Goal: Task Accomplishment & Management: Use online tool/utility

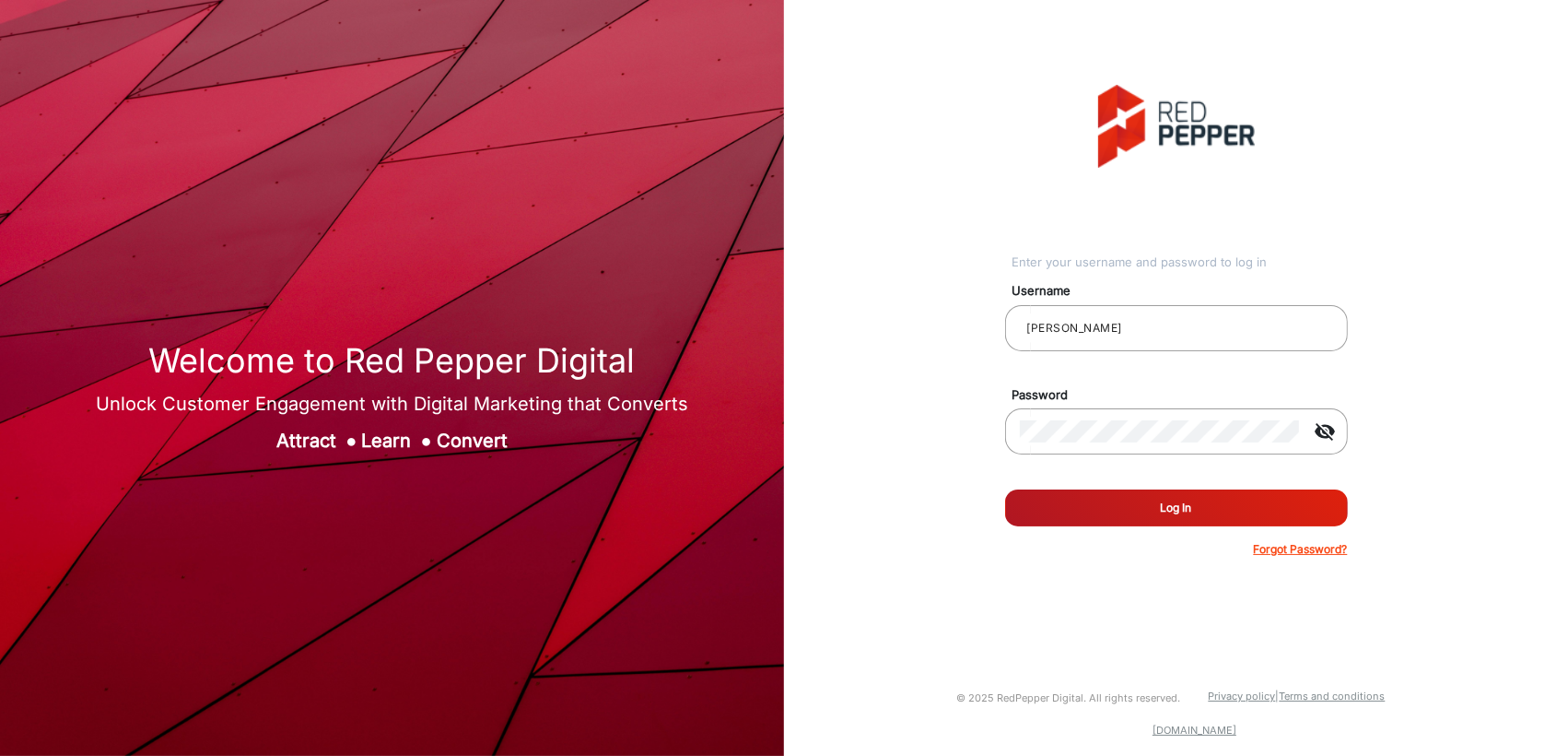
click at [1140, 511] on button "Log In" at bounding box center [1176, 508] width 342 height 37
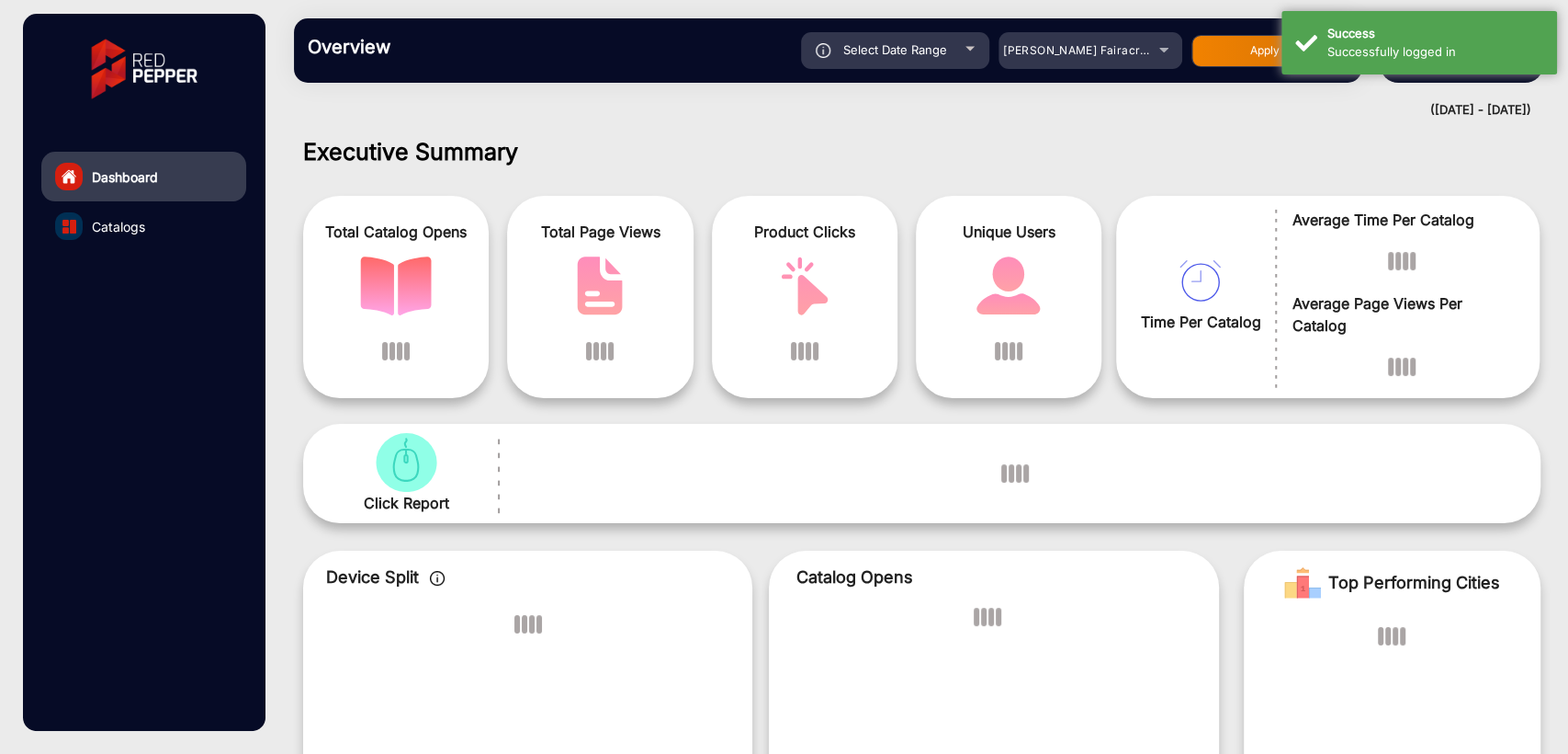
scroll to position [13, 0]
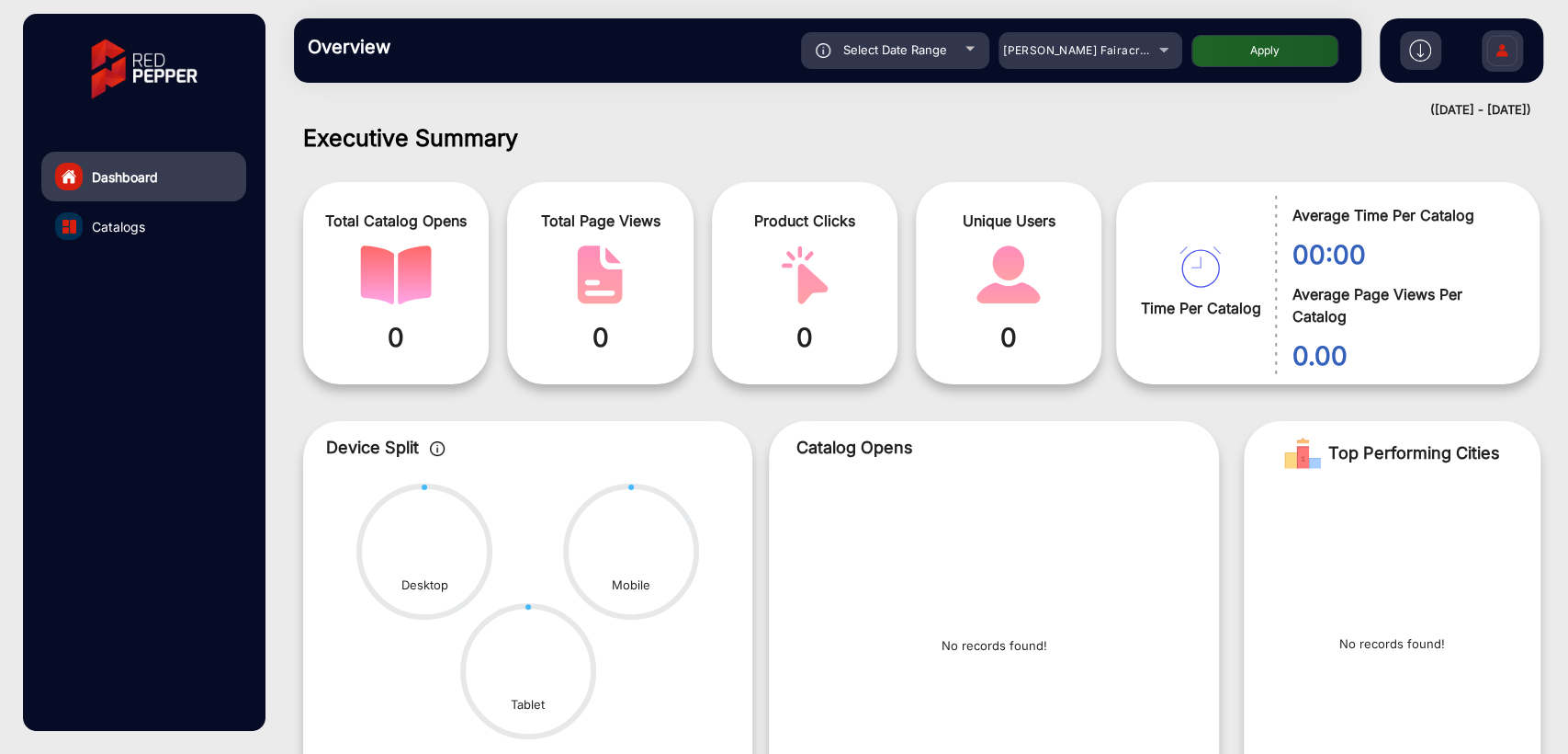
click at [544, 97] on div "Overview Reports Understand what makes your customers tick and learn how they a…" at bounding box center [922, 50] width 1293 height 101
click at [1069, 60] on div "[PERSON_NAME] Fairacre Farms" at bounding box center [1076, 50] width 147 height 22
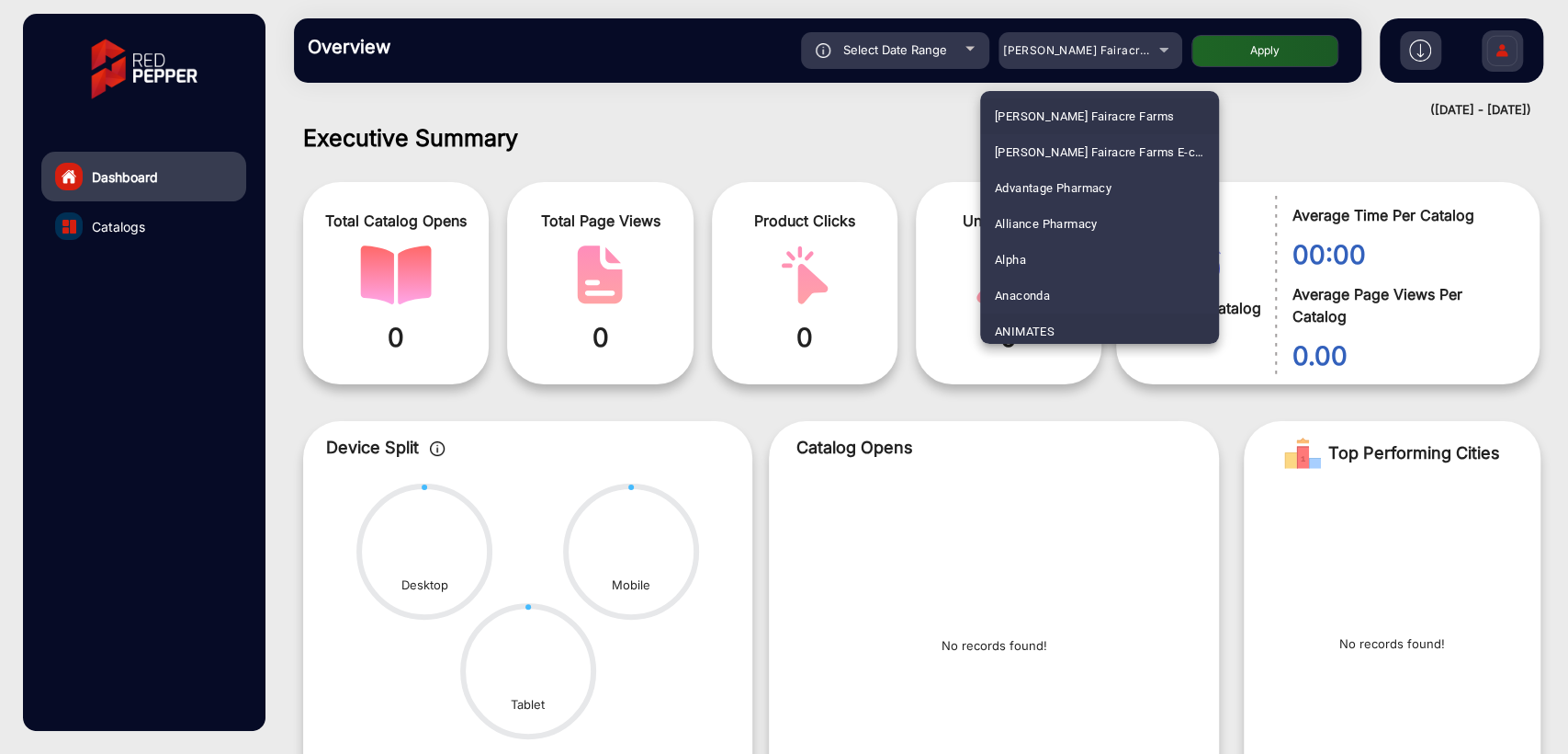
click at [1032, 322] on span "ANIMATES" at bounding box center [1025, 331] width 59 height 35
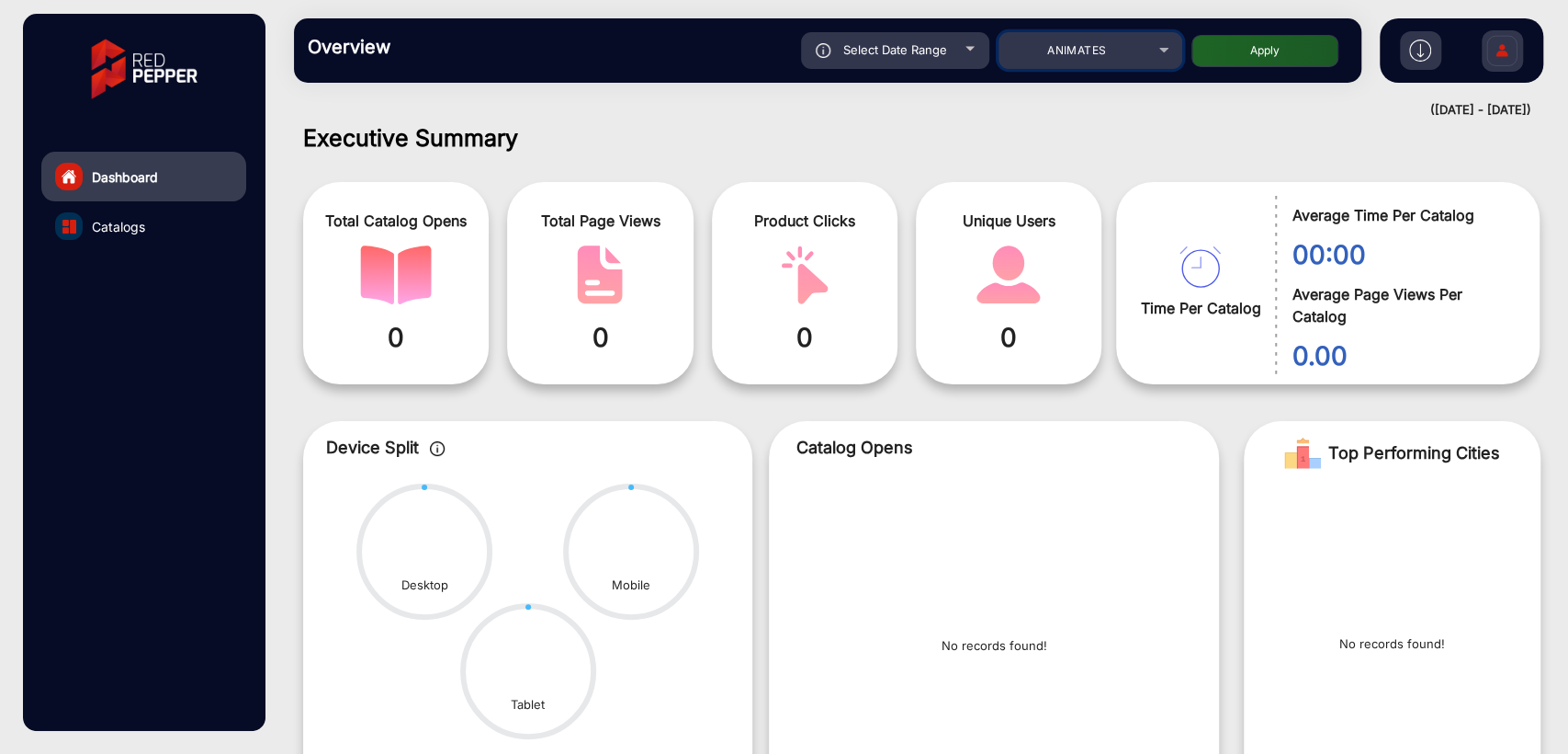
scroll to position [0, 0]
click at [1268, 38] on button "Apply" at bounding box center [1265, 51] width 147 height 33
type input "[DATE]"
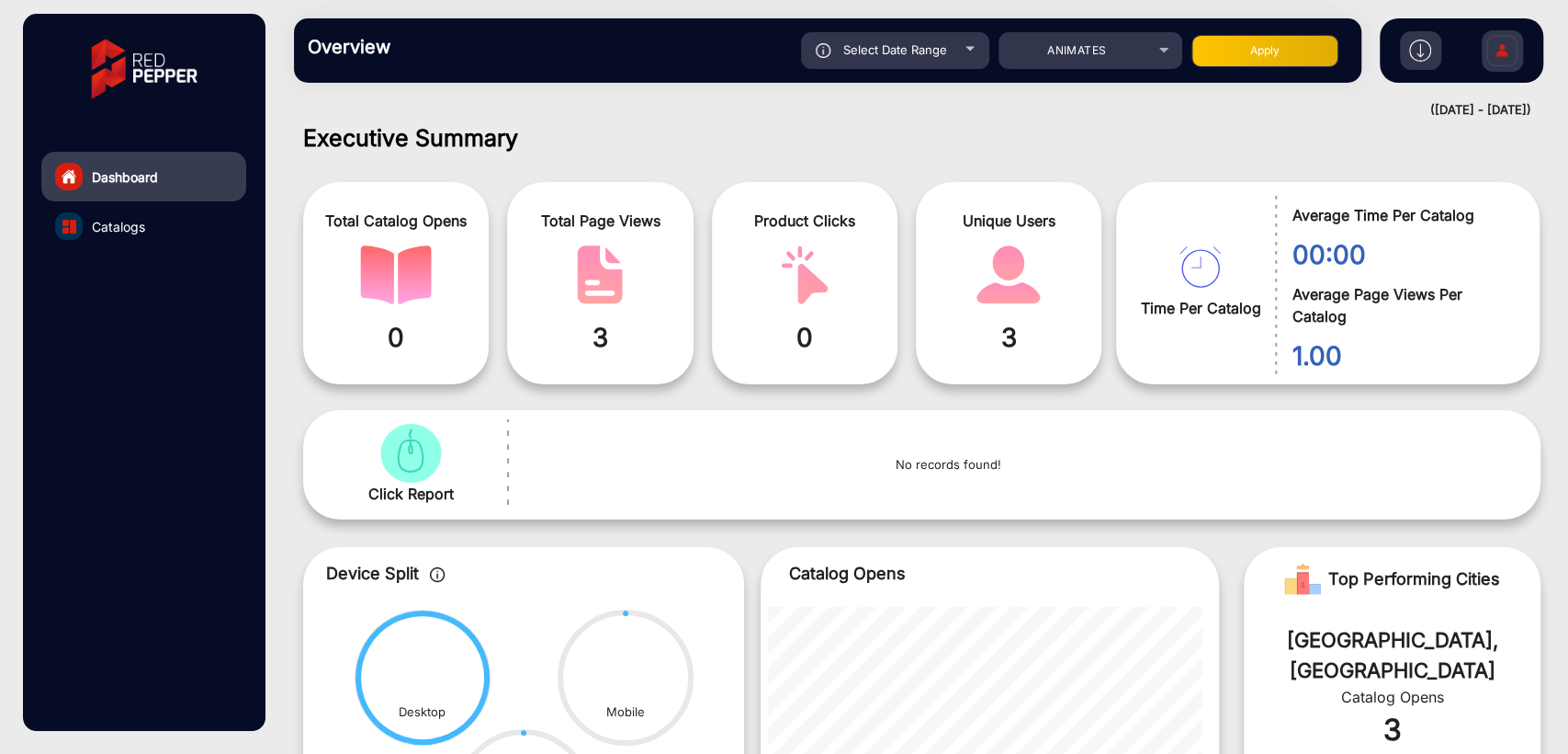
click at [881, 54] on span "Select Date Range" at bounding box center [895, 49] width 104 height 14
type input "[DATE]"
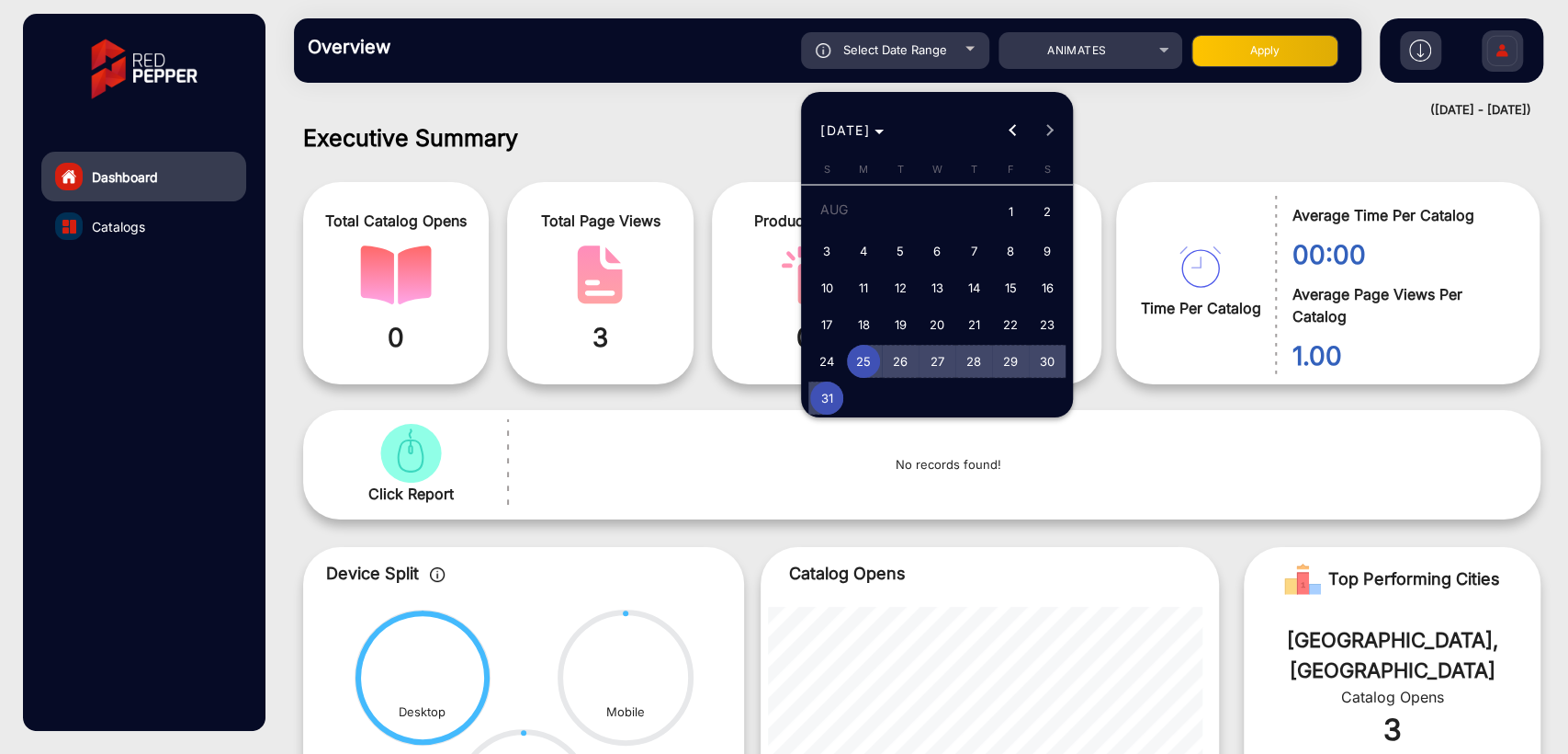
click at [829, 386] on span "31" at bounding box center [827, 398] width 33 height 33
type input "[DATE]"
click at [829, 386] on span "31" at bounding box center [827, 398] width 33 height 33
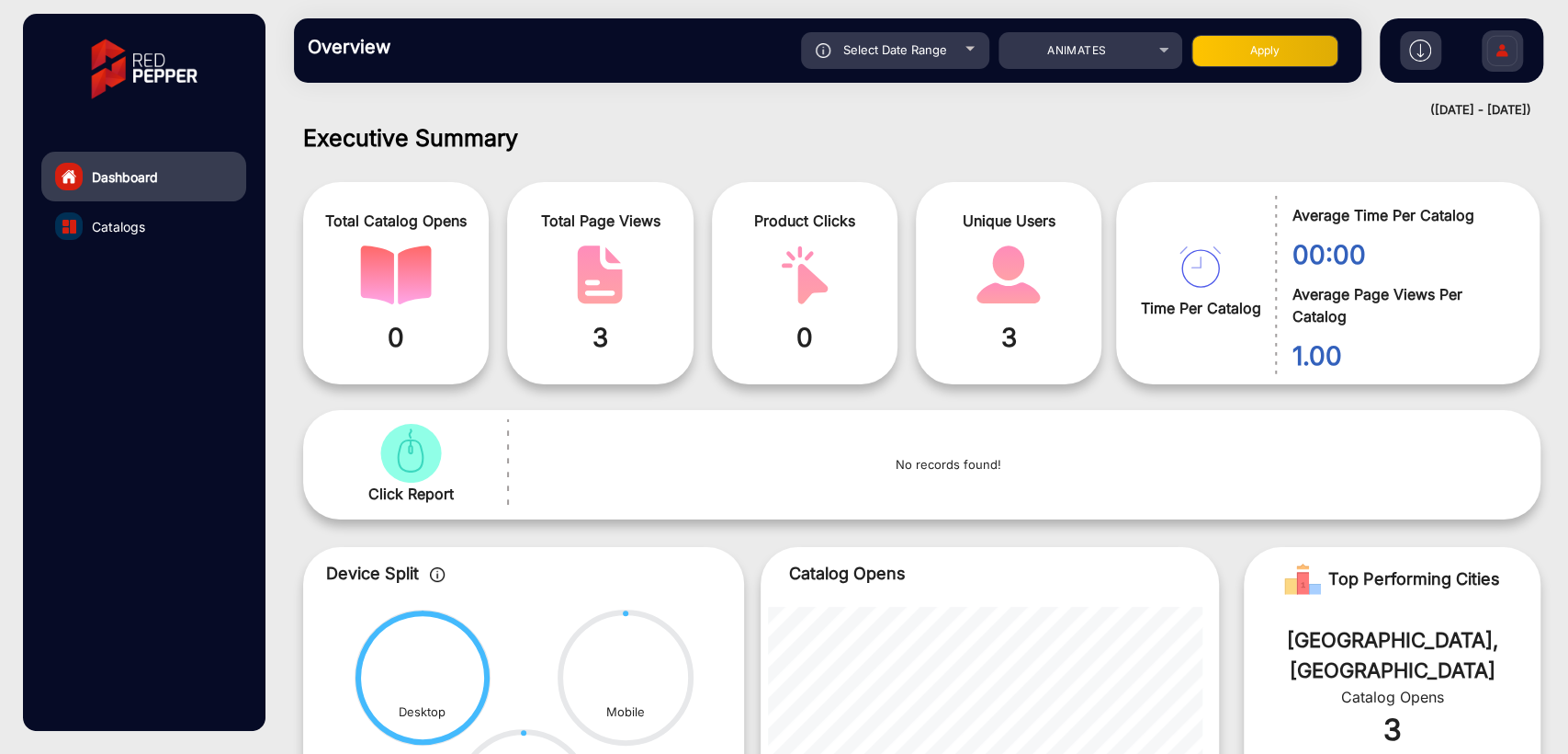
type input "[DATE]"
click at [1263, 55] on button "Apply" at bounding box center [1265, 51] width 147 height 33
type input "[DATE]"
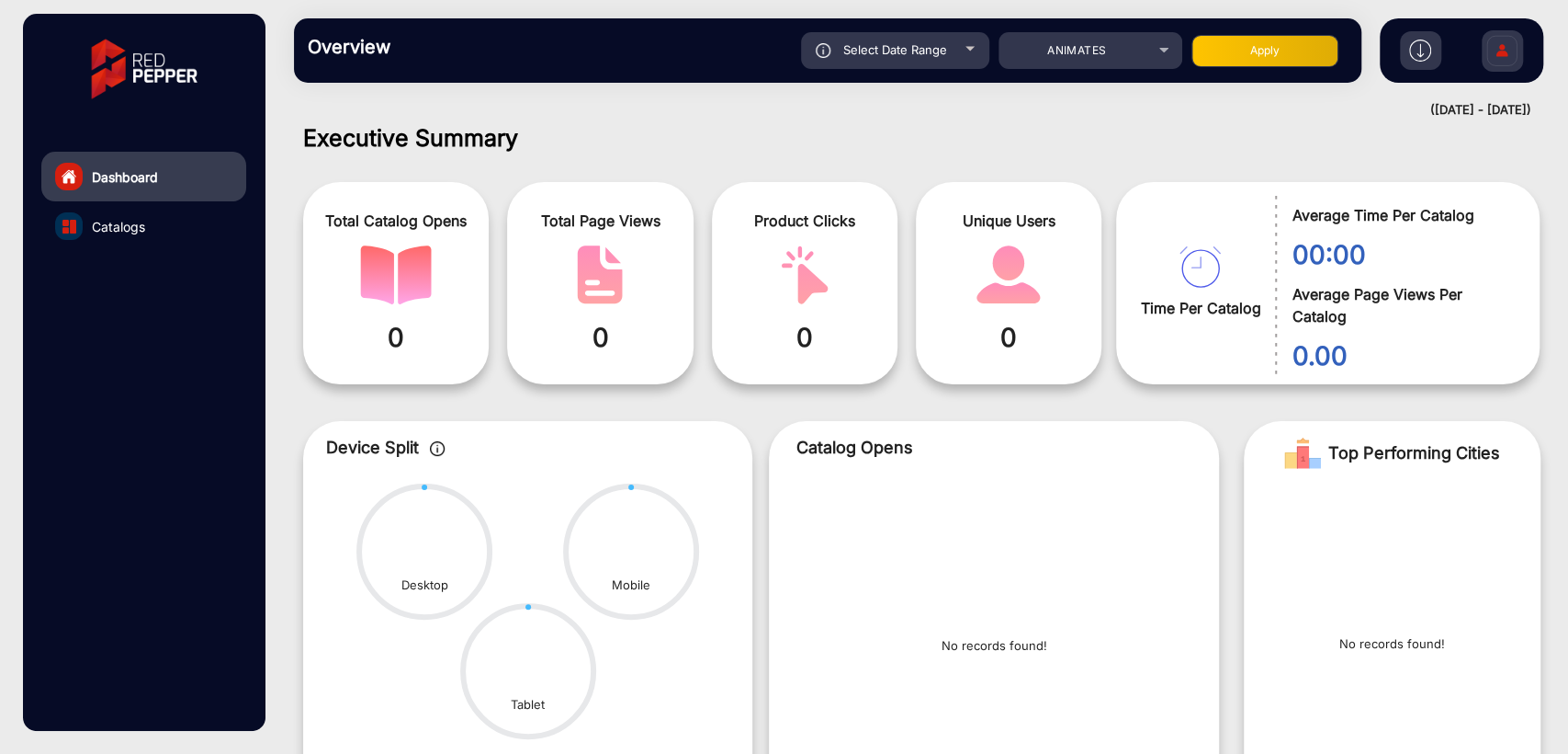
click at [884, 54] on span "Select Date Range" at bounding box center [895, 49] width 104 height 14
type input "[DATE]"
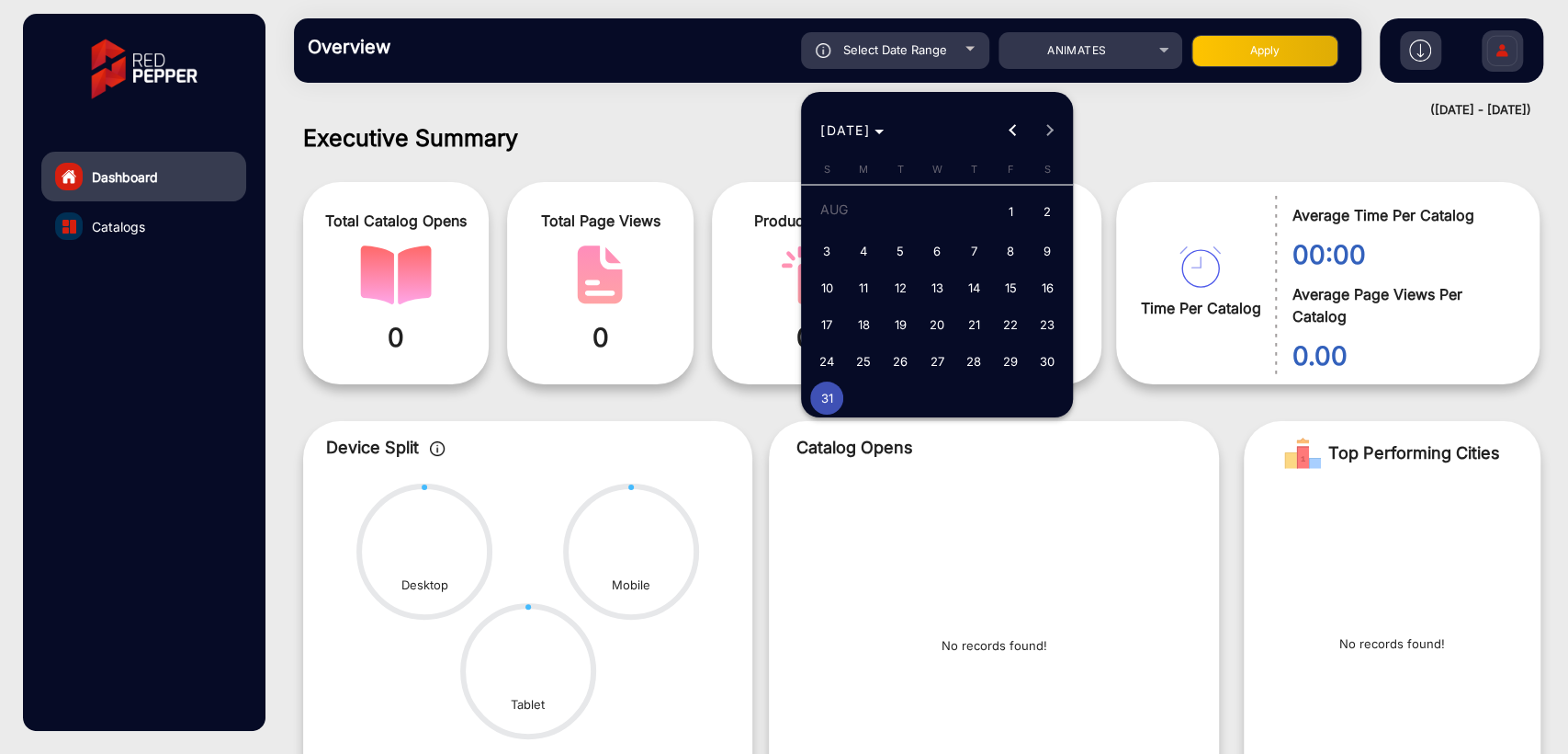
click at [1043, 355] on span "30" at bounding box center [1047, 361] width 33 height 33
type input "[DATE]"
click at [1043, 355] on span "30" at bounding box center [1047, 361] width 33 height 33
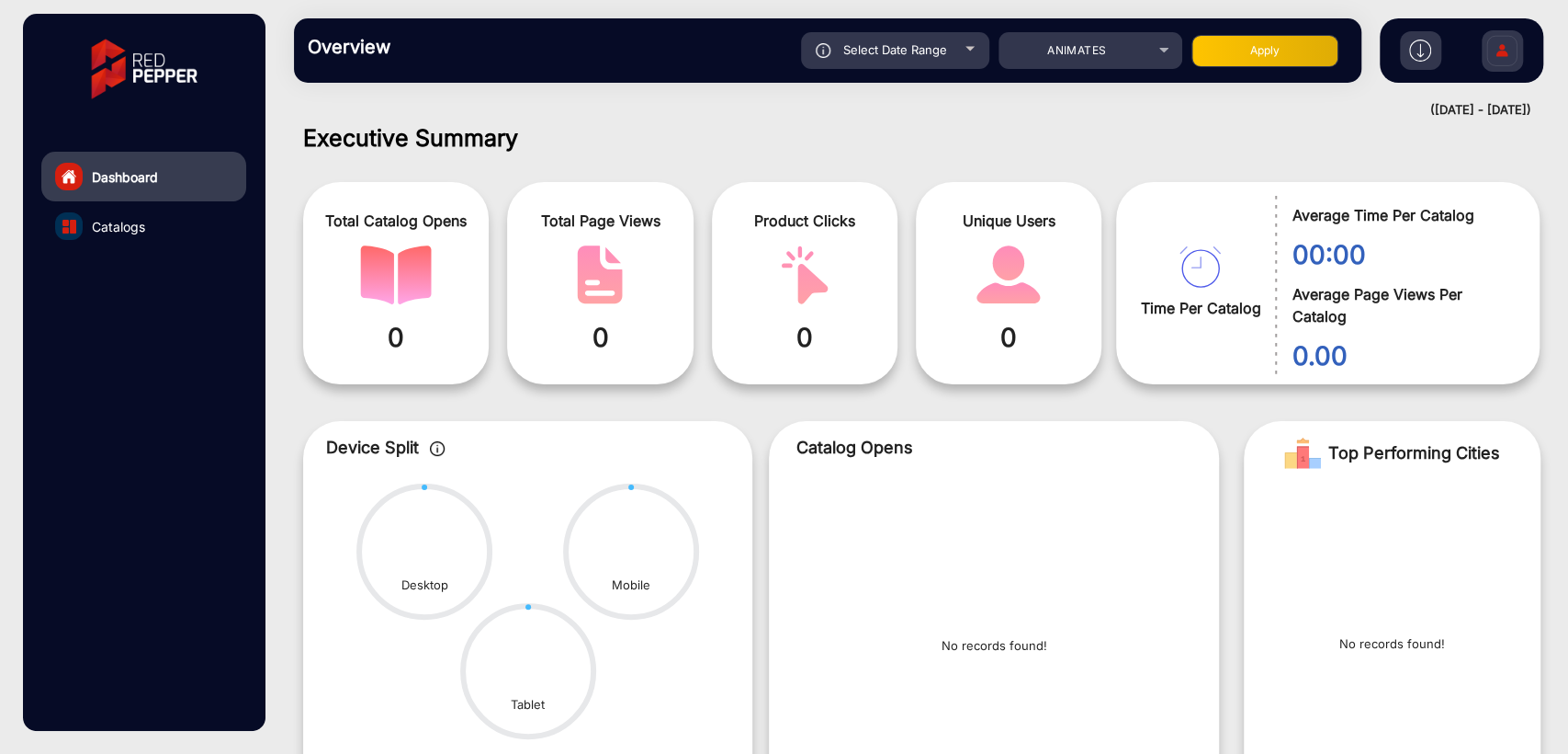
type input "[DATE]"
click at [1274, 54] on button "Apply" at bounding box center [1265, 51] width 147 height 33
type input "[DATE]"
click at [883, 54] on span "Select Date Range" at bounding box center [895, 49] width 104 height 14
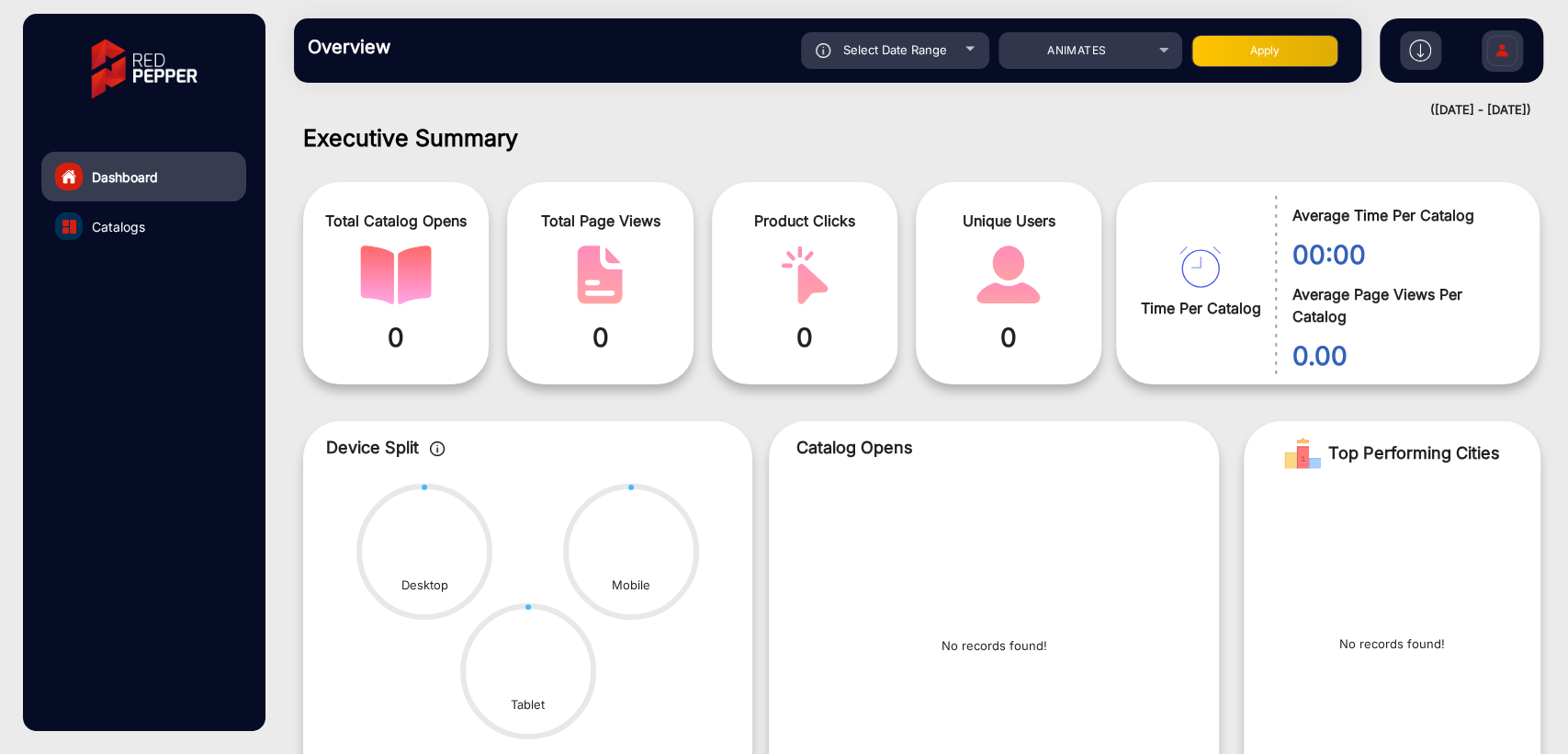
type input "[DATE]"
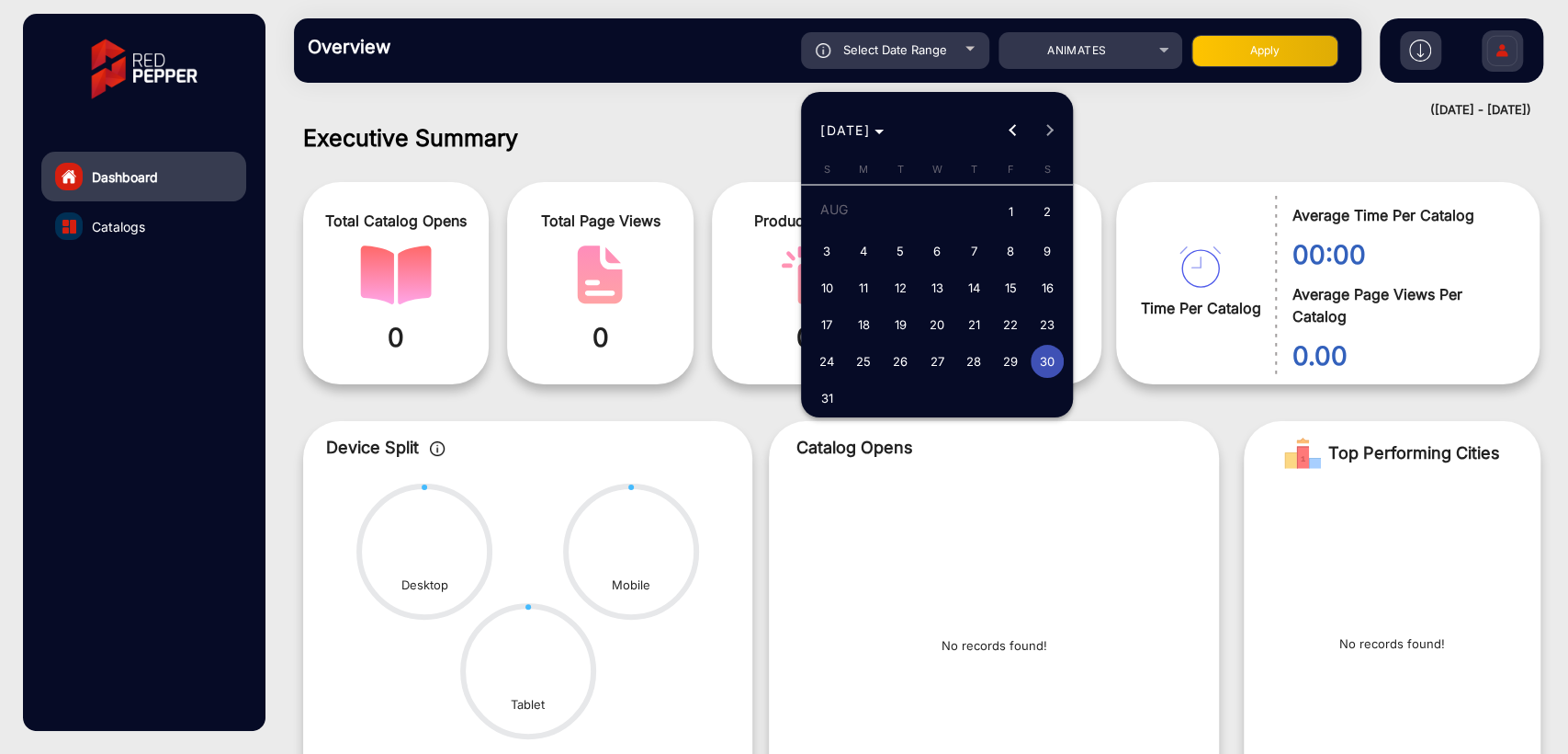
click at [1008, 355] on span "29" at bounding box center [1011, 361] width 33 height 33
type input "[DATE]"
click at [1008, 355] on span "29" at bounding box center [1011, 361] width 33 height 33
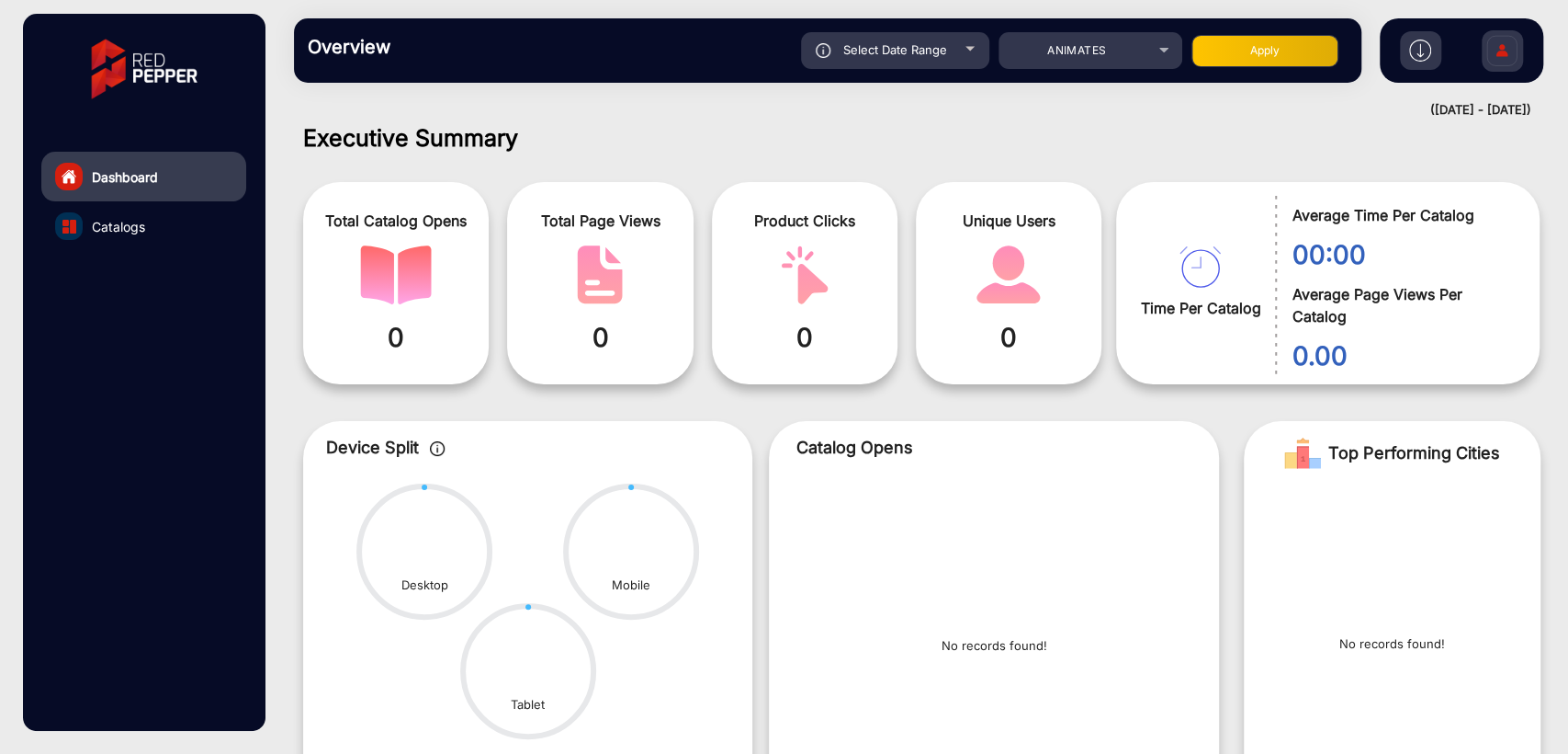
type input "[DATE]"
click at [1265, 42] on button "Apply" at bounding box center [1265, 51] width 147 height 33
type input "[DATE]"
click at [880, 46] on span "Select Date Range" at bounding box center [895, 49] width 104 height 14
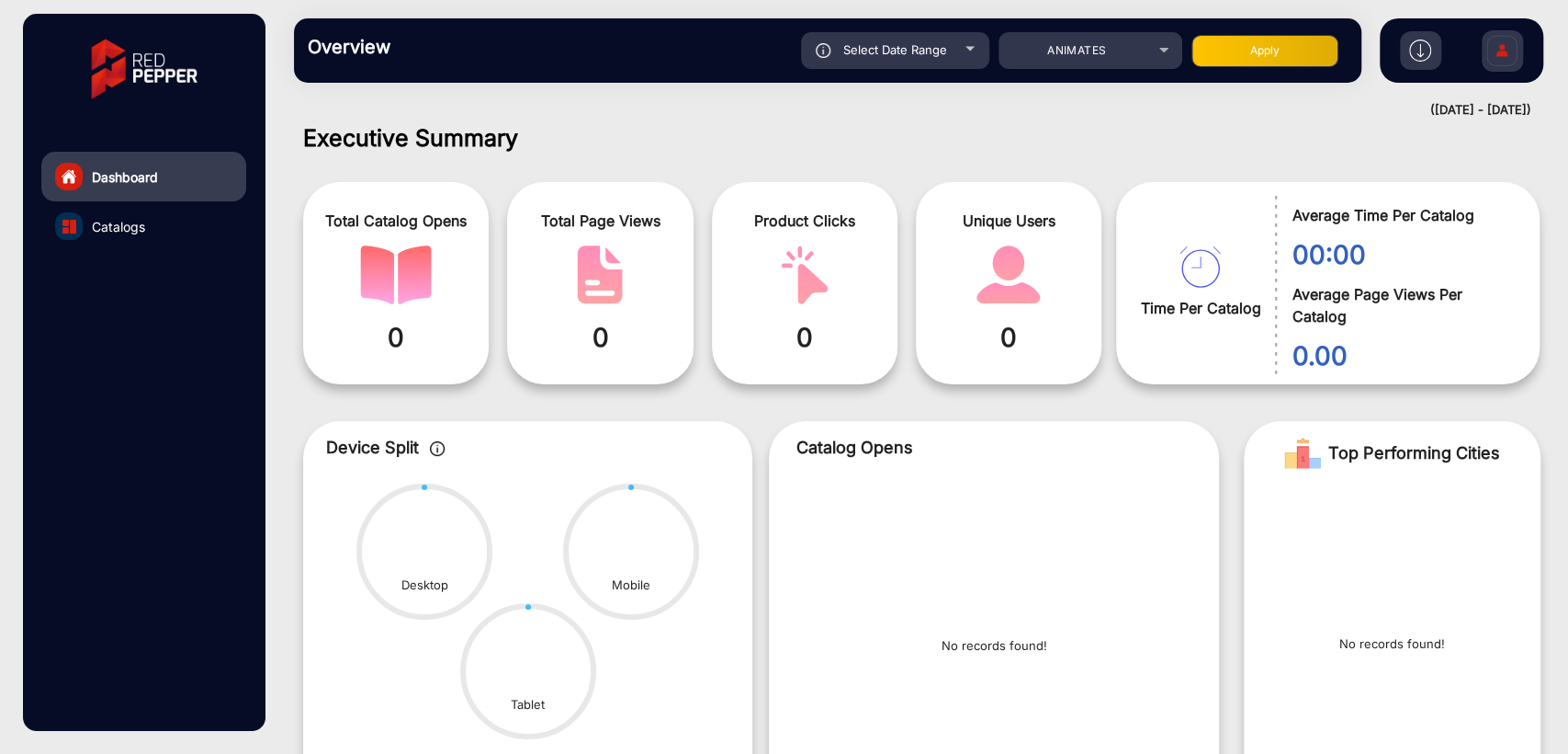
type input "[DATE]"
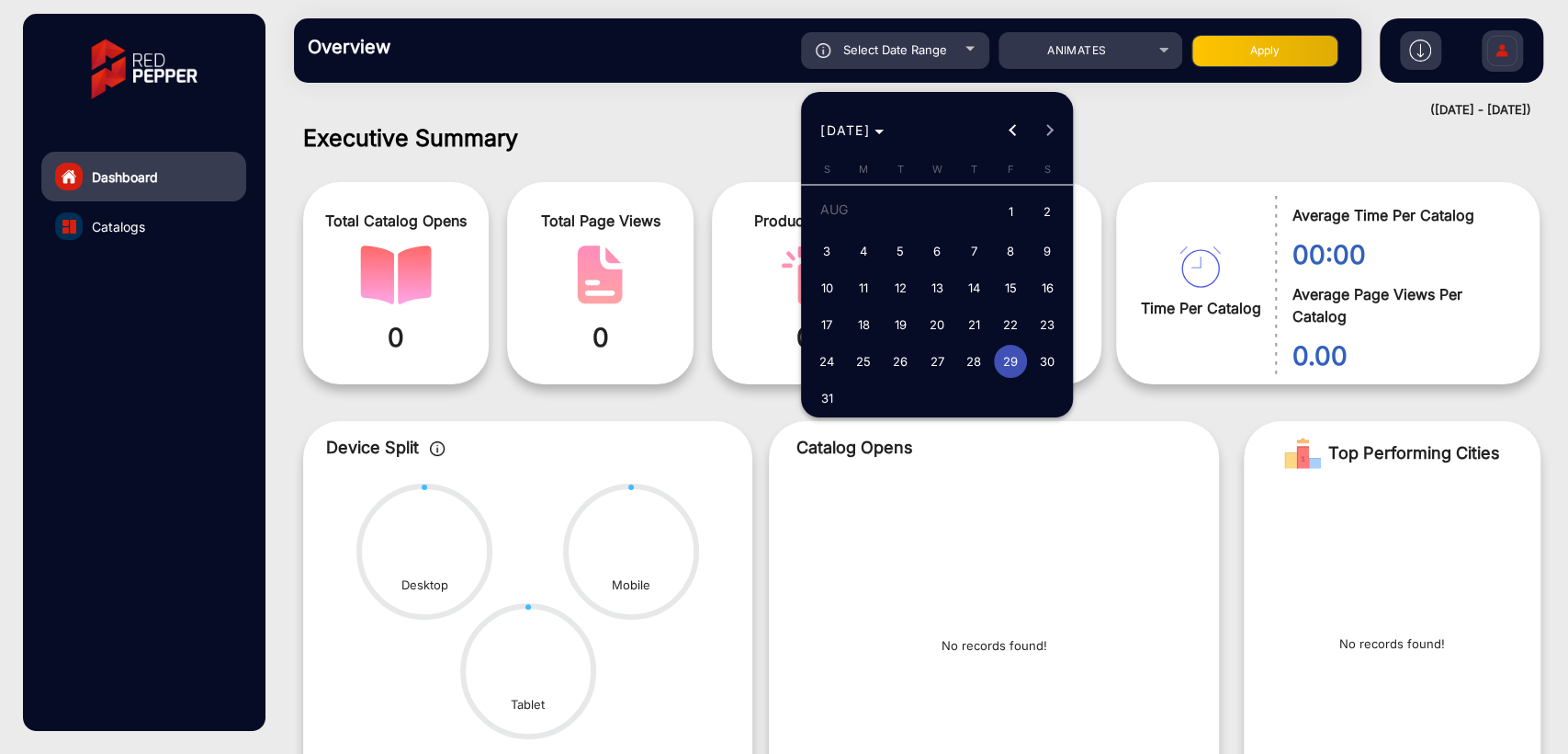
click at [979, 369] on span "28" at bounding box center [973, 361] width 33 height 33
type input "[DATE]"
click at [979, 369] on span "28" at bounding box center [973, 361] width 33 height 33
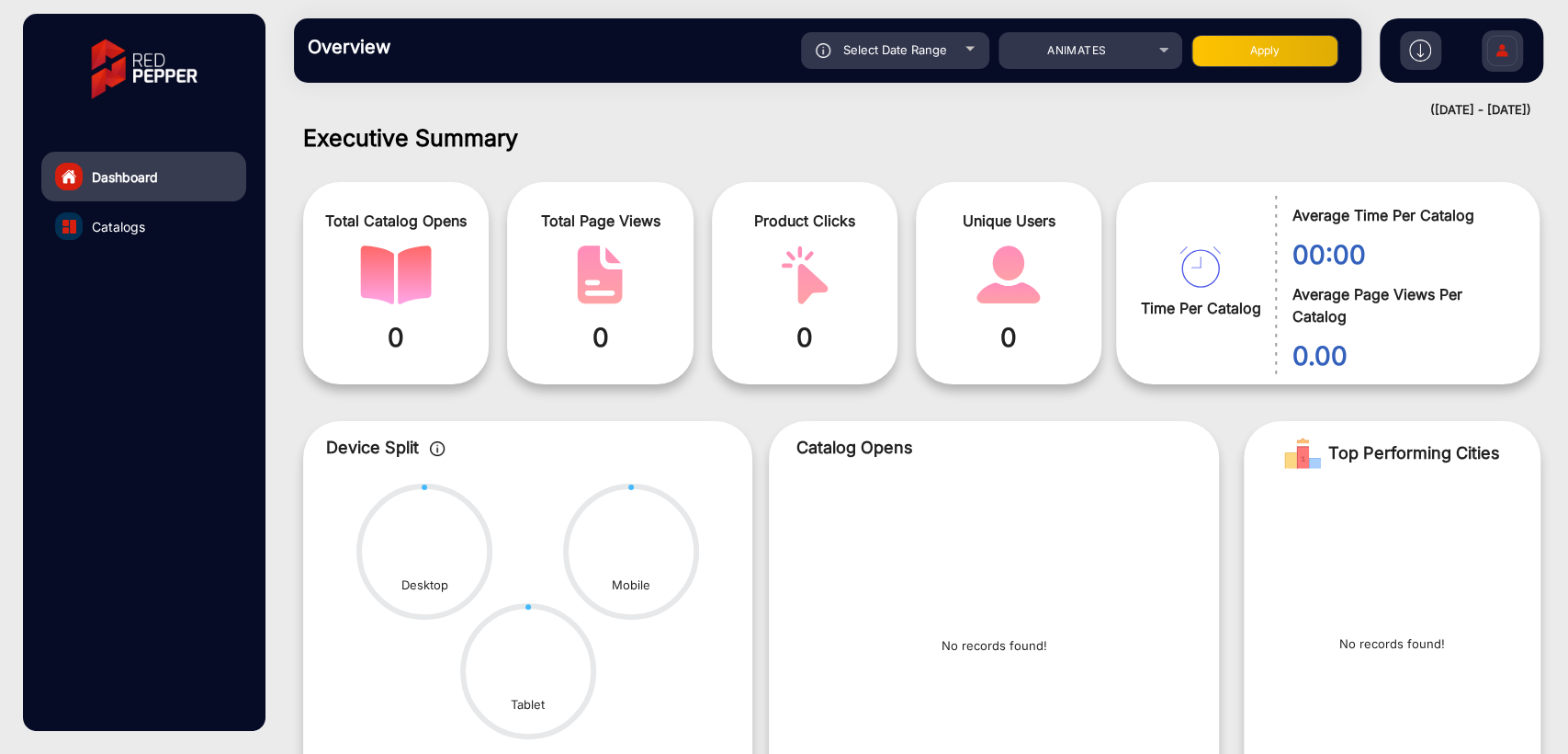
type input "[DATE]"
click at [1251, 46] on button "Apply" at bounding box center [1265, 51] width 147 height 33
type input "[DATE]"
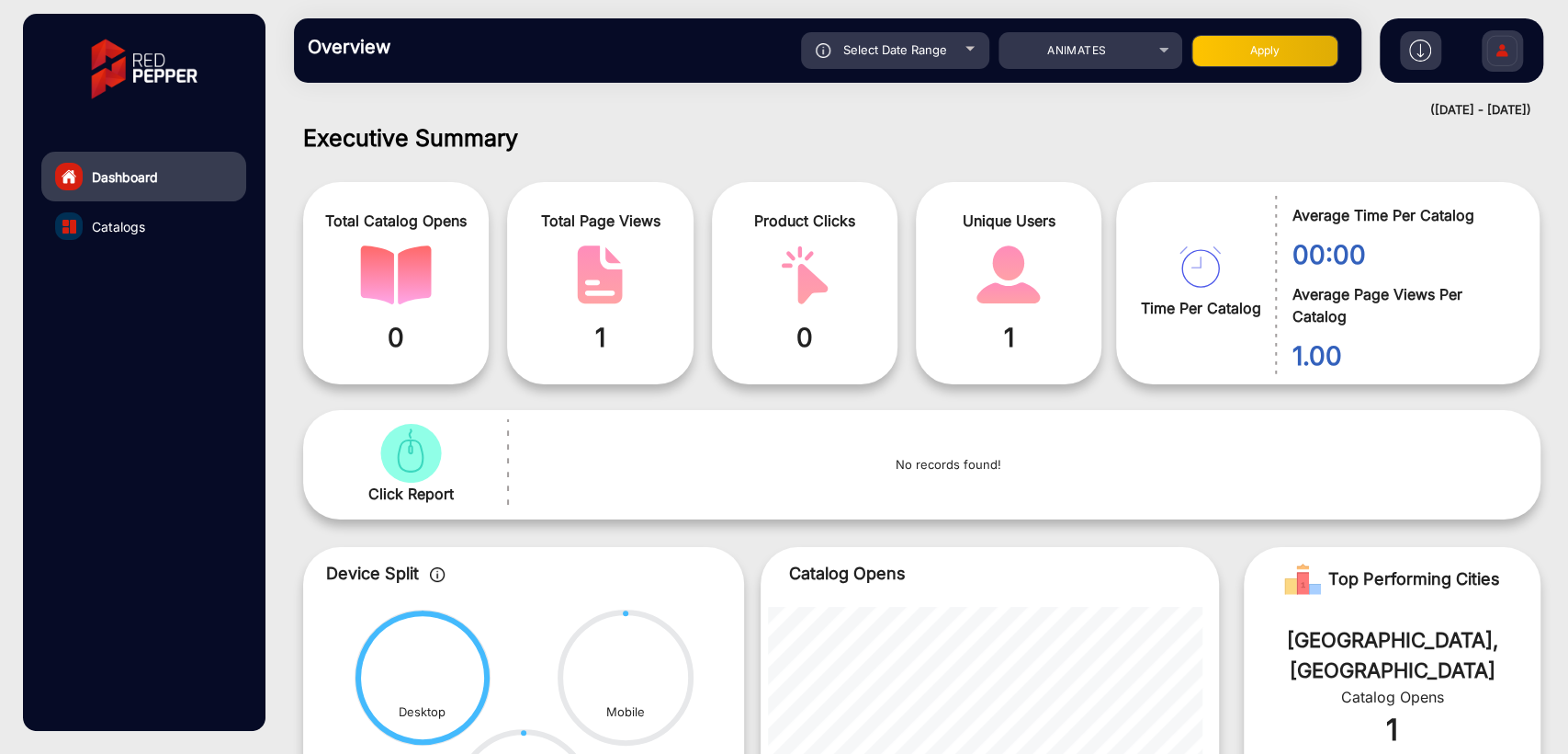
click at [598, 96] on div "Overview Reports Understand what makes your customers tick and learn how they a…" at bounding box center [922, 50] width 1293 height 101
click at [1093, 55] on span "ANIMATES" at bounding box center [1076, 50] width 59 height 13
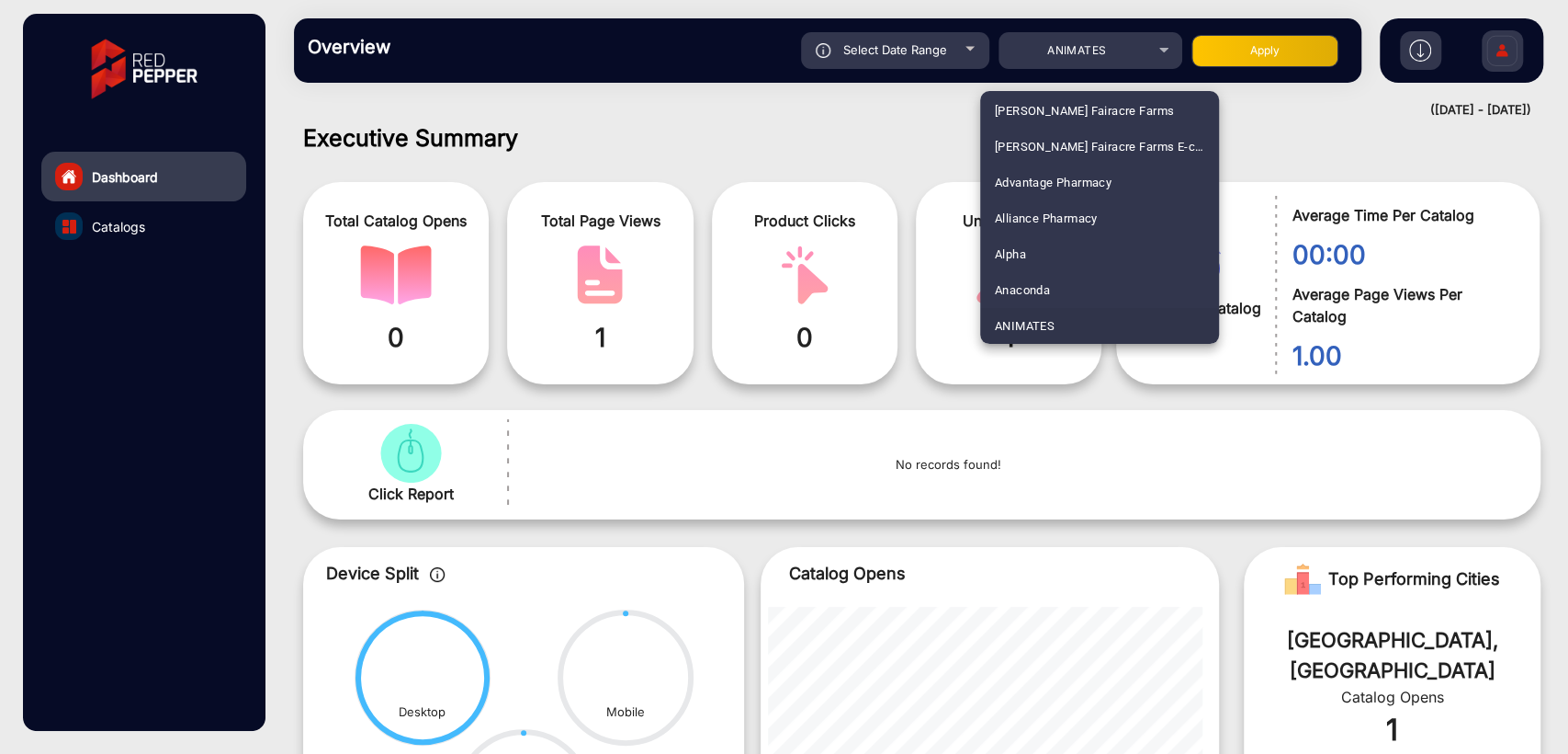
scroll to position [2119, 0]
click at [1065, 212] on span "FINE WINE DELIVERY COMPANY" at bounding box center [1086, 219] width 181 height 35
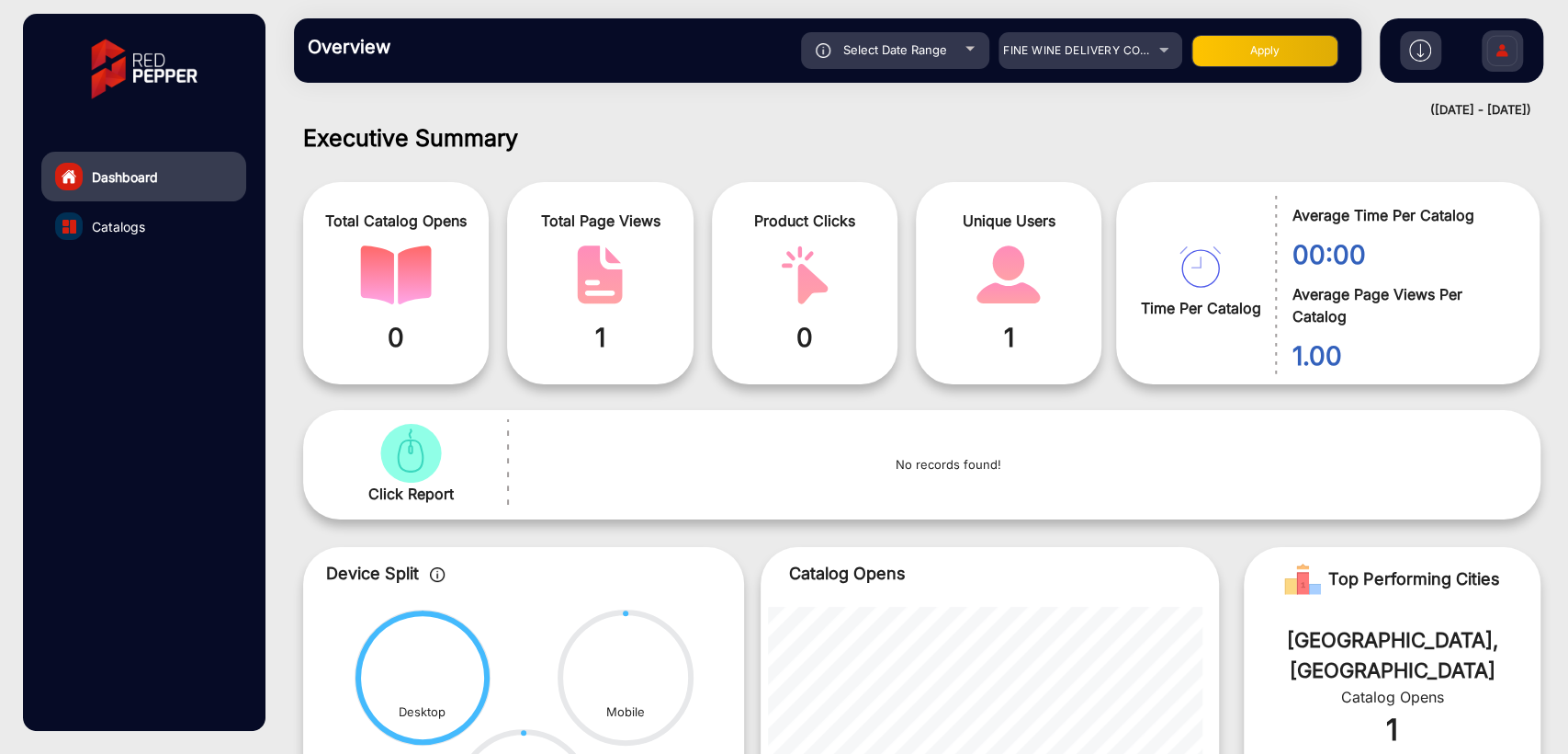
click at [1260, 52] on button "Apply" at bounding box center [1265, 51] width 147 height 33
type input "[DATE]"
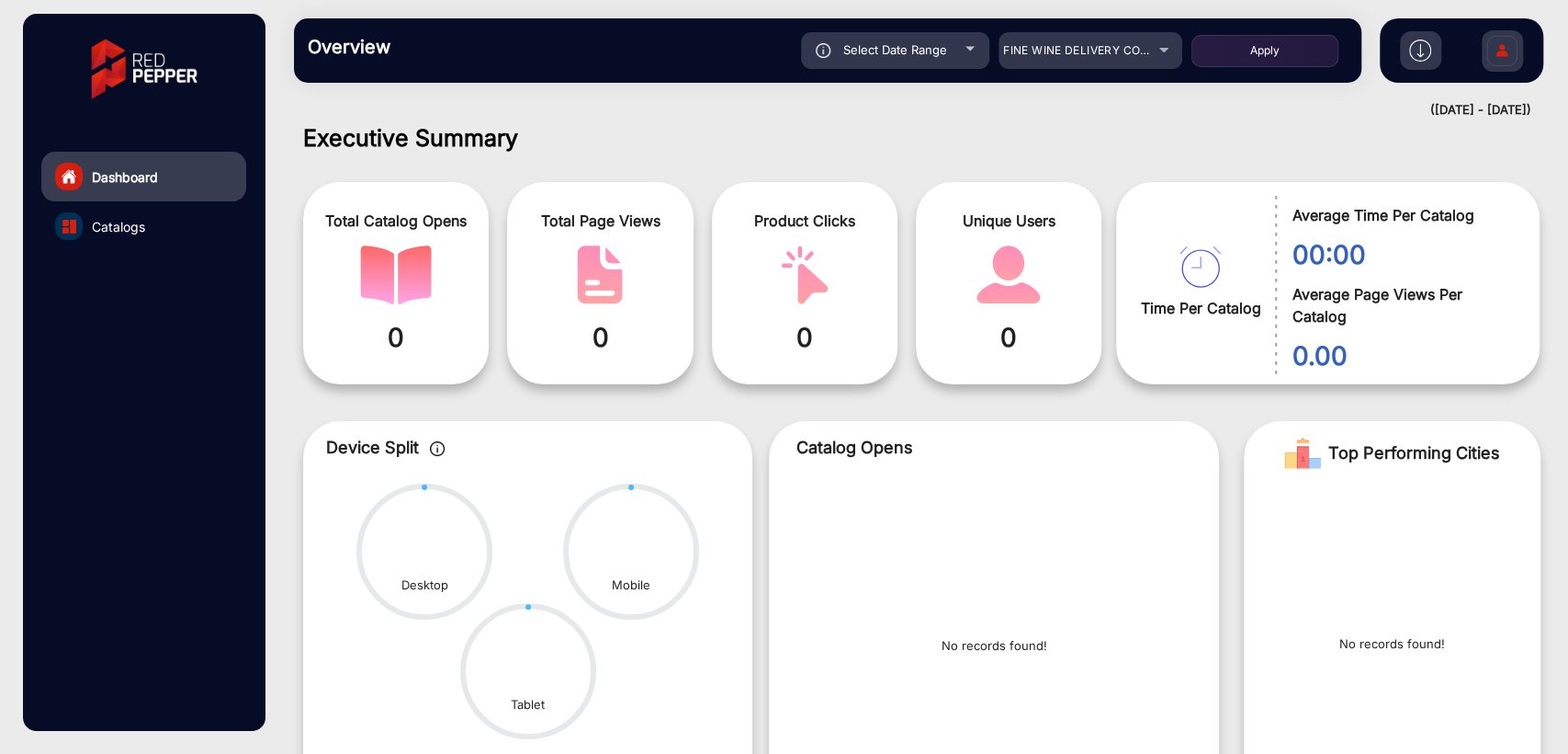
click at [868, 59] on div "Select Date Range" at bounding box center [895, 51] width 188 height 36
type input "[DATE]"
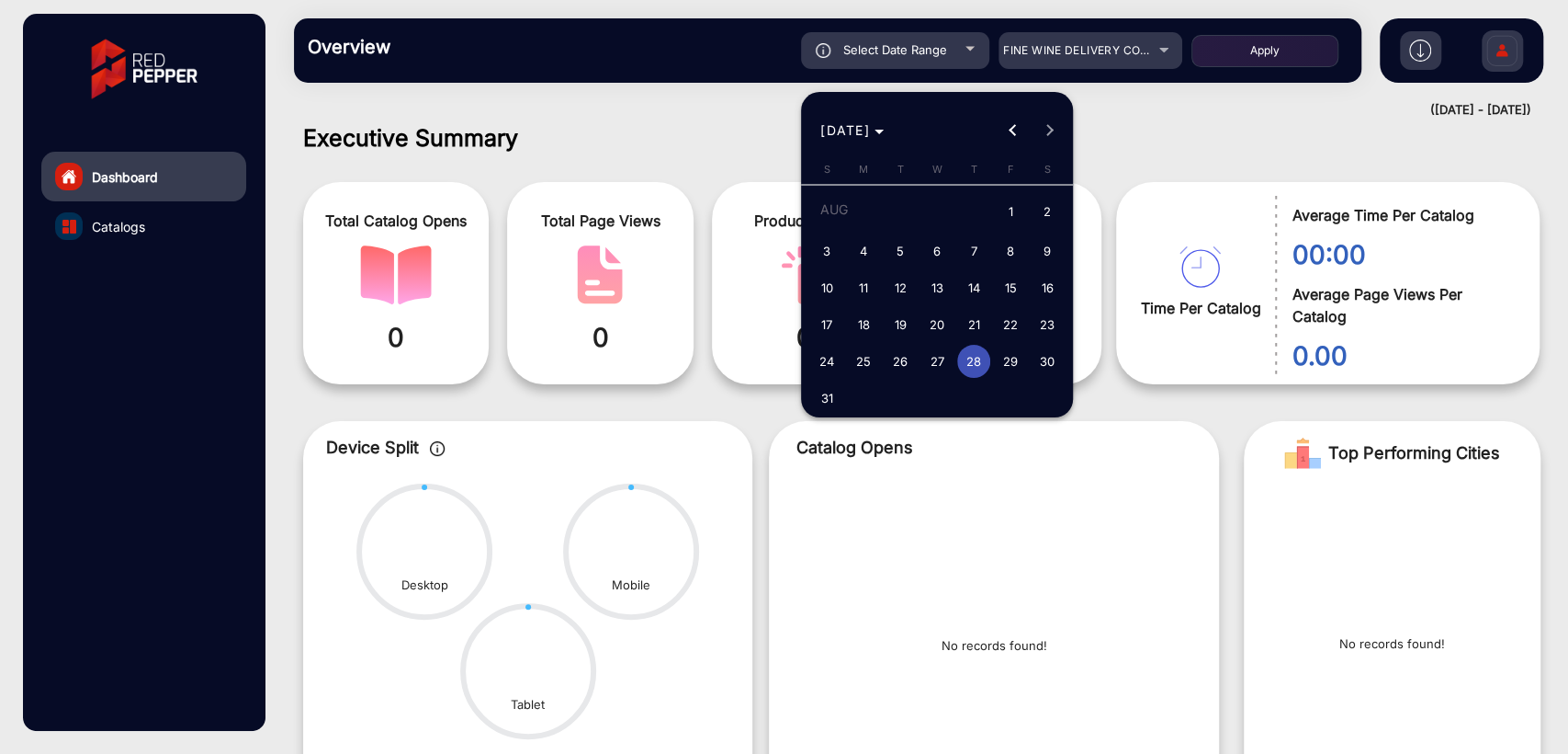
click at [972, 362] on span "28" at bounding box center [973, 361] width 33 height 33
click at [816, 404] on span "31" at bounding box center [827, 398] width 33 height 33
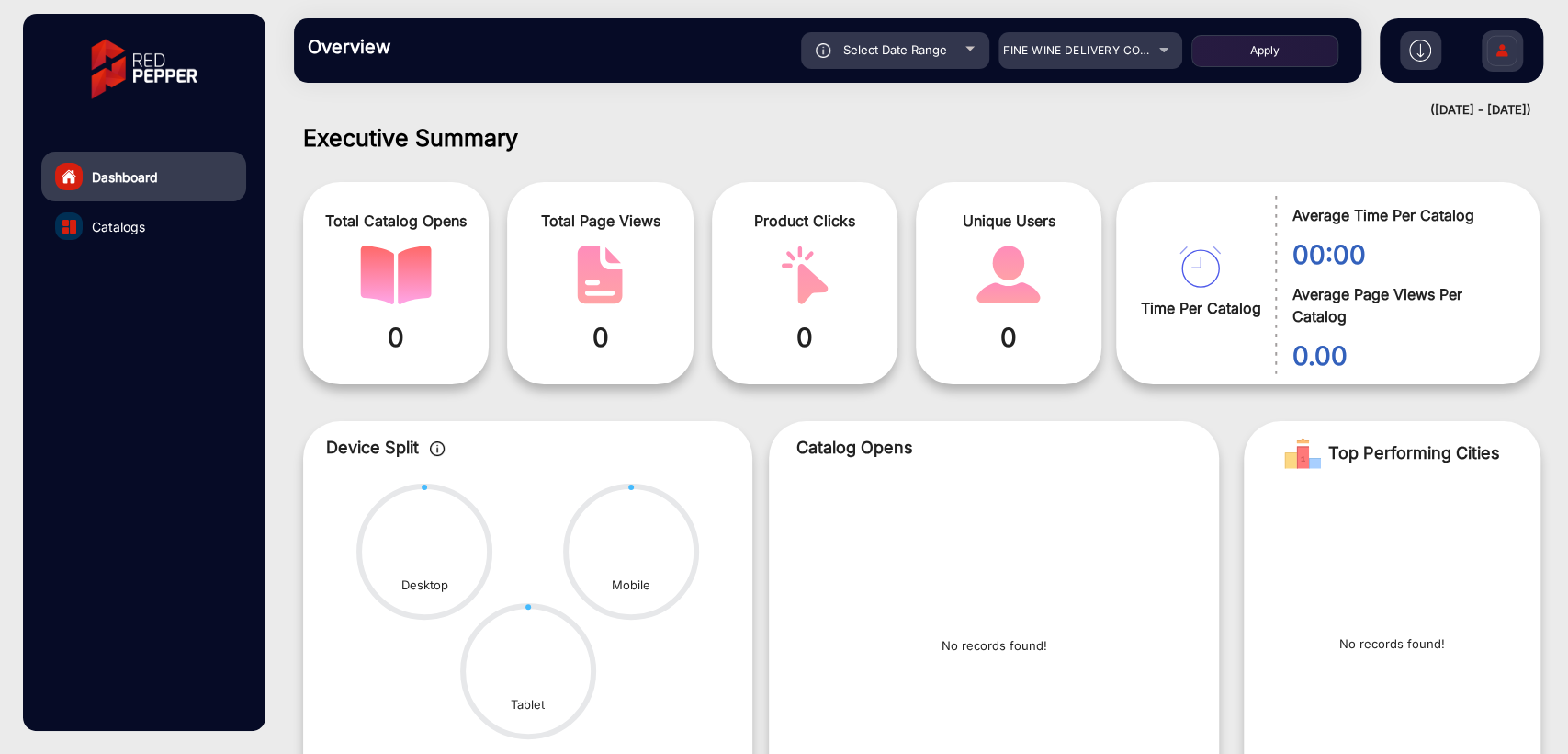
type input "[DATE]"
click at [1279, 57] on button "Apply" at bounding box center [1265, 51] width 147 height 33
type input "[DATE]"
click at [1057, 40] on div "FINE WINE DELIVERY COMPANY" at bounding box center [1076, 50] width 147 height 22
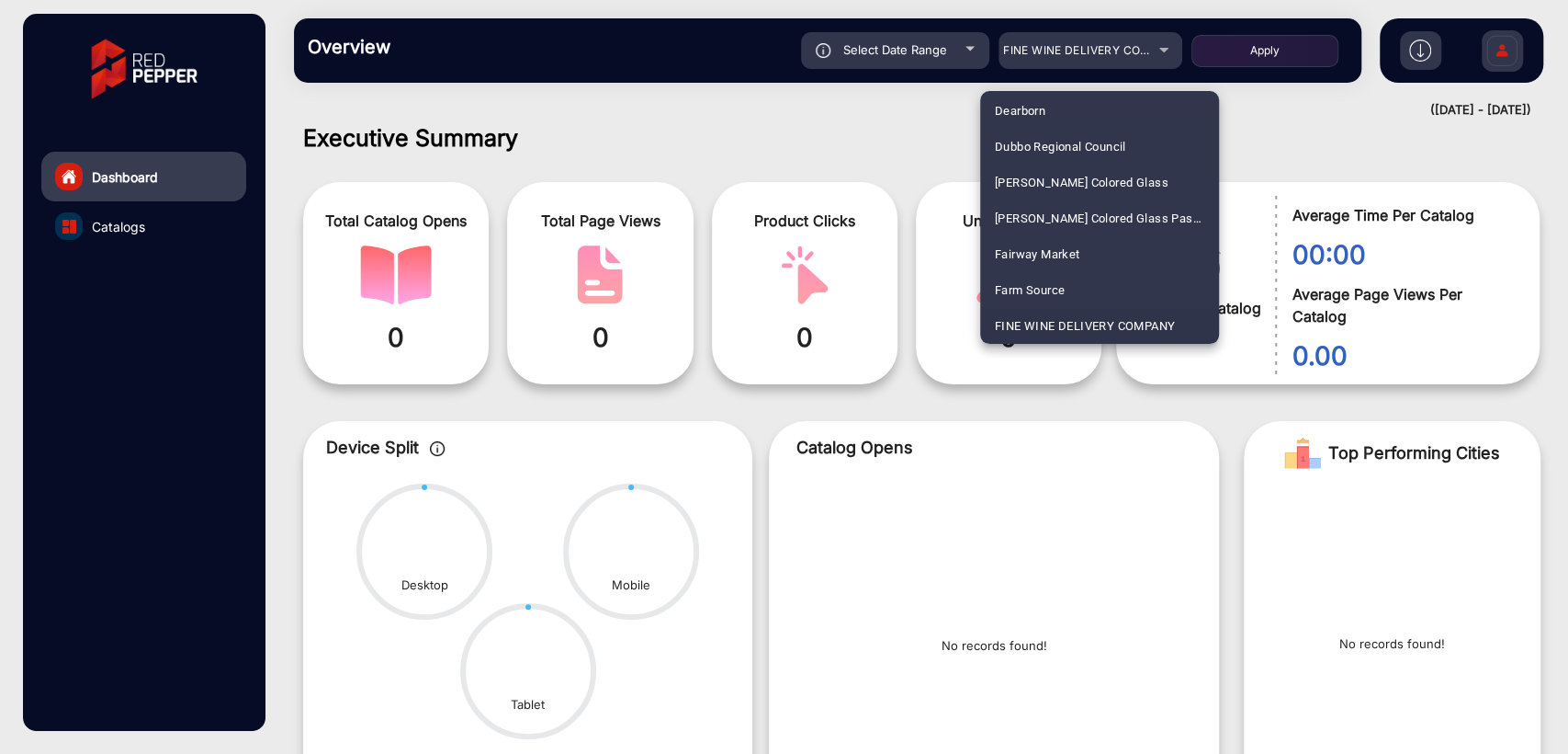
scroll to position [3194, 0]
click at [1053, 221] on span "Life Pharmacy" at bounding box center [1035, 219] width 80 height 35
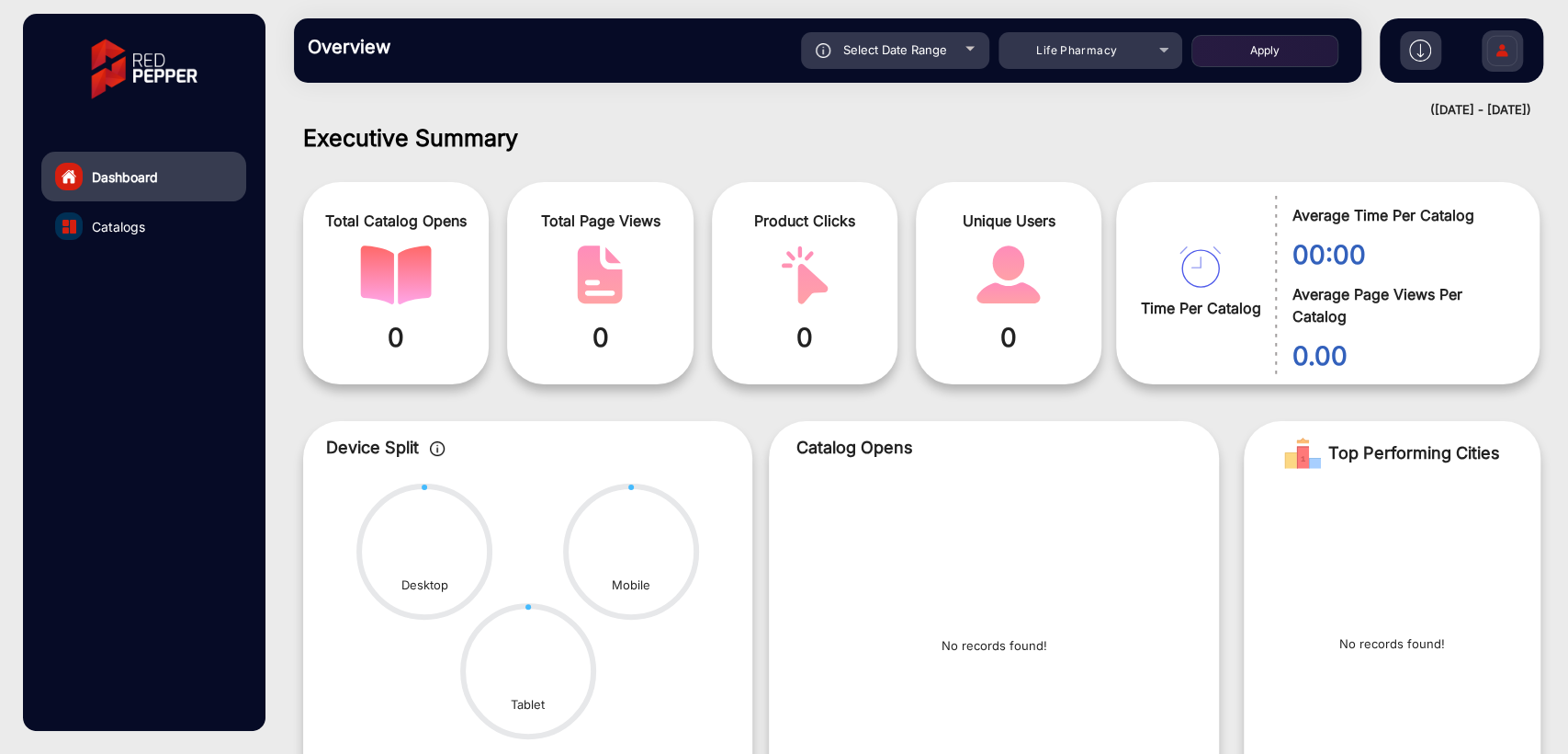
click at [1214, 43] on button "Apply" at bounding box center [1265, 51] width 147 height 33
type input "[DATE]"
click at [1057, 59] on div "Life Pharmacy" at bounding box center [1076, 50] width 147 height 22
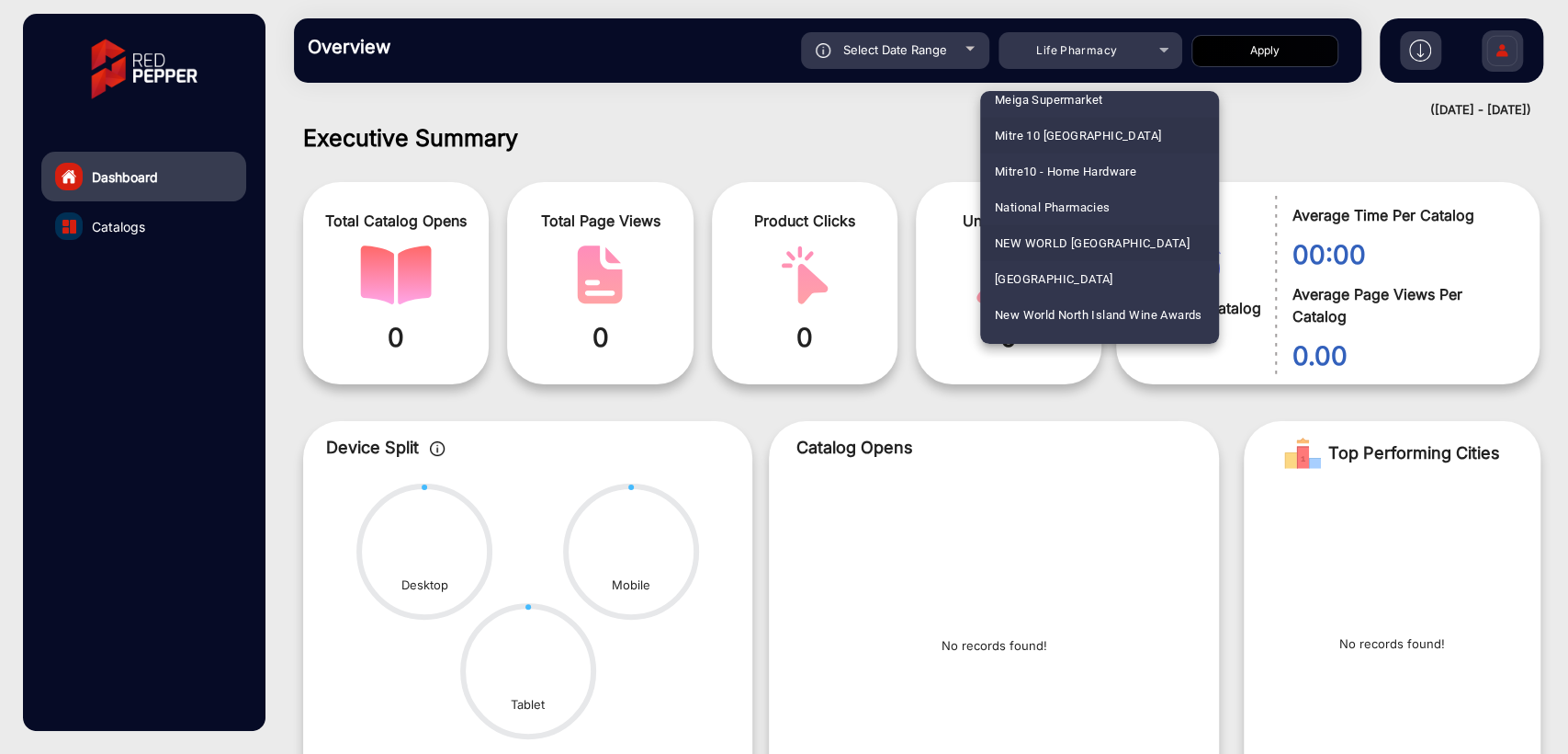
scroll to position [3654, 0]
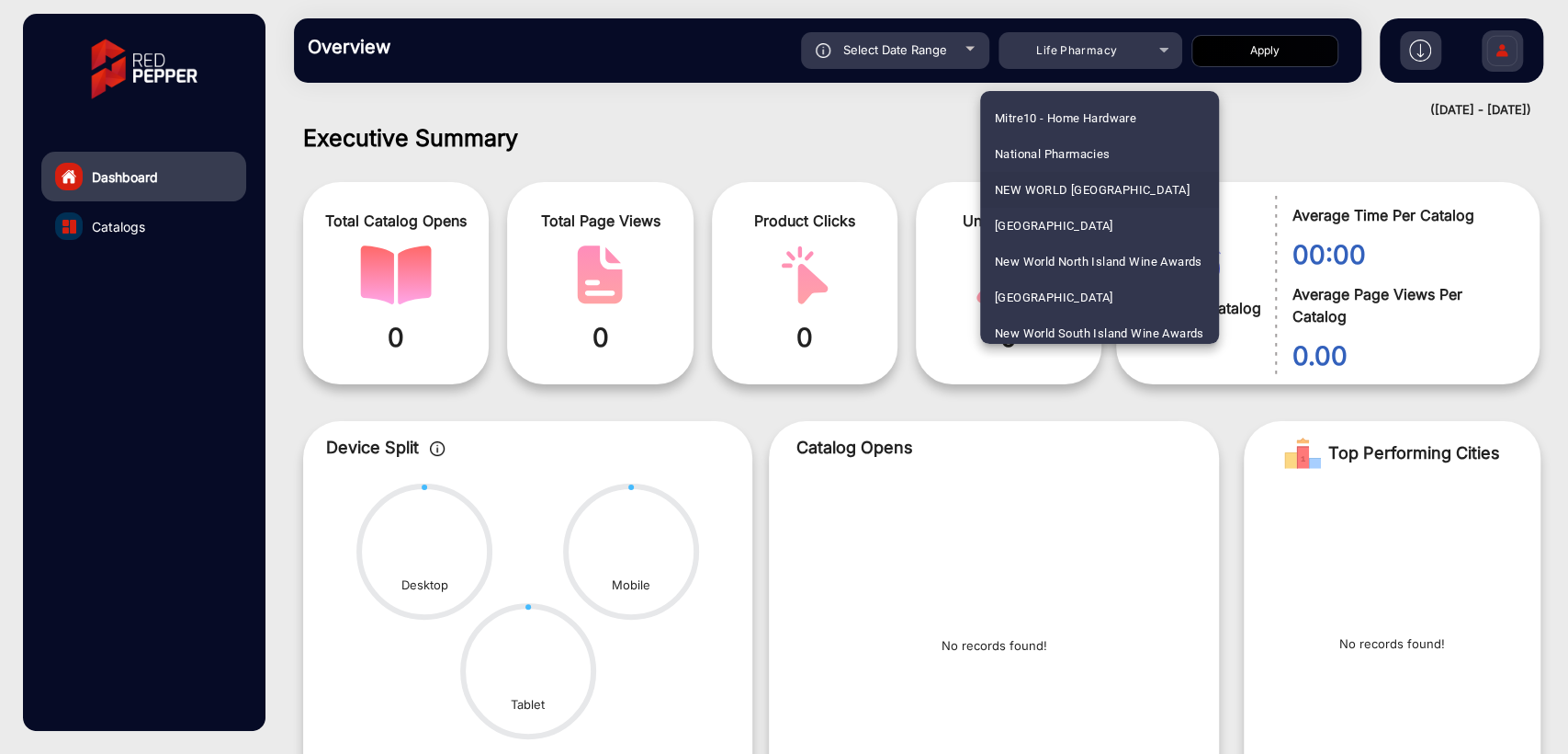
drag, startPoint x: 1053, startPoint y: 226, endPoint x: 1006, endPoint y: 123, distance: 113.2
click at [1053, 226] on span "[GEOGRAPHIC_DATA]" at bounding box center [1055, 225] width 119 height 35
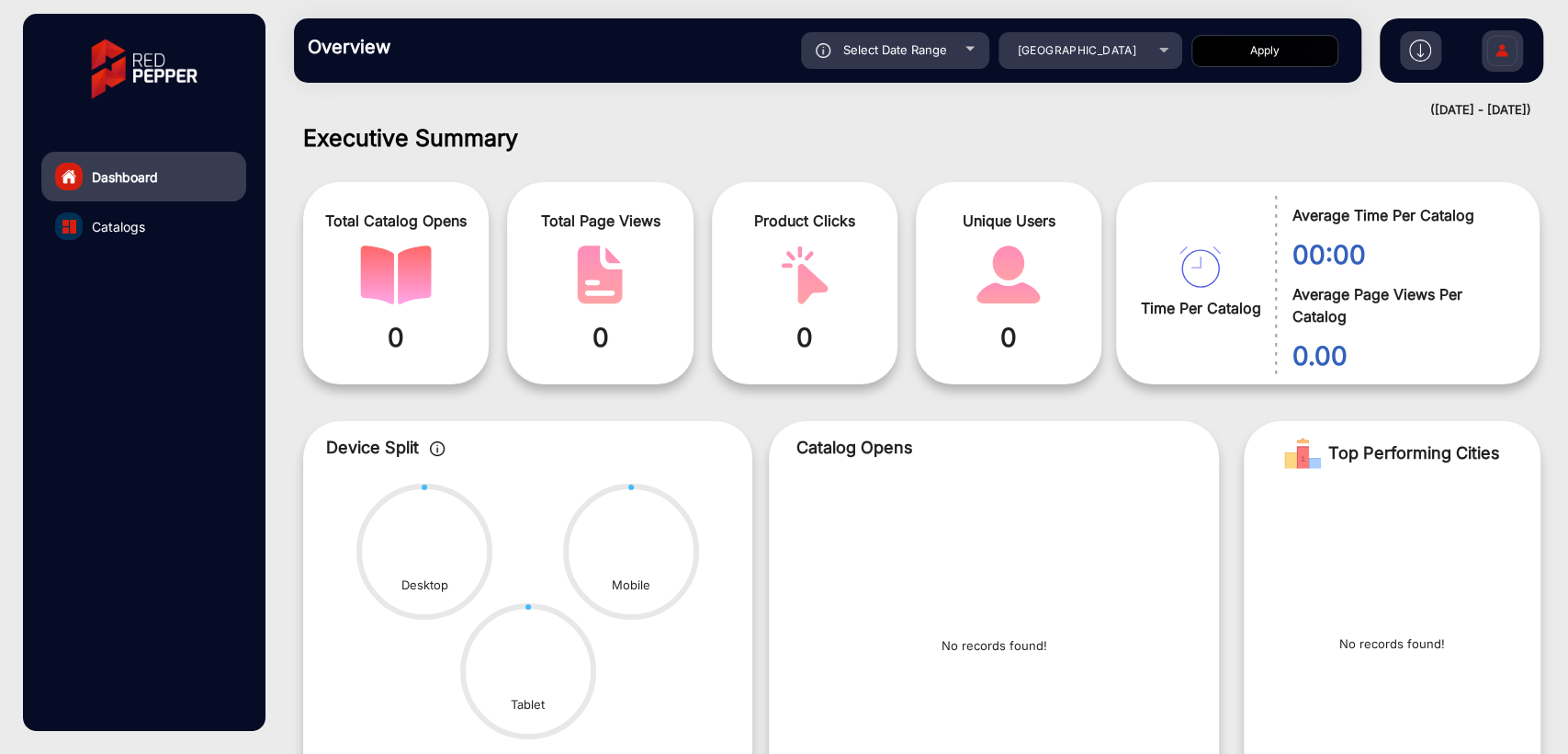
click at [1255, 60] on button "Apply" at bounding box center [1265, 51] width 147 height 33
type input "[DATE]"
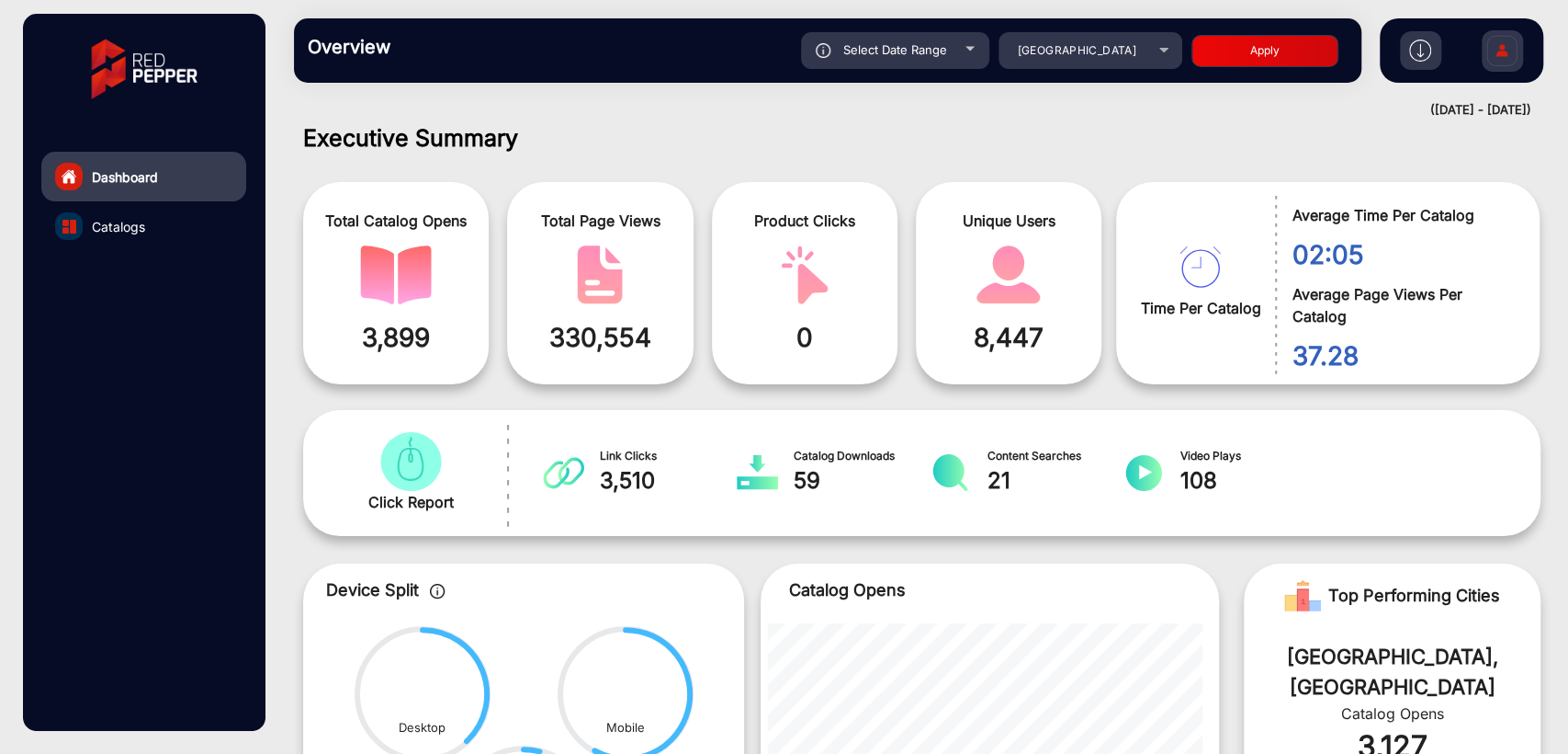
click at [878, 59] on div "Select Date Range" at bounding box center [895, 51] width 188 height 36
type input "[DATE]"
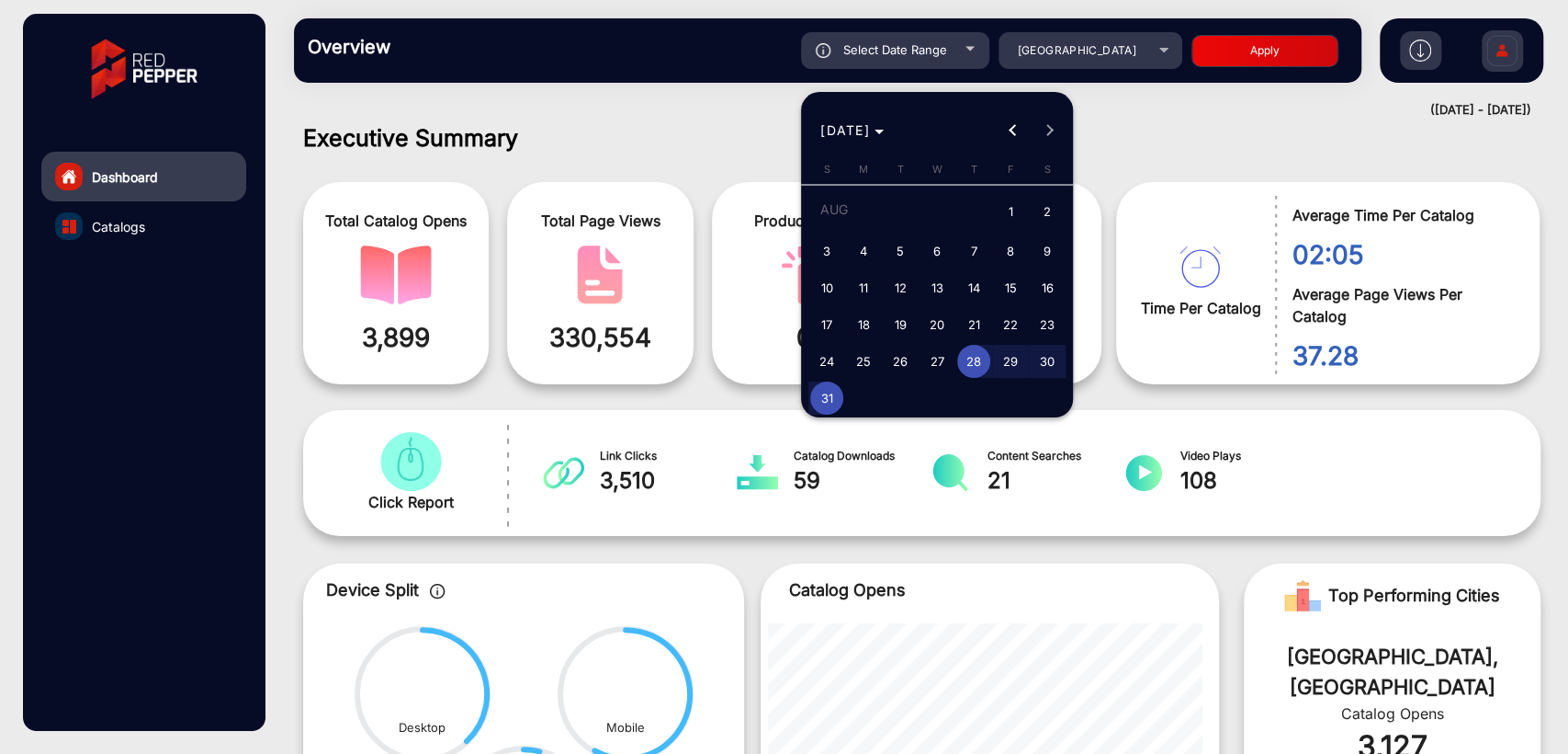
click at [821, 395] on span "31" at bounding box center [827, 398] width 33 height 33
type input "[DATE]"
click at [821, 395] on span "31" at bounding box center [827, 398] width 33 height 33
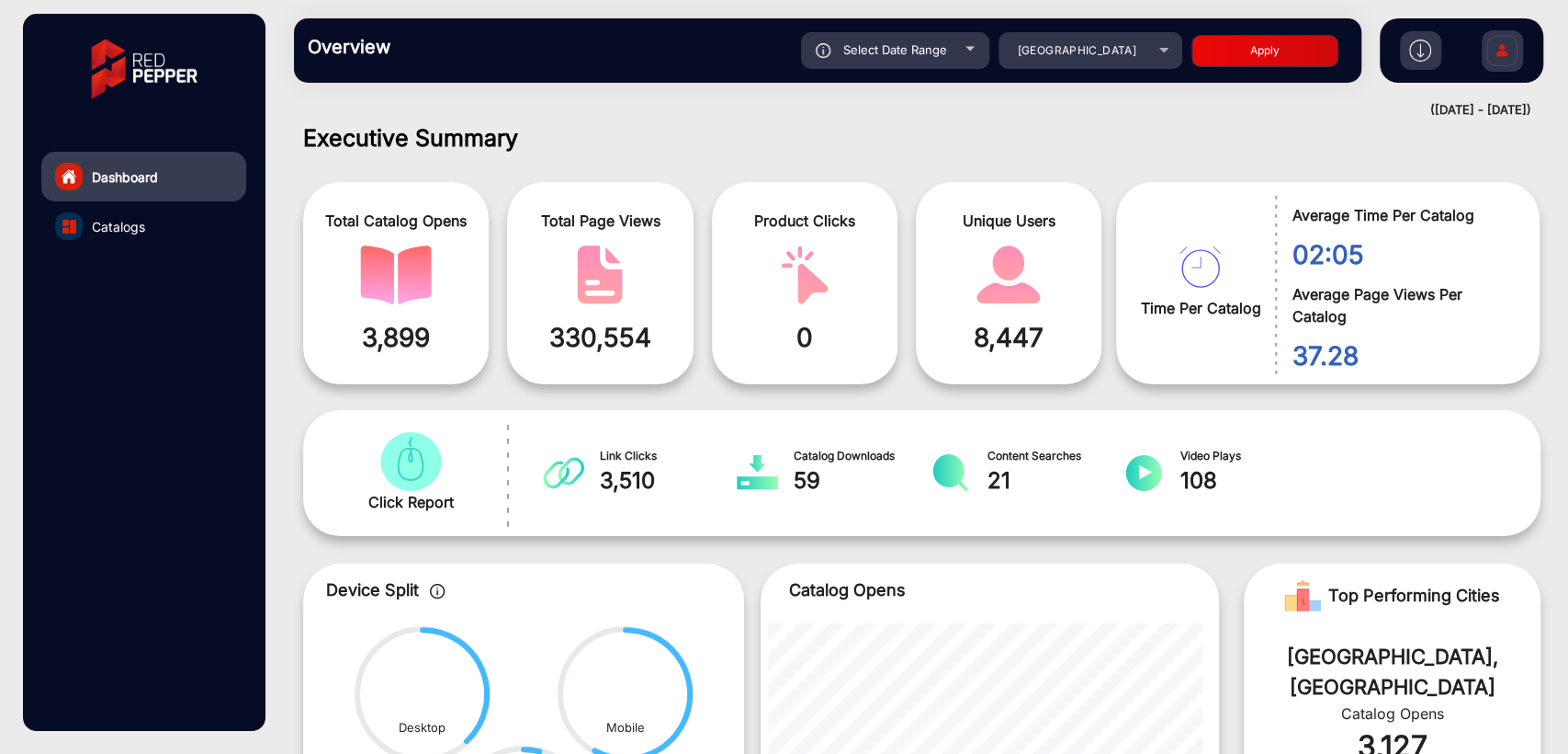
type input "[DATE]"
click at [1275, 38] on button "Apply" at bounding box center [1265, 51] width 147 height 33
type input "[DATE]"
click at [899, 46] on span "Select Date Range" at bounding box center [895, 49] width 104 height 14
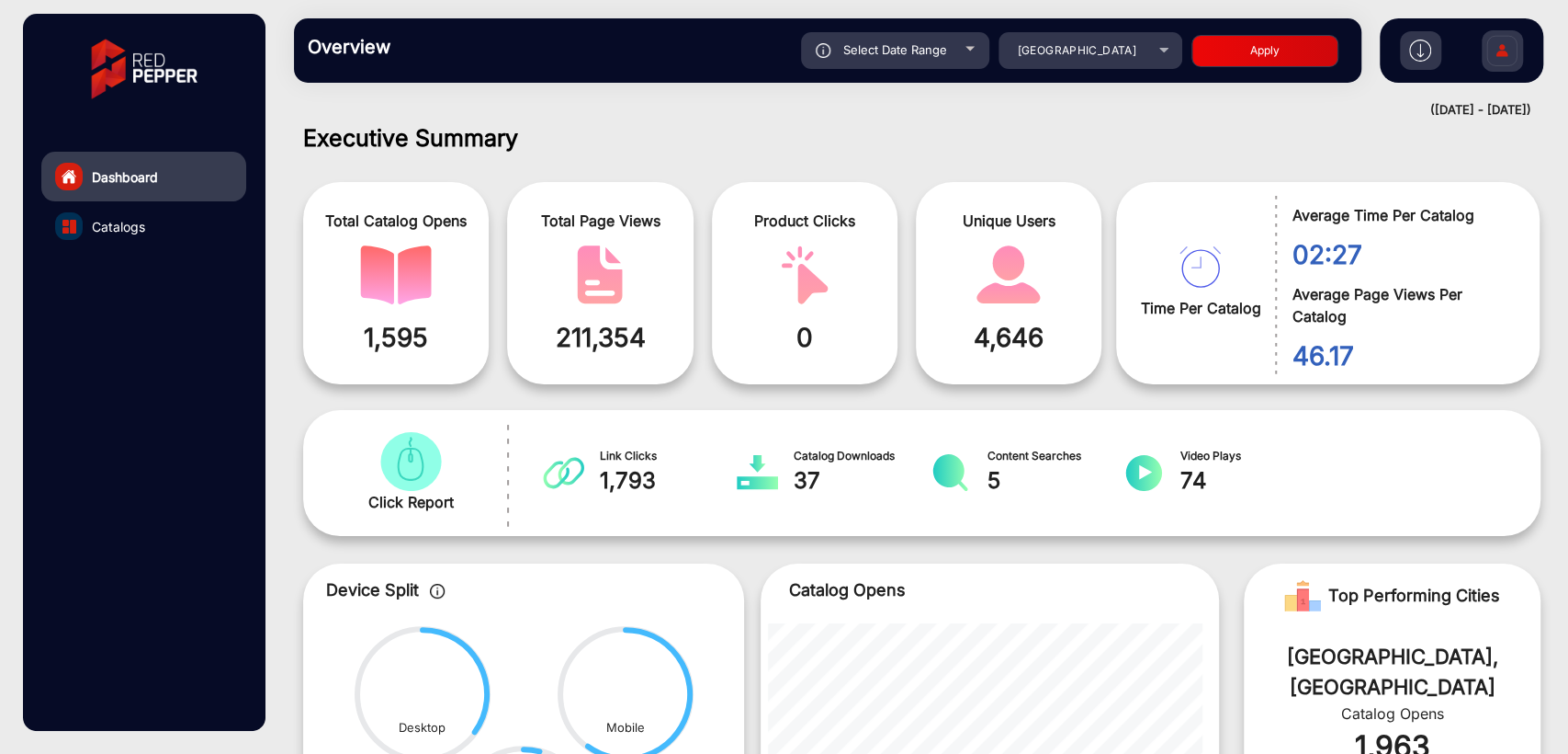
type input "[DATE]"
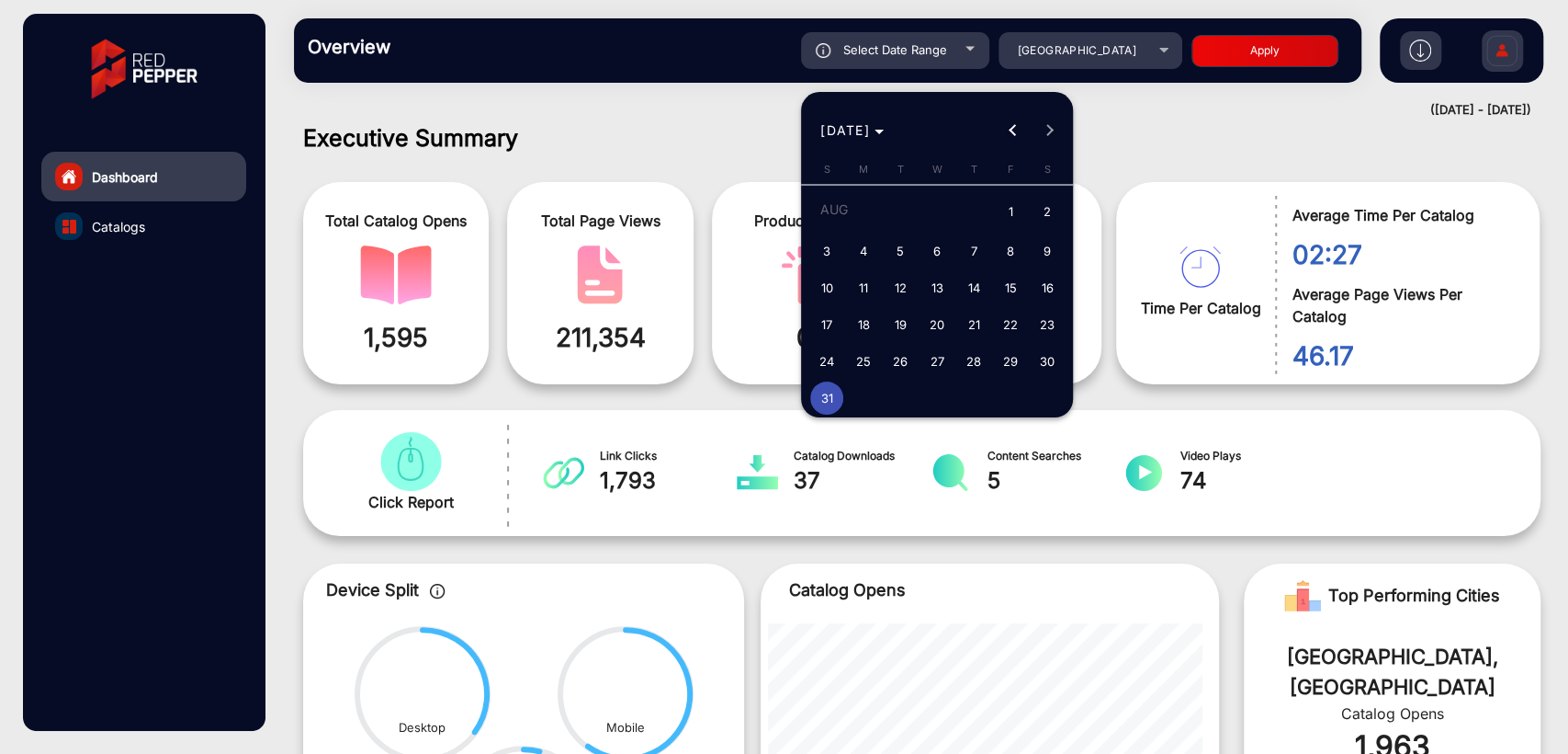
click at [1040, 352] on span "30" at bounding box center [1047, 361] width 33 height 33
type input "[DATE]"
click at [1040, 352] on span "30" at bounding box center [1047, 361] width 33 height 33
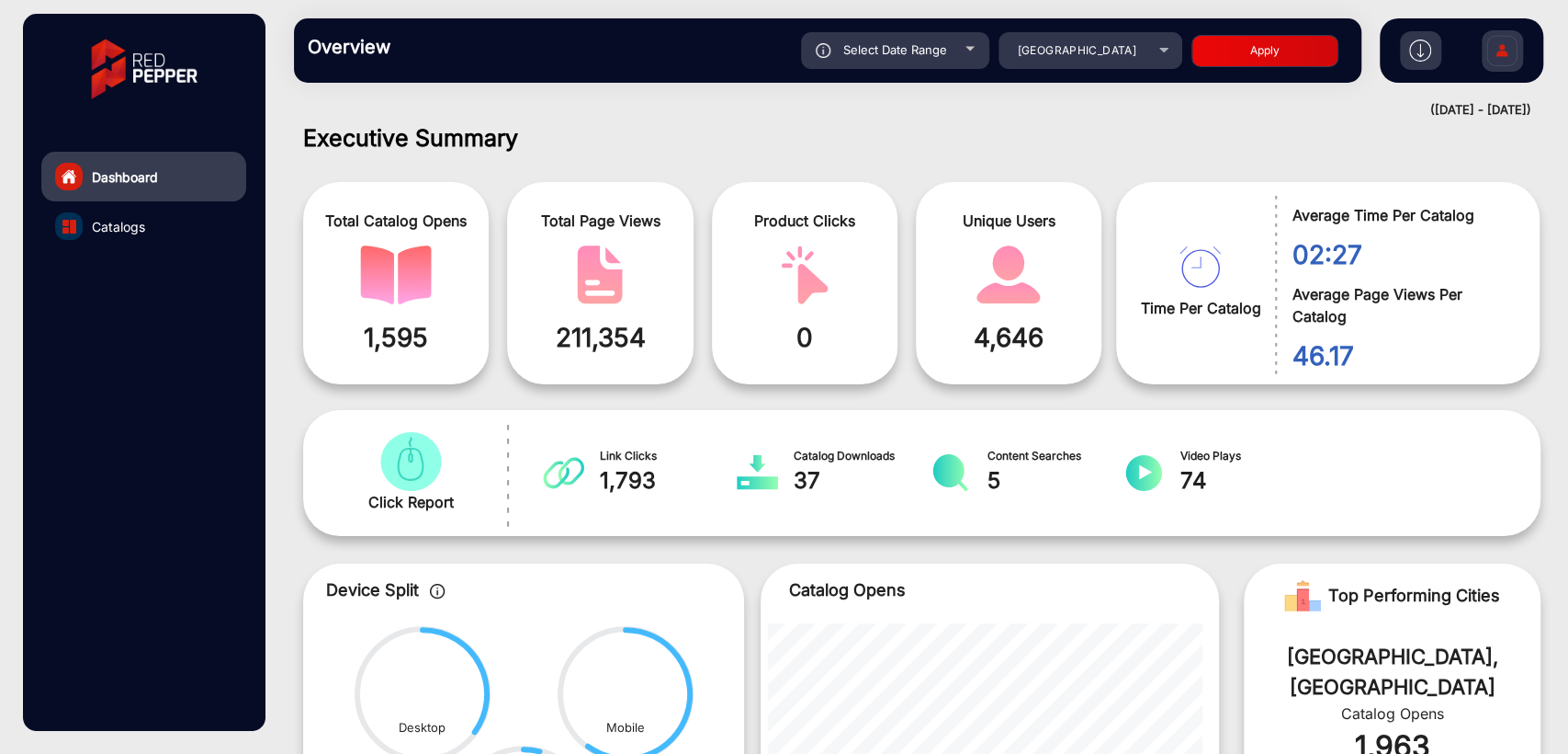
type input "[DATE]"
click at [1257, 56] on button "Apply" at bounding box center [1265, 51] width 147 height 33
type input "[DATE]"
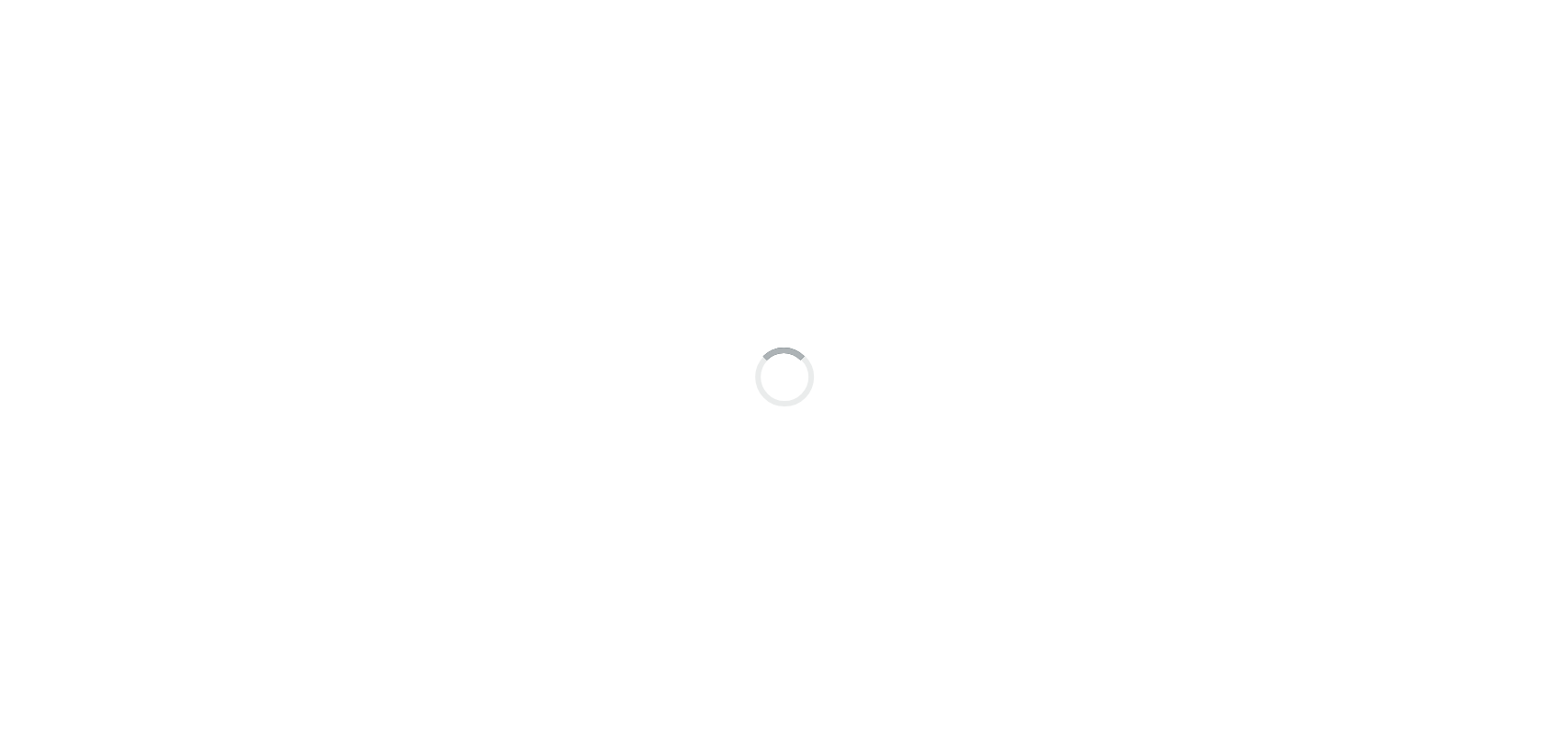
scroll to position [13, 0]
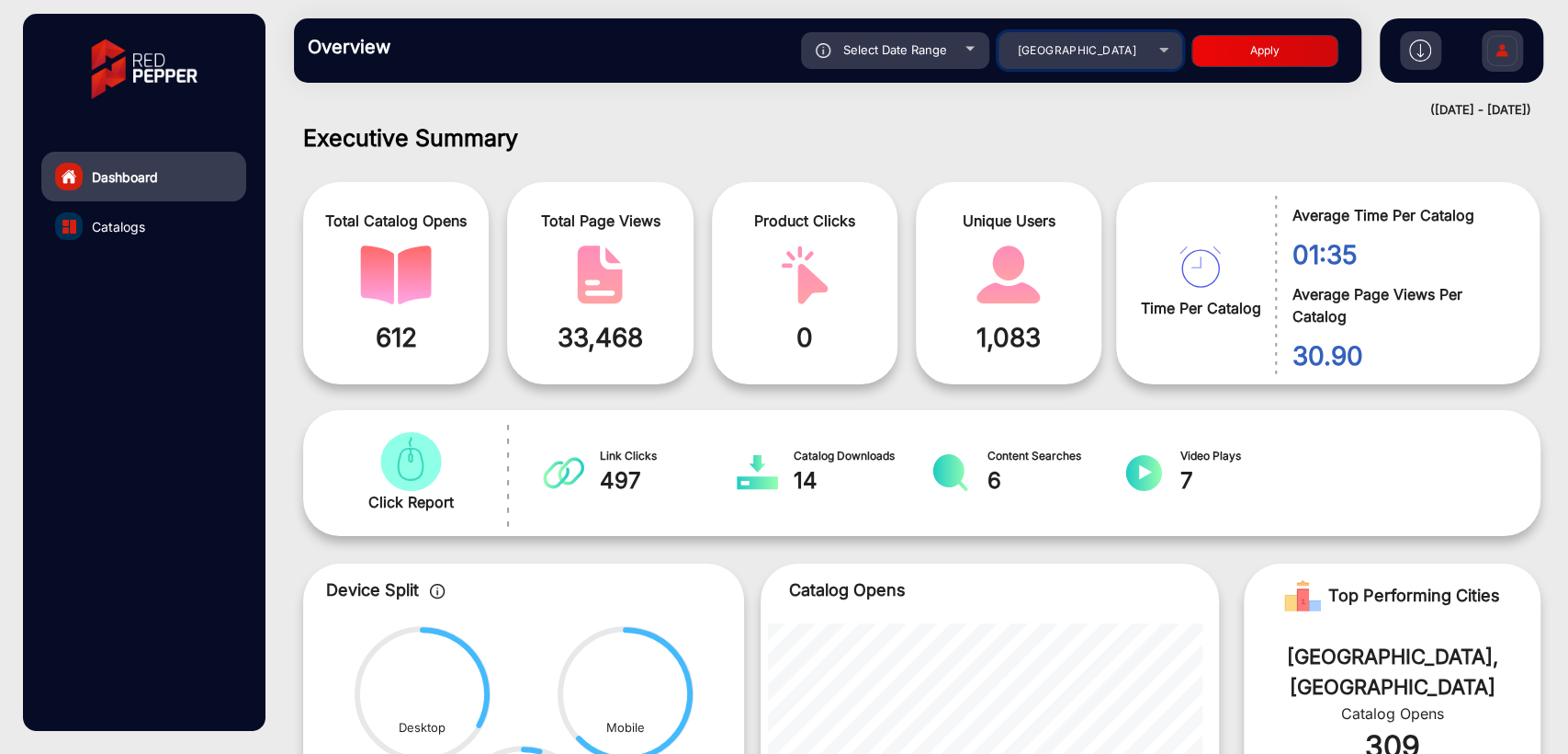
click at [1147, 55] on div "[GEOGRAPHIC_DATA]" at bounding box center [1076, 50] width 147 height 22
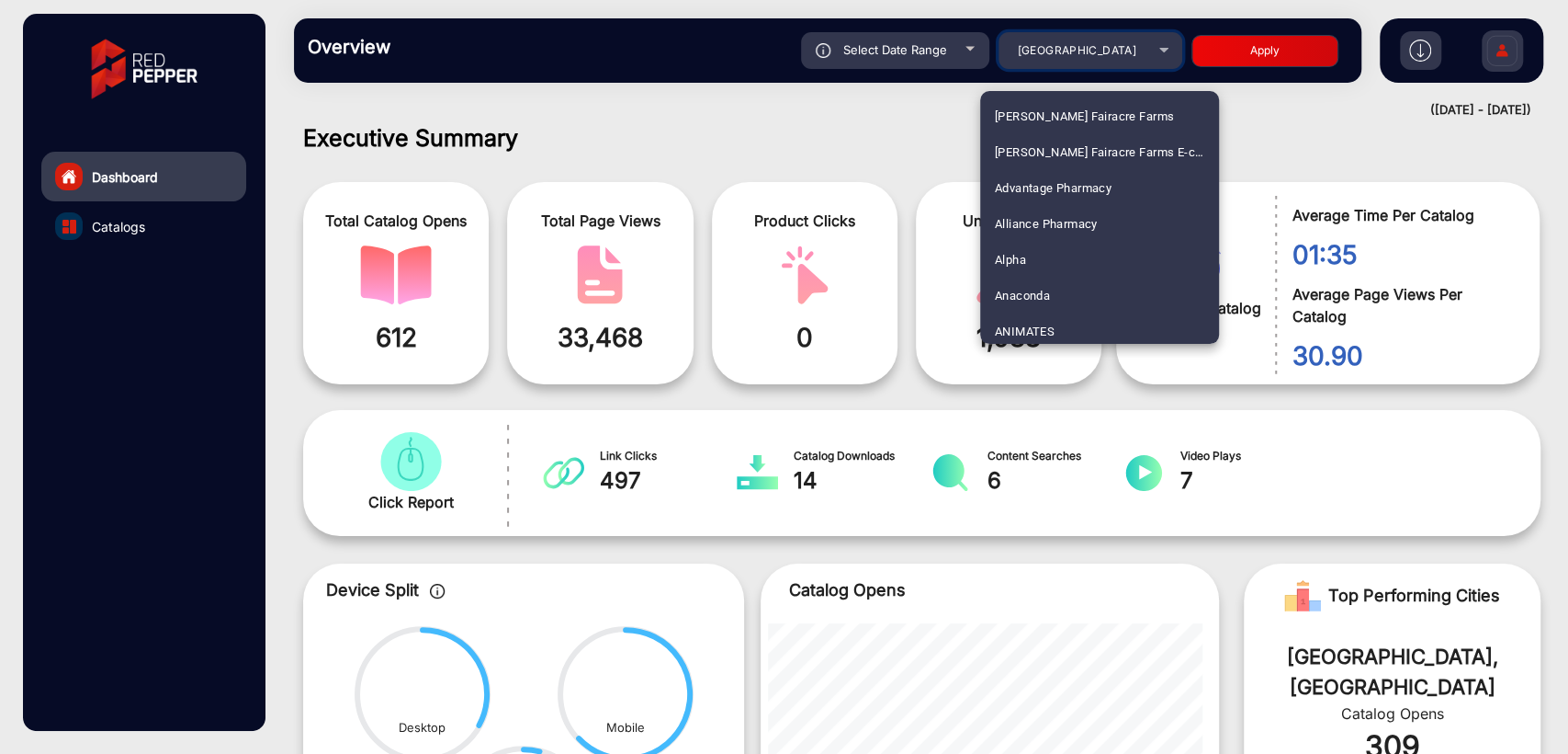
scroll to position [3553, 0]
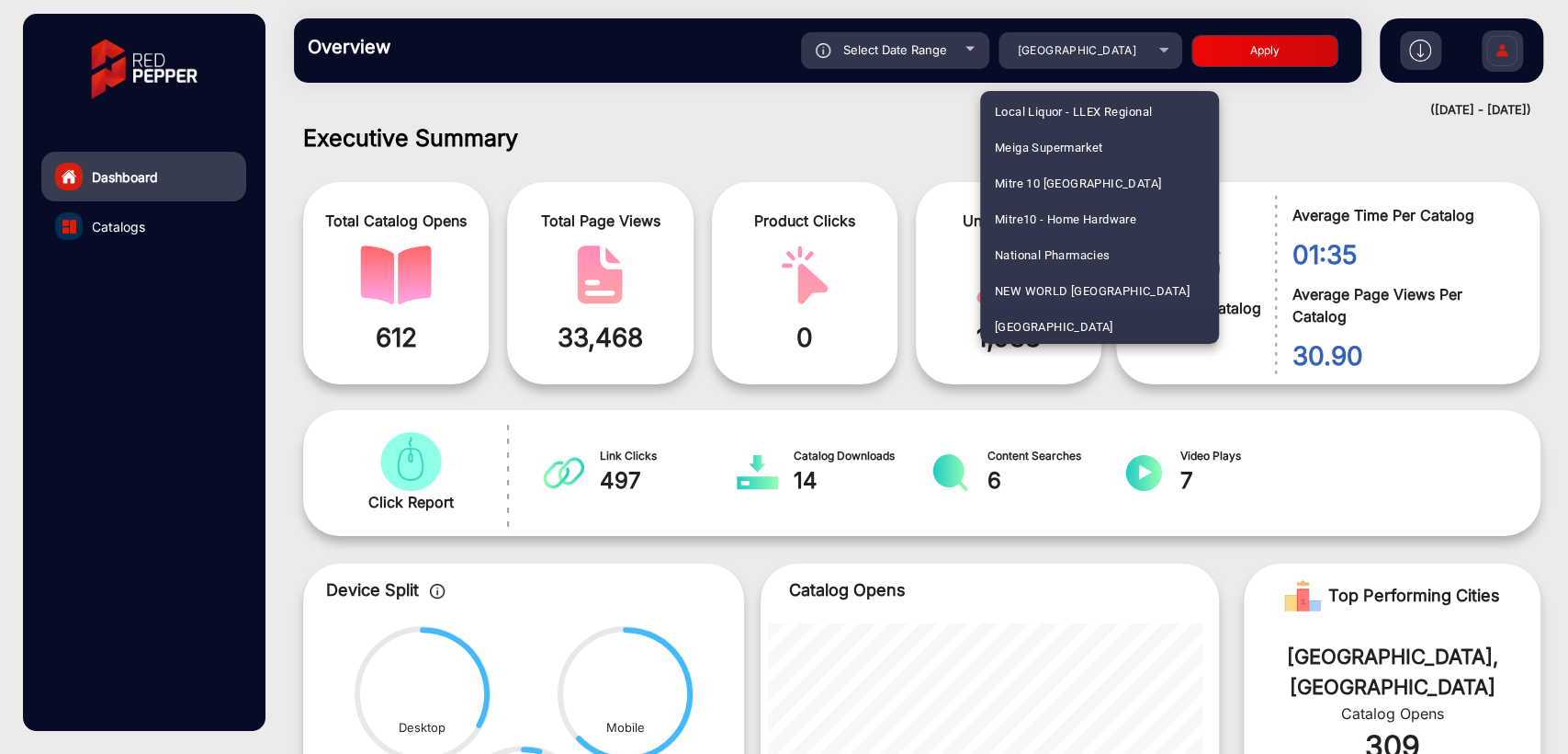
click at [748, 226] on div at bounding box center [784, 377] width 1568 height 754
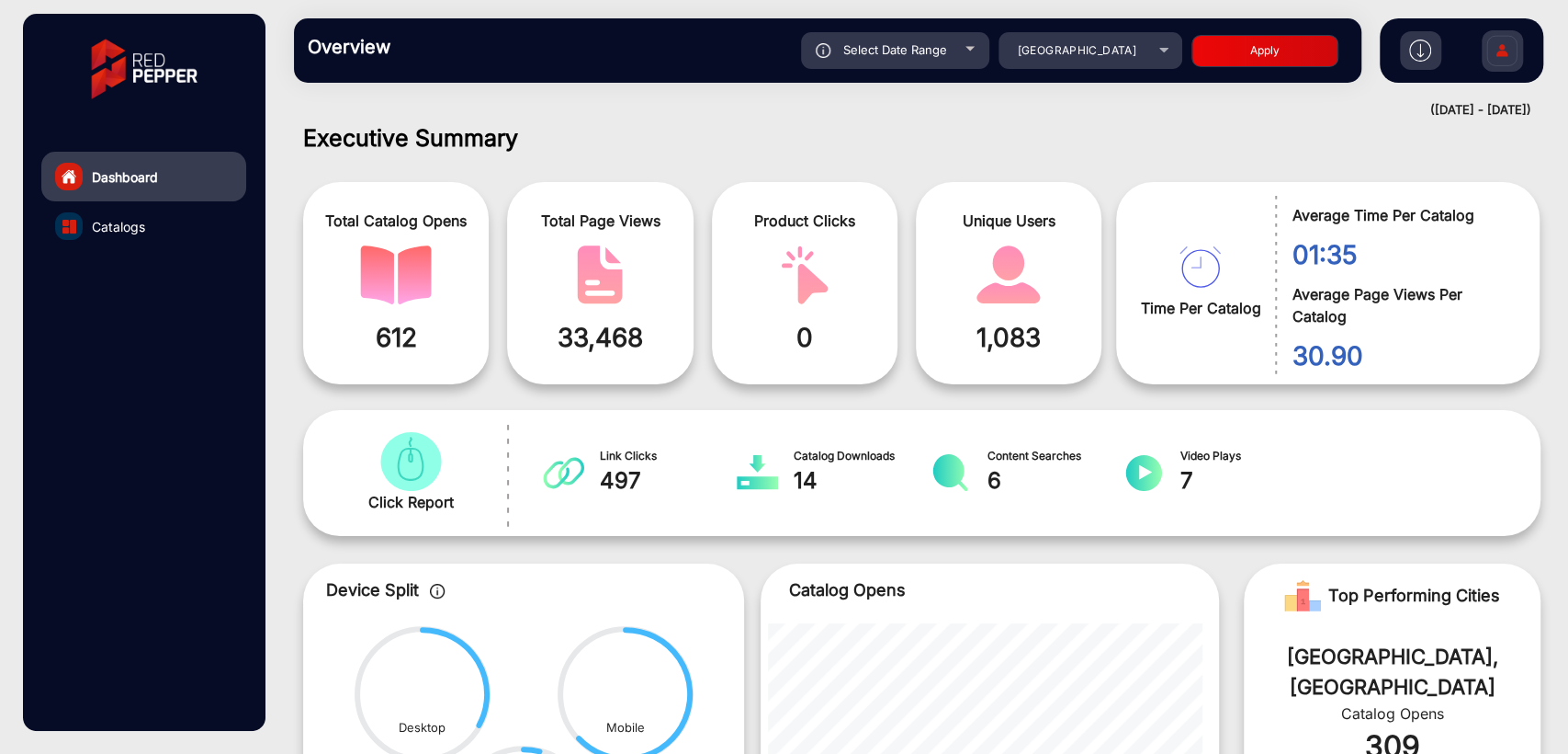
click at [861, 91] on div "Overview Reports Understand what makes your customers tick and learn how they a…" at bounding box center [922, 50] width 1293 height 101
click at [869, 57] on div "Select Date Range" at bounding box center [895, 51] width 188 height 36
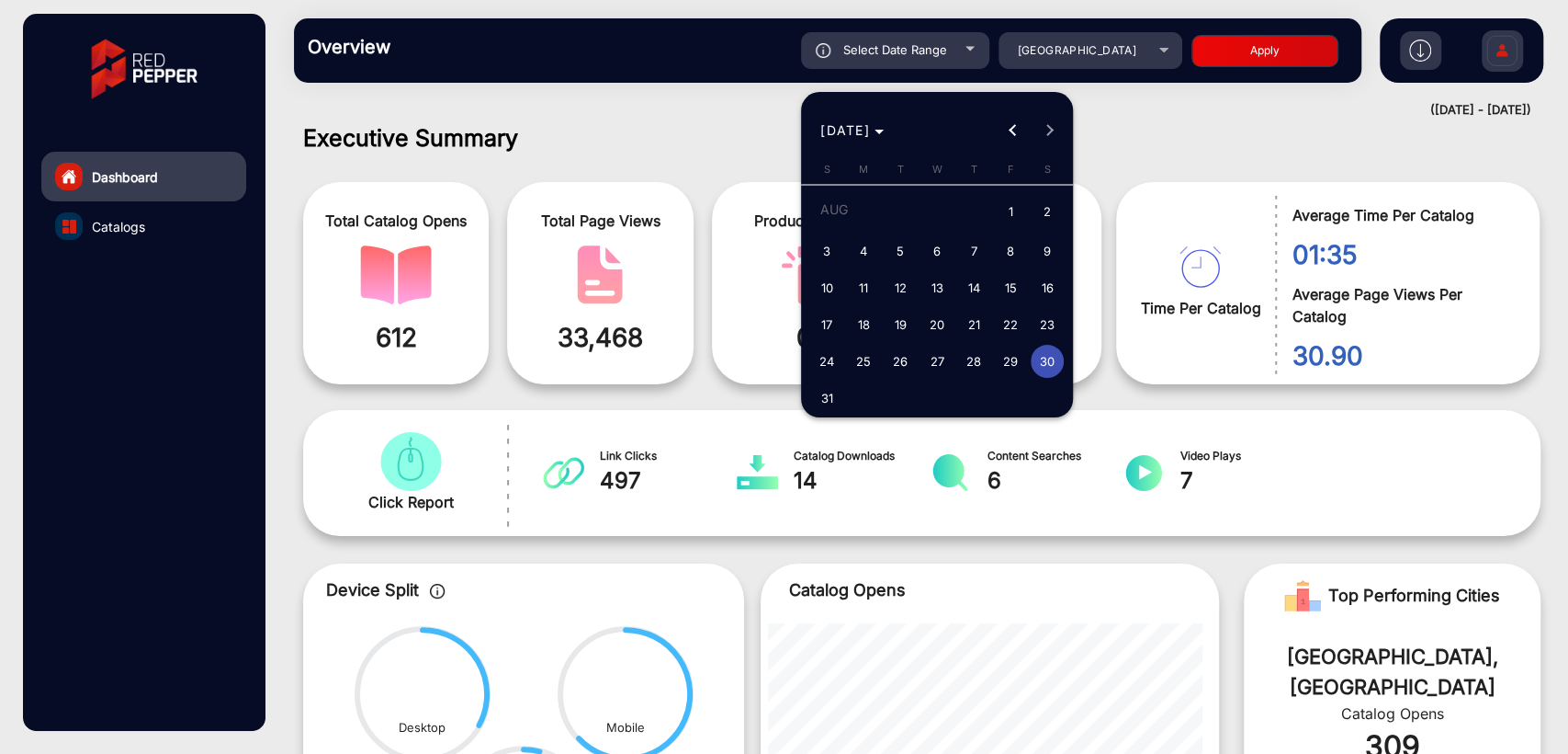
click at [826, 406] on span "31" at bounding box center [827, 398] width 33 height 33
type input "[DATE]"
click at [826, 406] on span "31" at bounding box center [827, 398] width 33 height 33
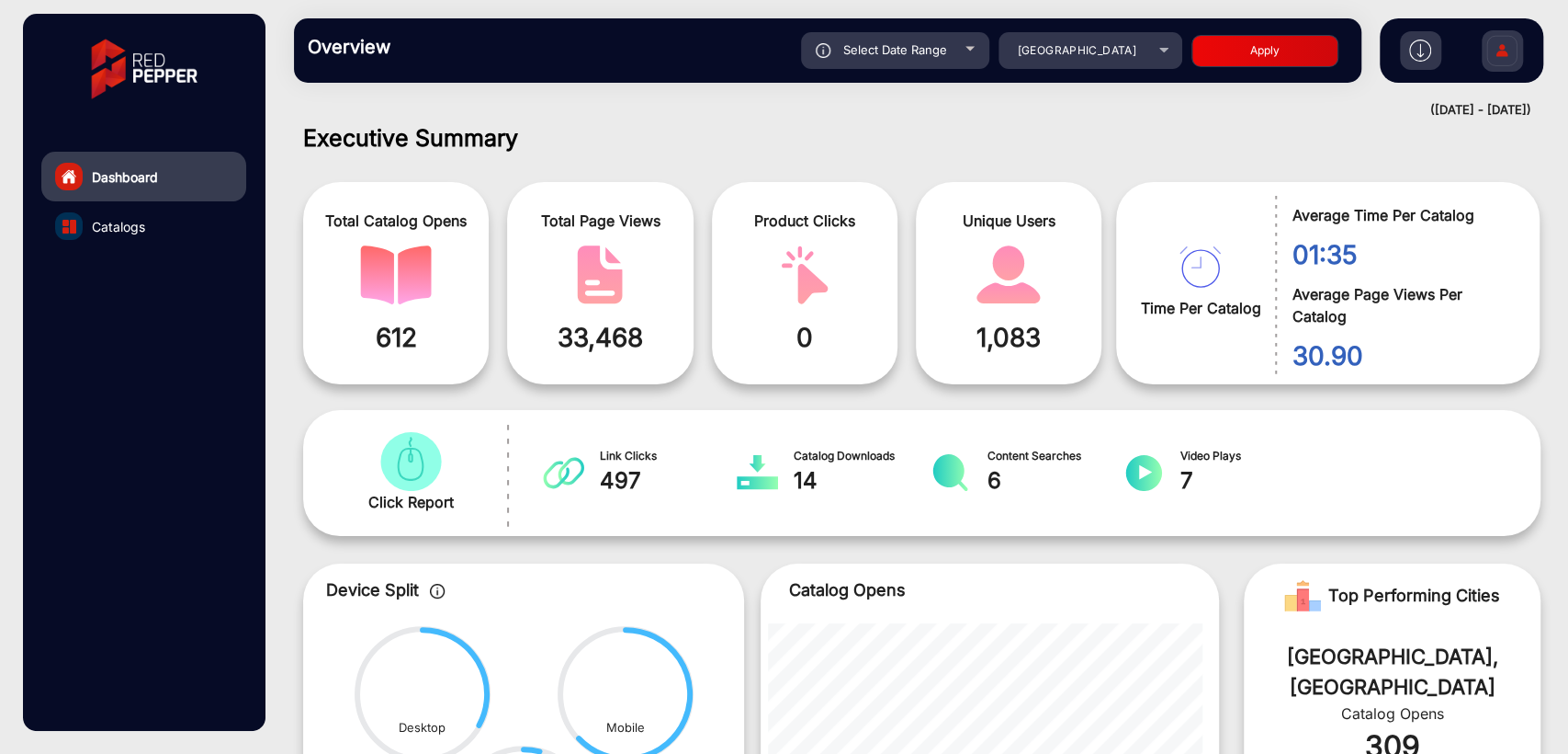
type input "[DATE]"
click at [1263, 38] on button "Apply" at bounding box center [1265, 51] width 147 height 33
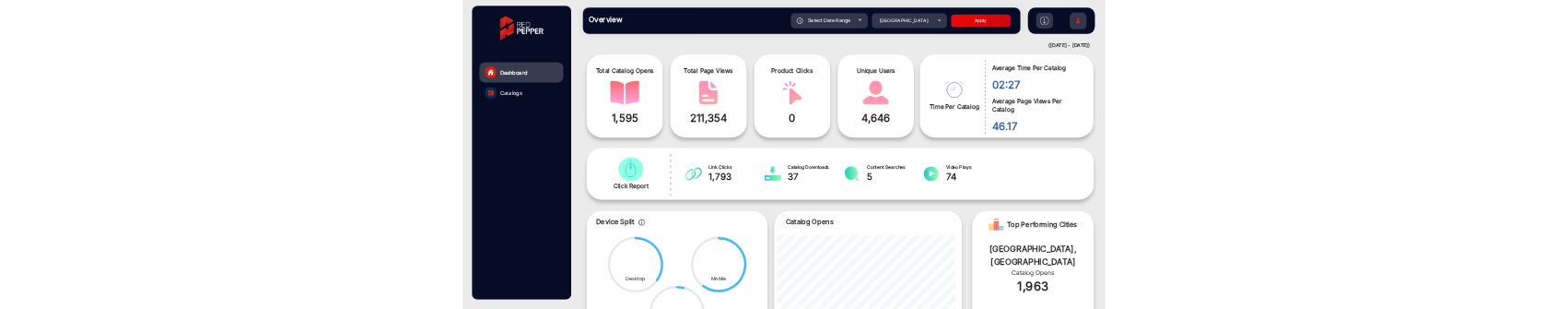
scroll to position [0, 0]
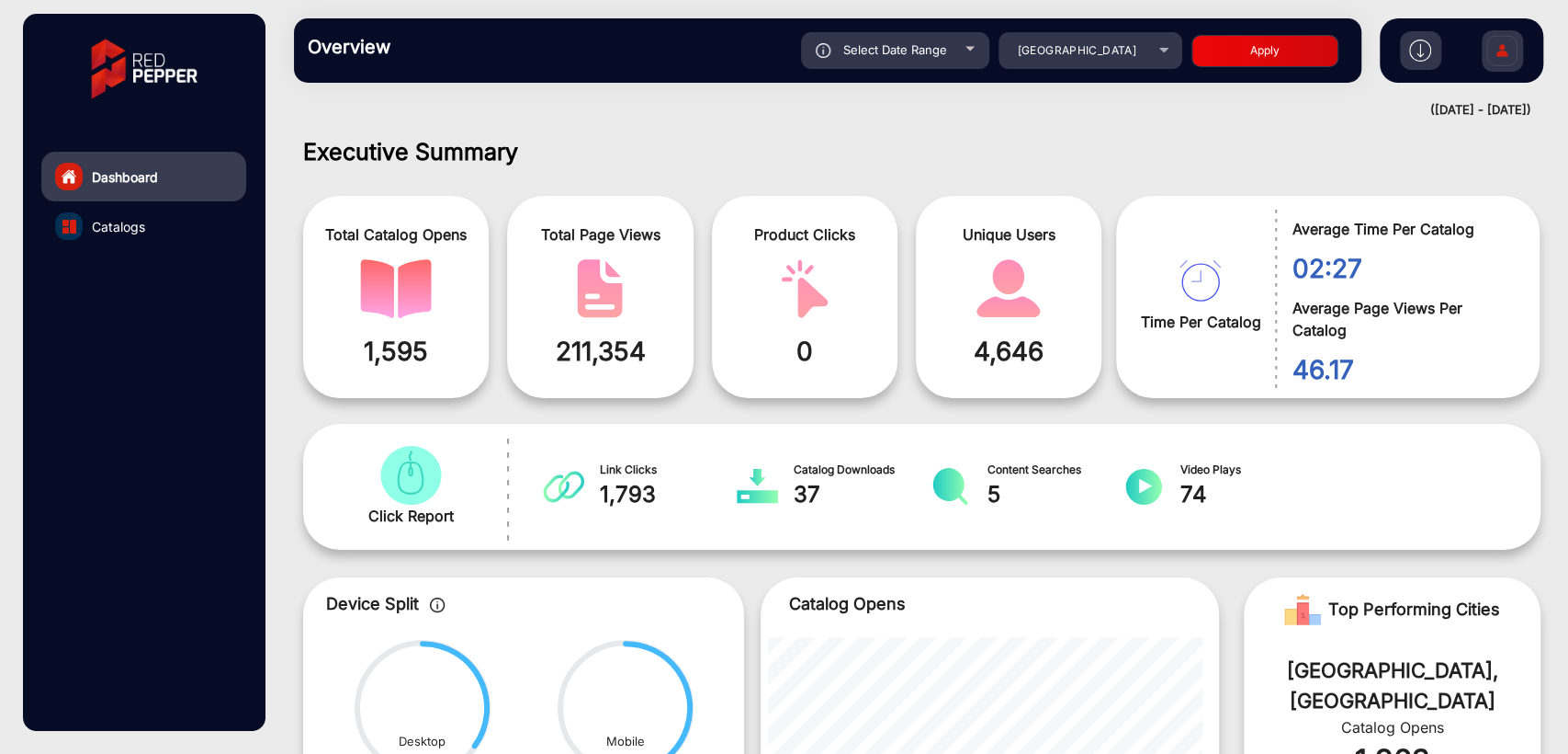
click at [904, 42] on span "Select Date Range" at bounding box center [895, 49] width 104 height 14
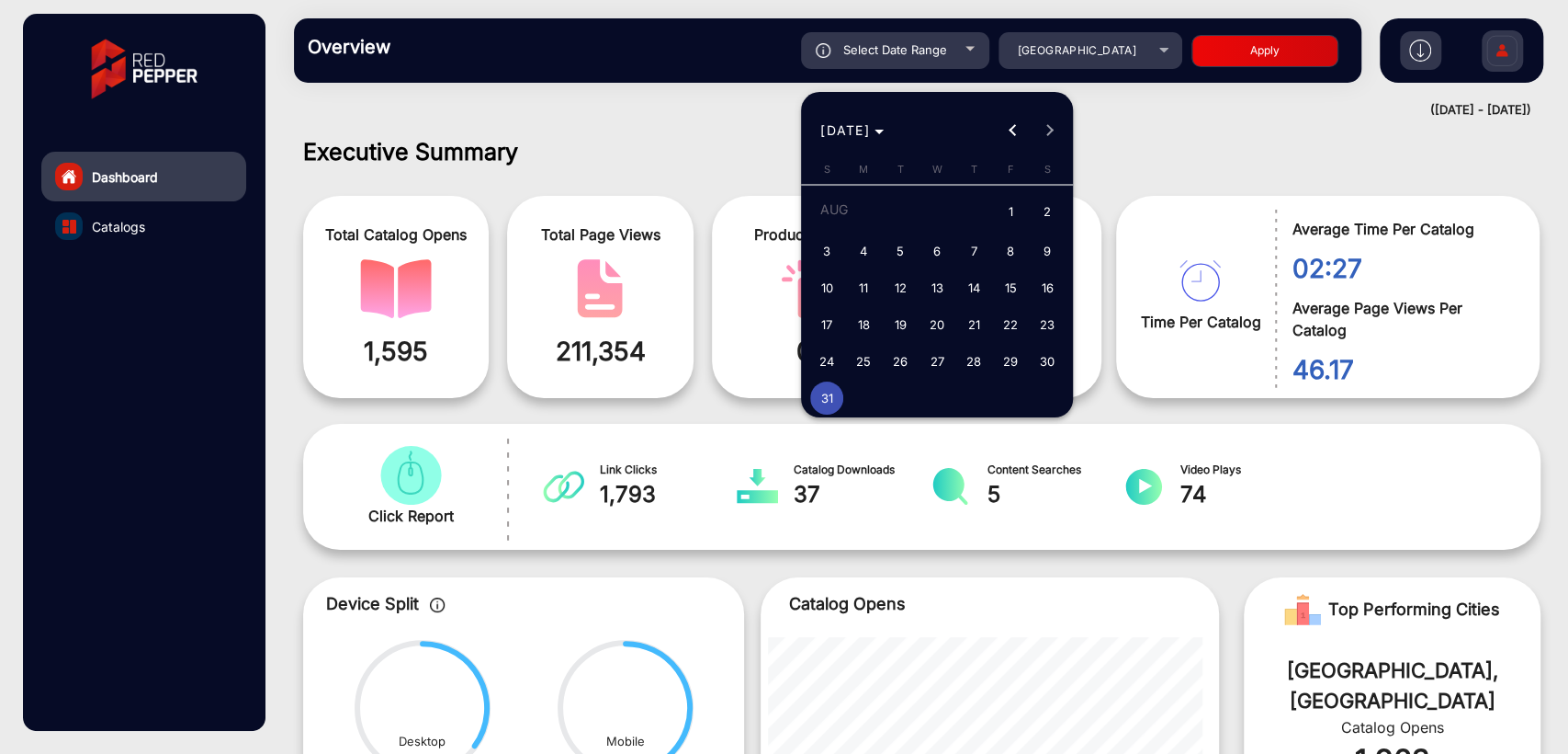
click at [1040, 355] on span "30" at bounding box center [1047, 361] width 33 height 33
type input "[DATE]"
click at [1040, 355] on span "30" at bounding box center [1047, 361] width 33 height 33
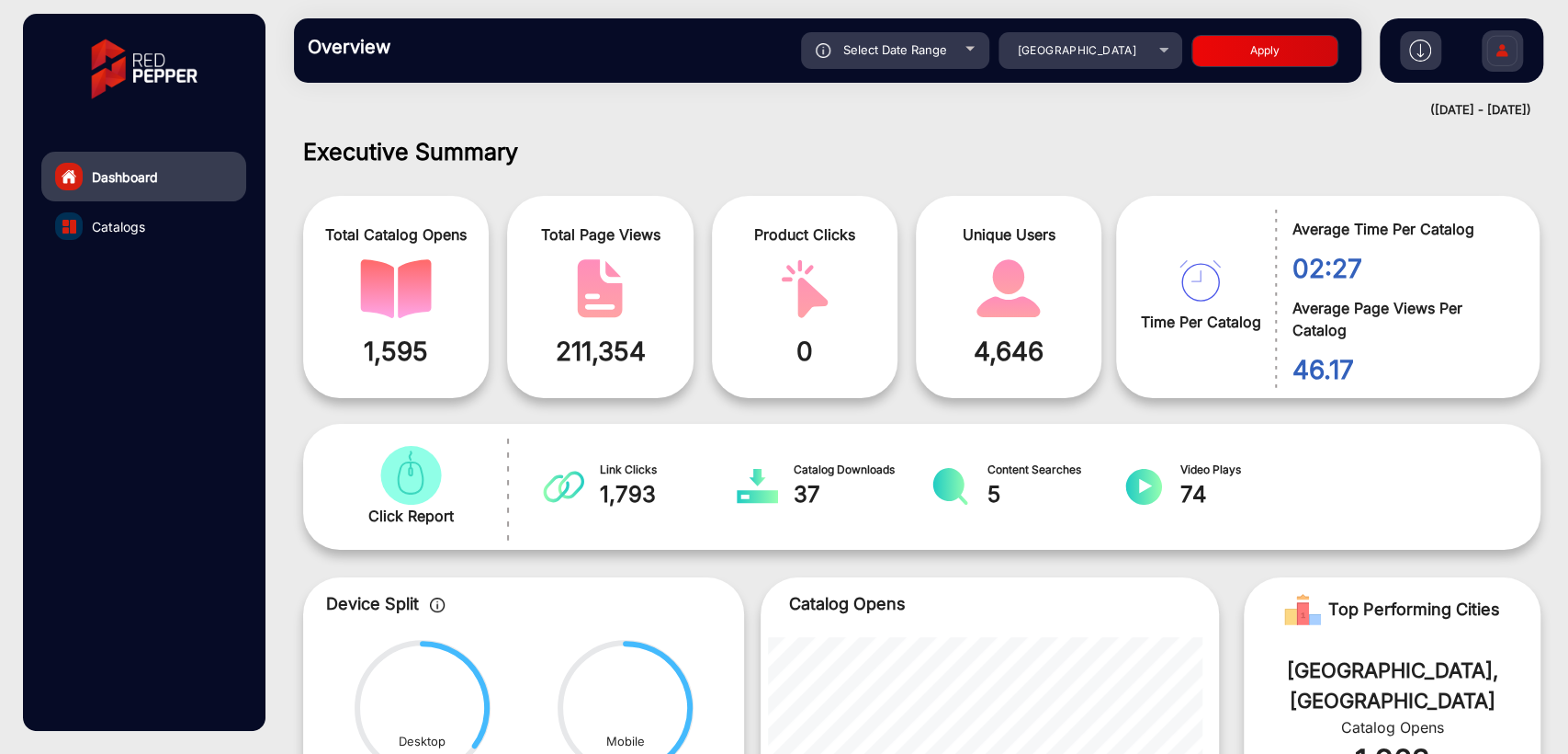
type input "[DATE]"
click at [924, 55] on span "Select Date Range" at bounding box center [895, 49] width 104 height 14
type input "[DATE]"
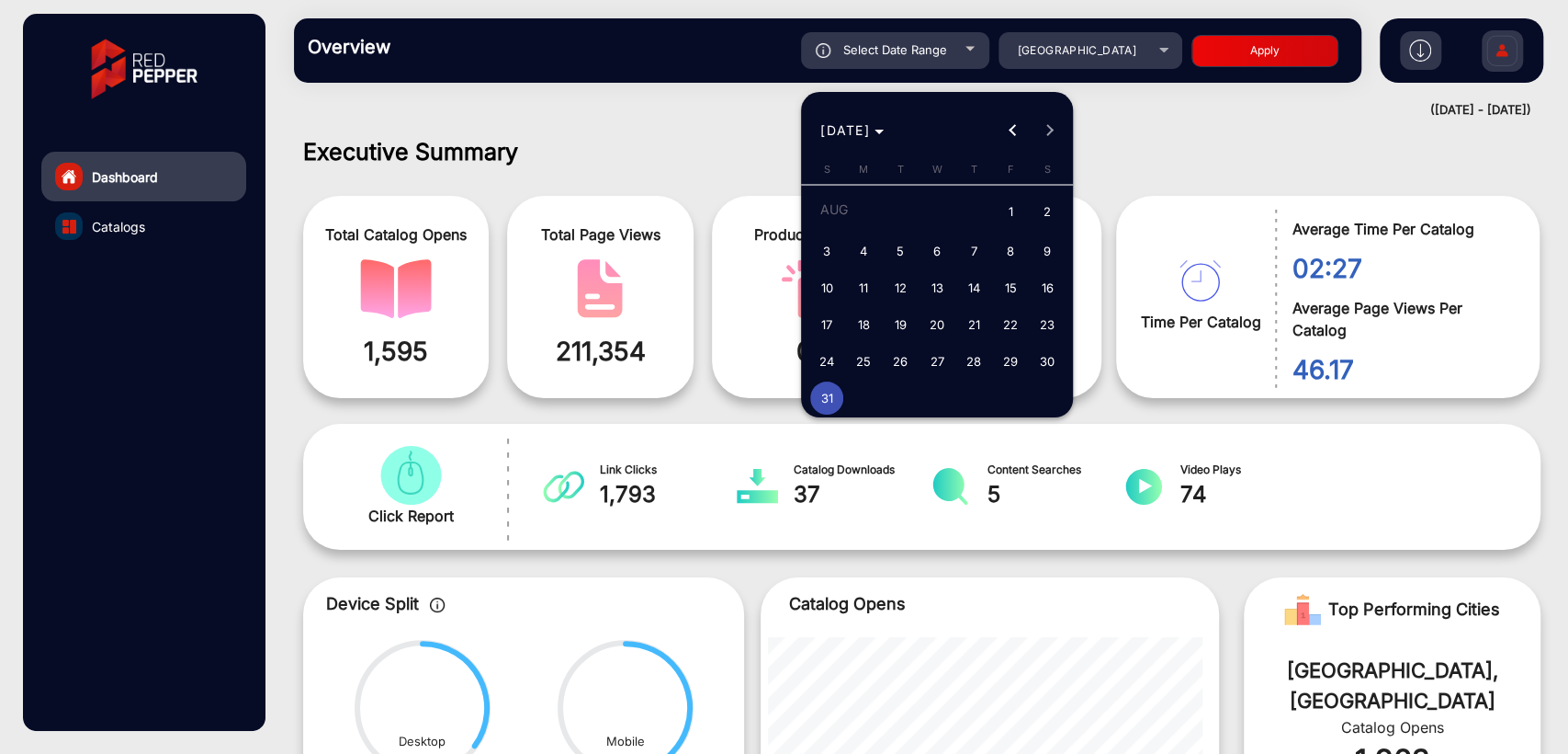
click at [831, 389] on span "31" at bounding box center [827, 398] width 33 height 33
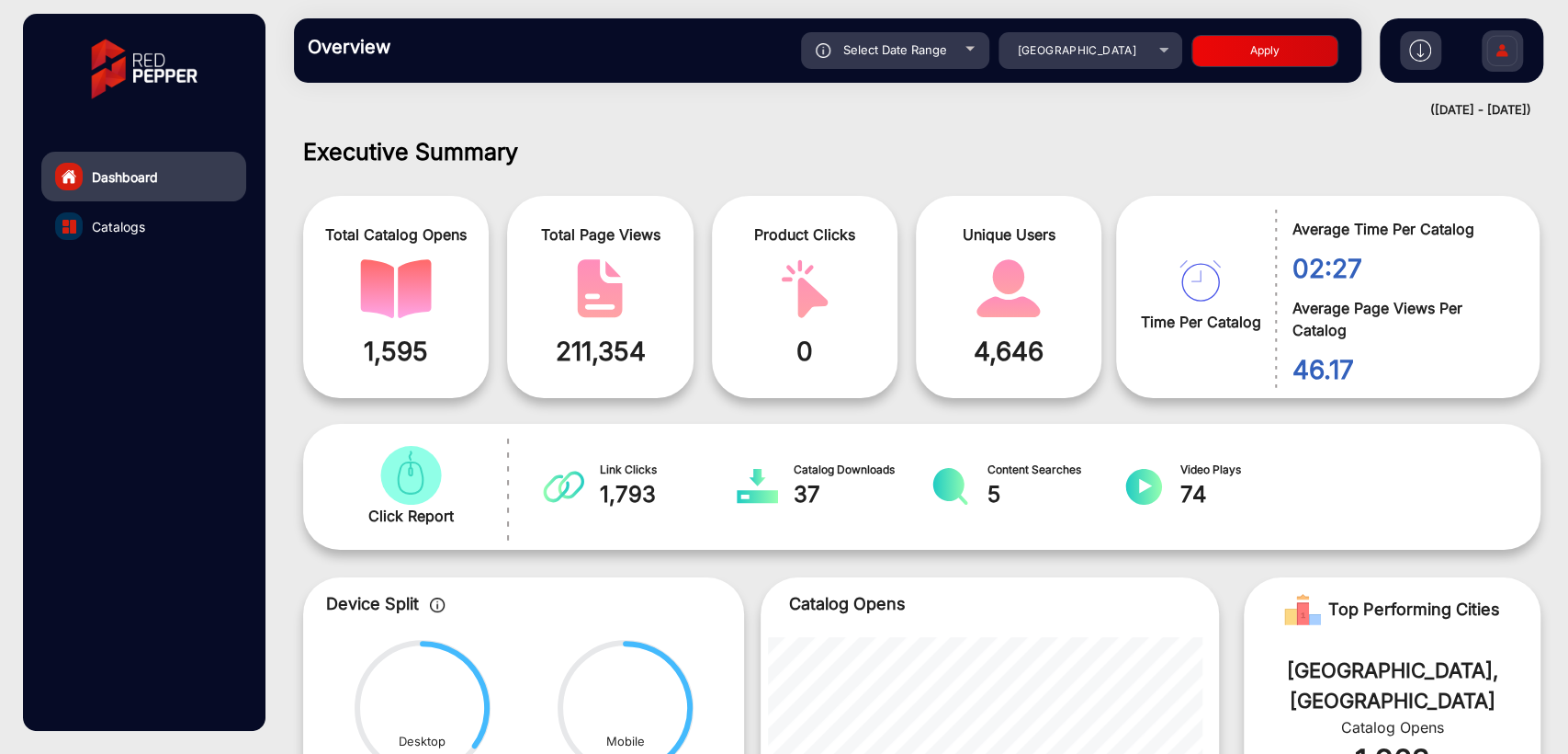
type input "[DATE]"
click at [1504, 51] on img at bounding box center [1502, 53] width 38 height 64
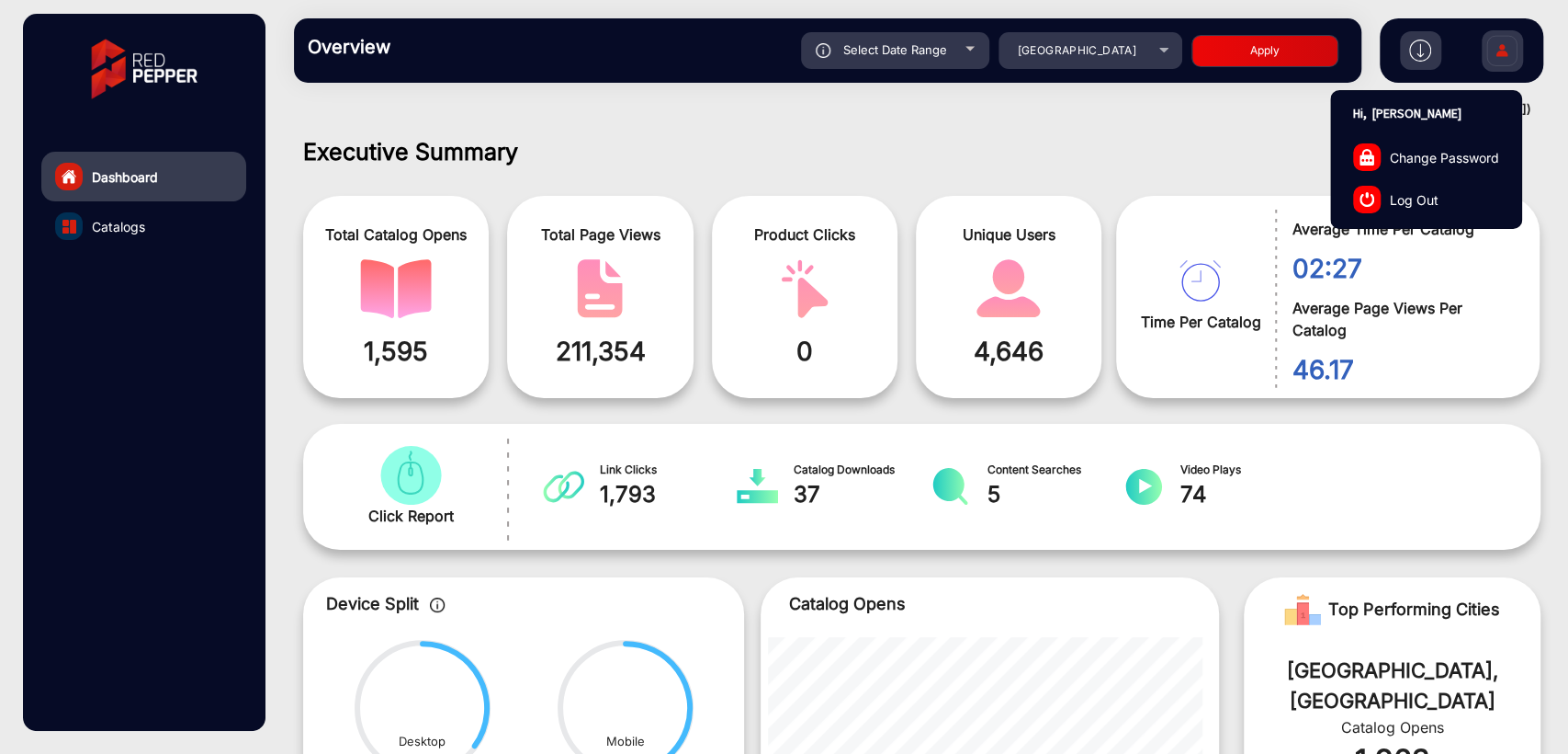
click at [1431, 191] on span "Log Out" at bounding box center [1414, 199] width 49 height 19
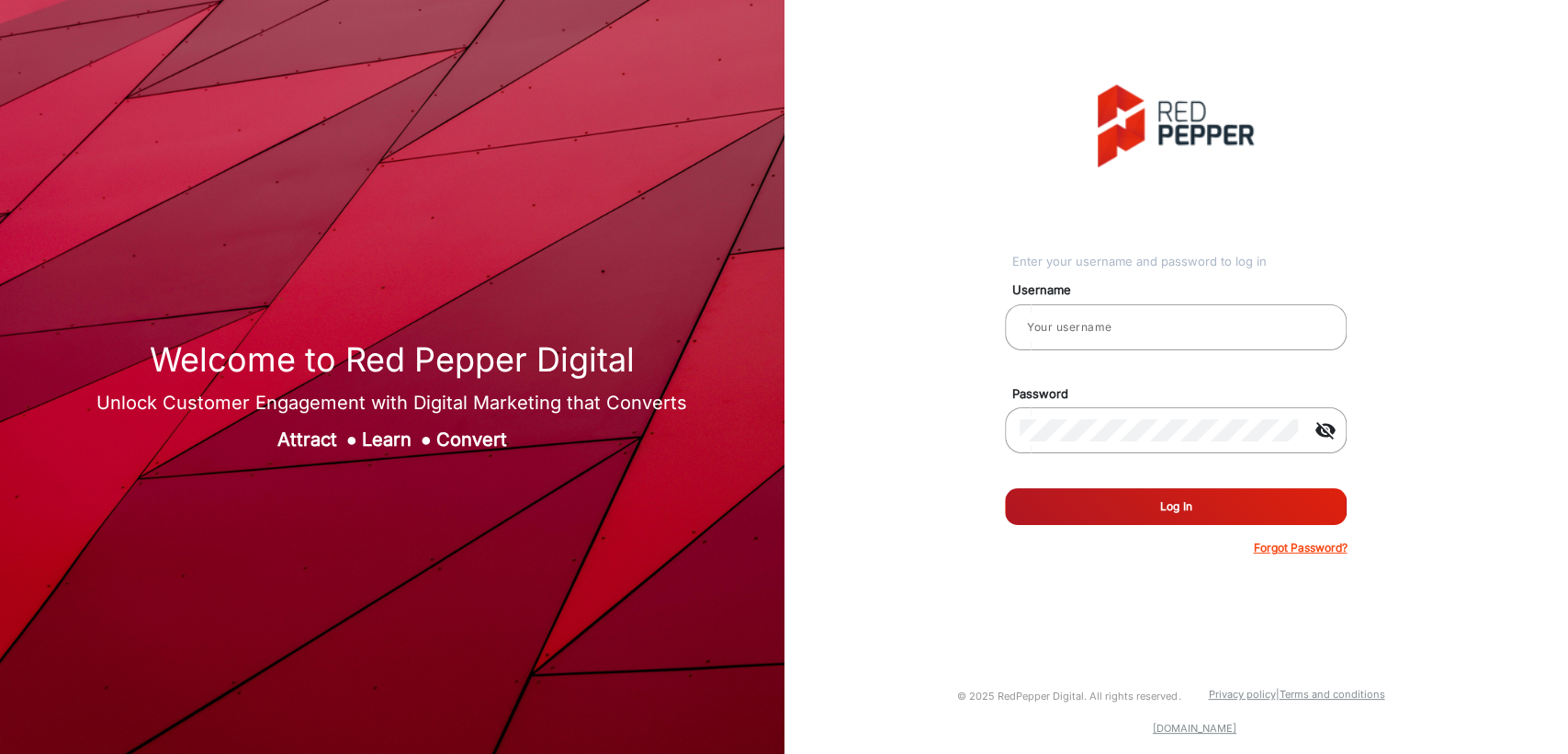
type input "[PERSON_NAME]"
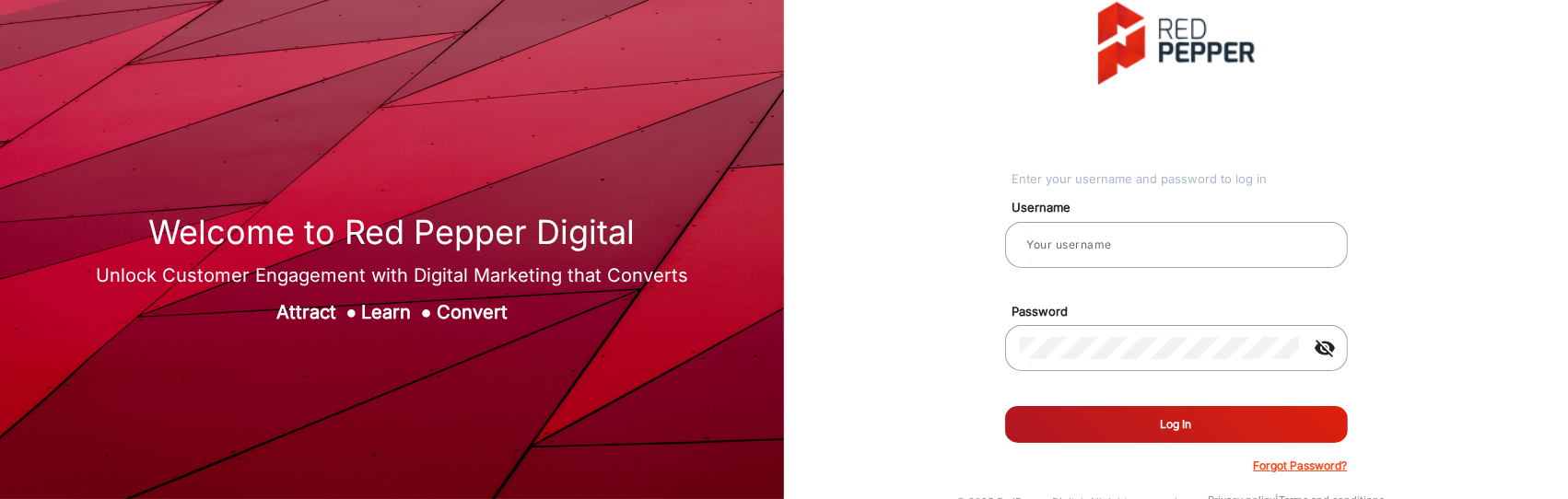
scroll to position [60, 0]
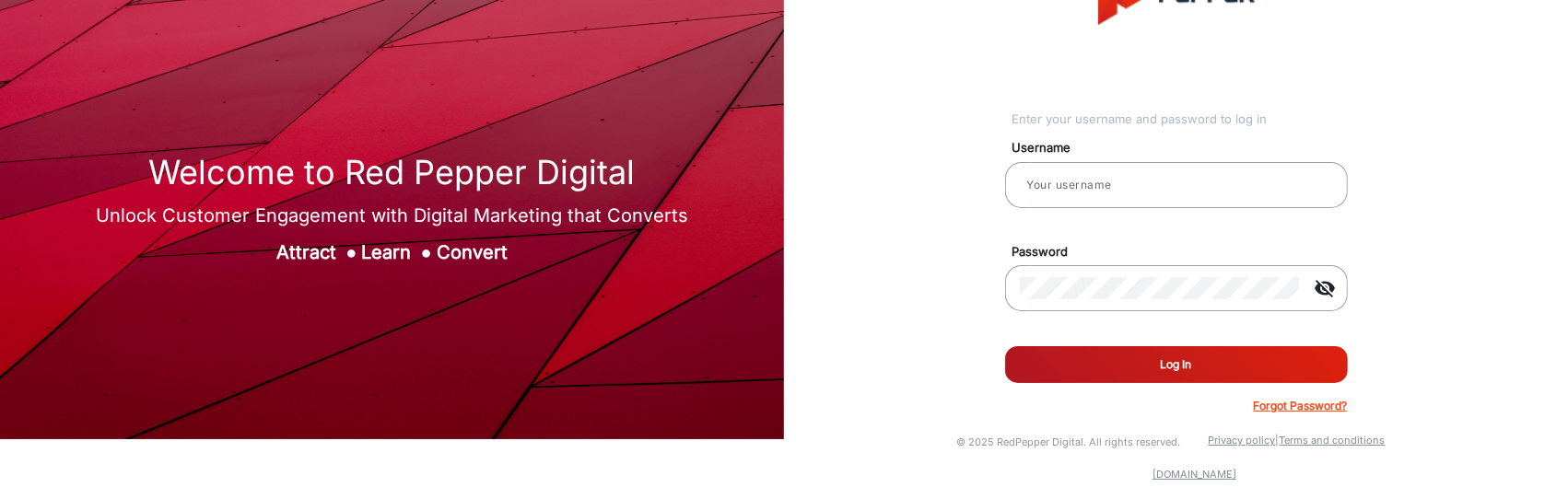
type input "[PERSON_NAME]"
click at [1153, 308] on button "Log In" at bounding box center [1176, 364] width 342 height 37
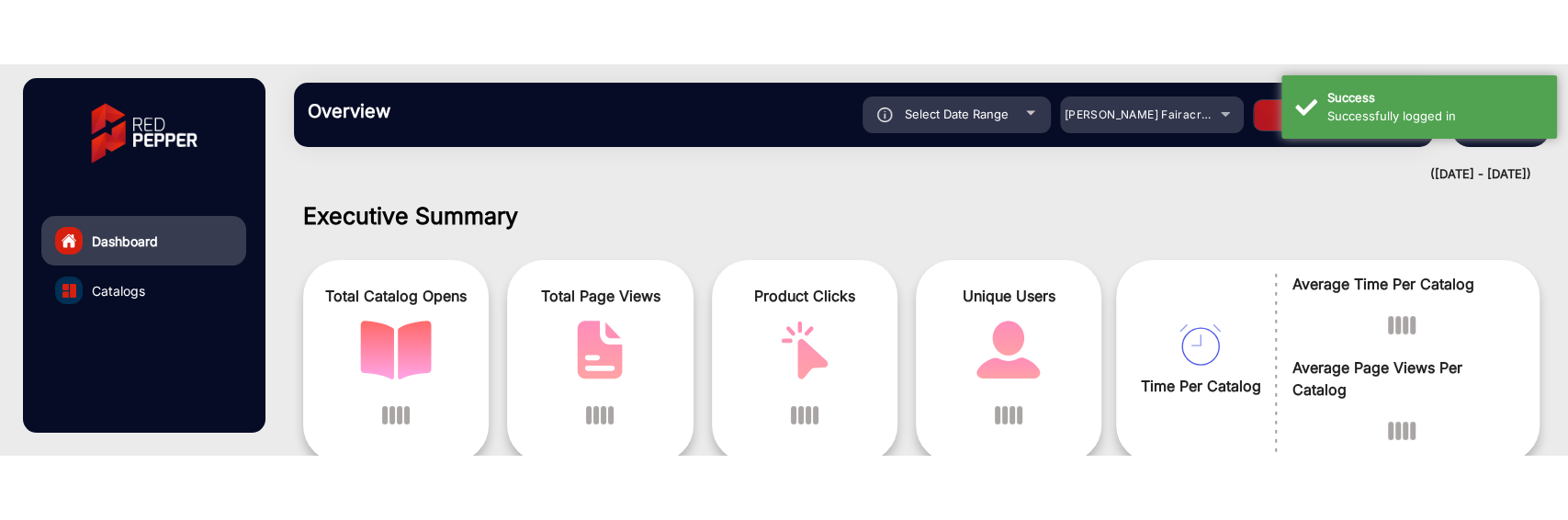
scroll to position [13, 0]
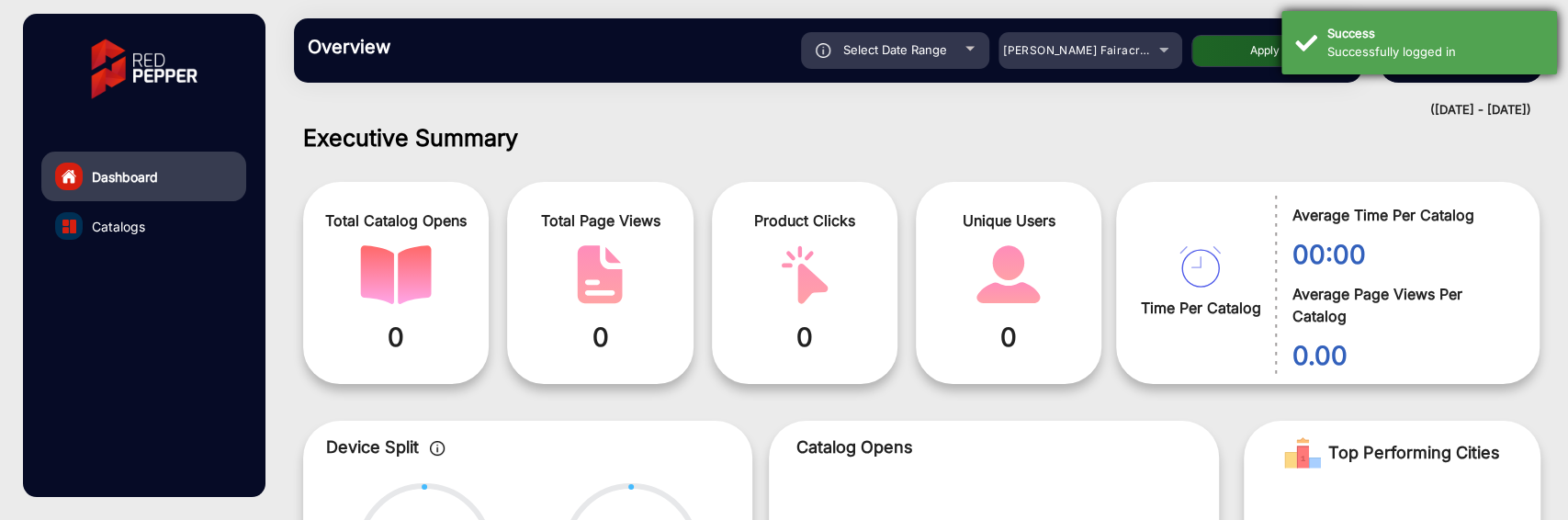
click at [1366, 27] on div "Success" at bounding box center [1435, 34] width 216 height 18
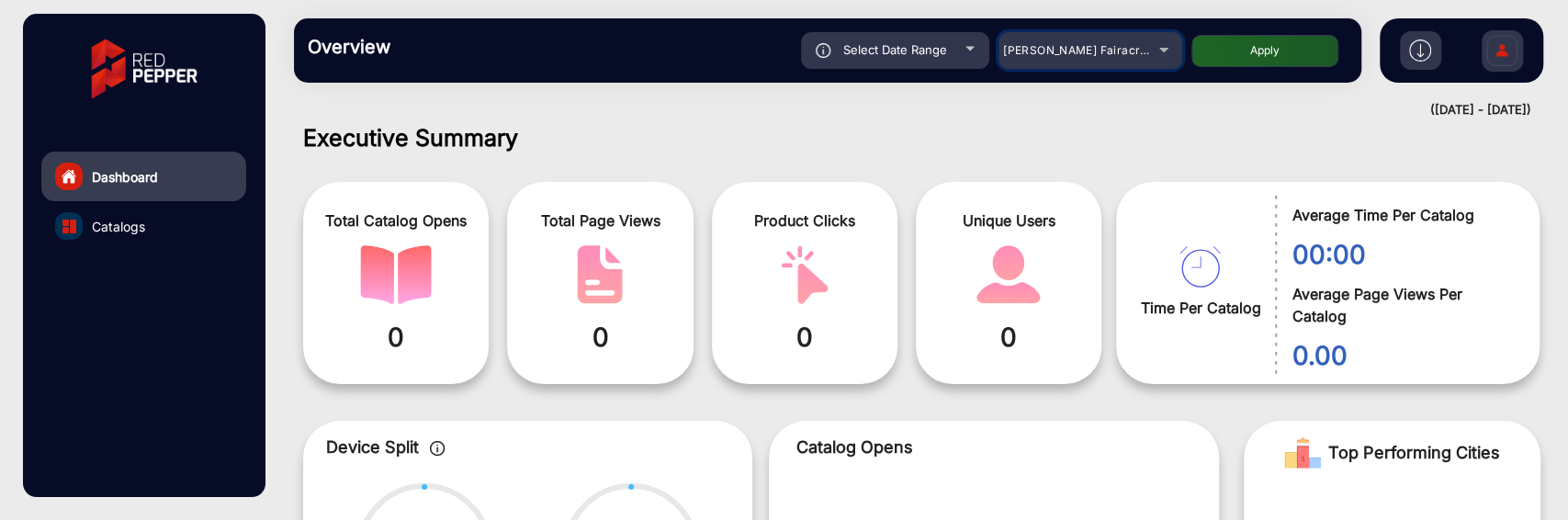
click at [1072, 43] on span "[PERSON_NAME] Fairacre Farms" at bounding box center [1094, 50] width 182 height 13
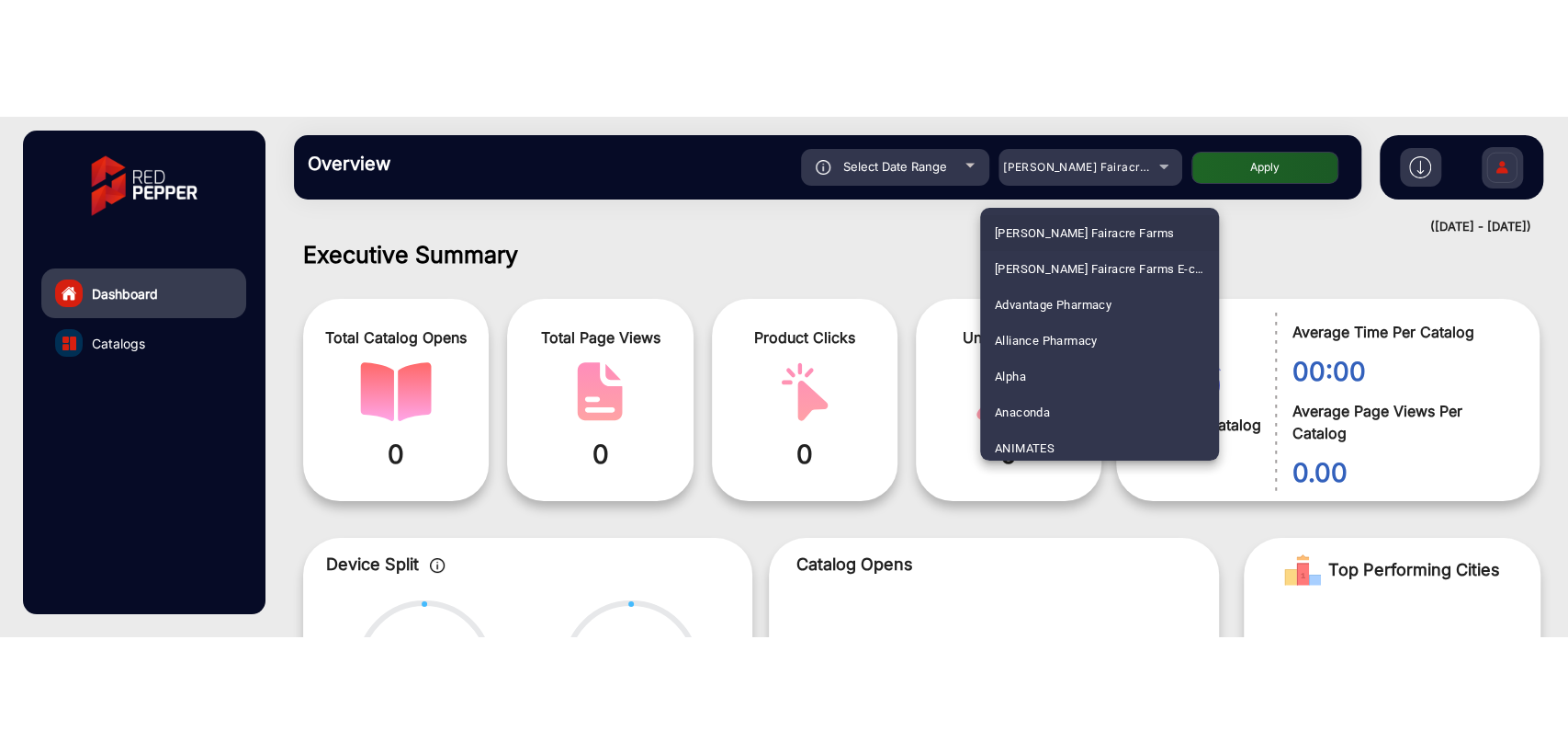
scroll to position [3624, 0]
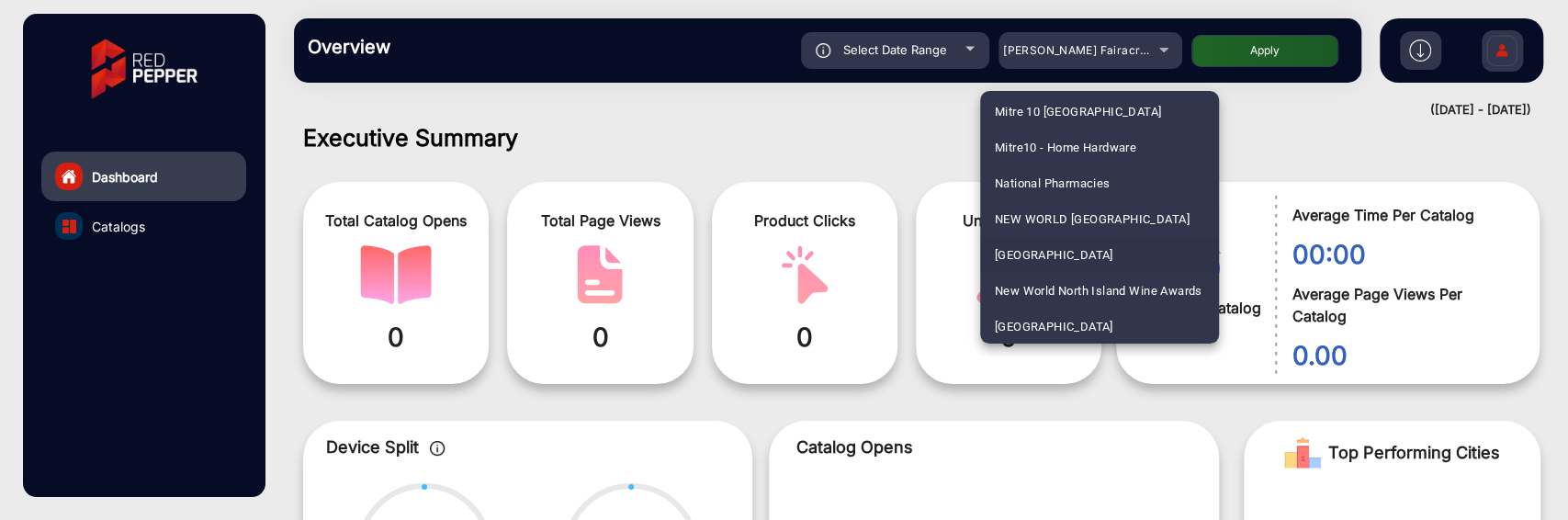
click at [1089, 249] on span "[GEOGRAPHIC_DATA]" at bounding box center [1055, 254] width 119 height 35
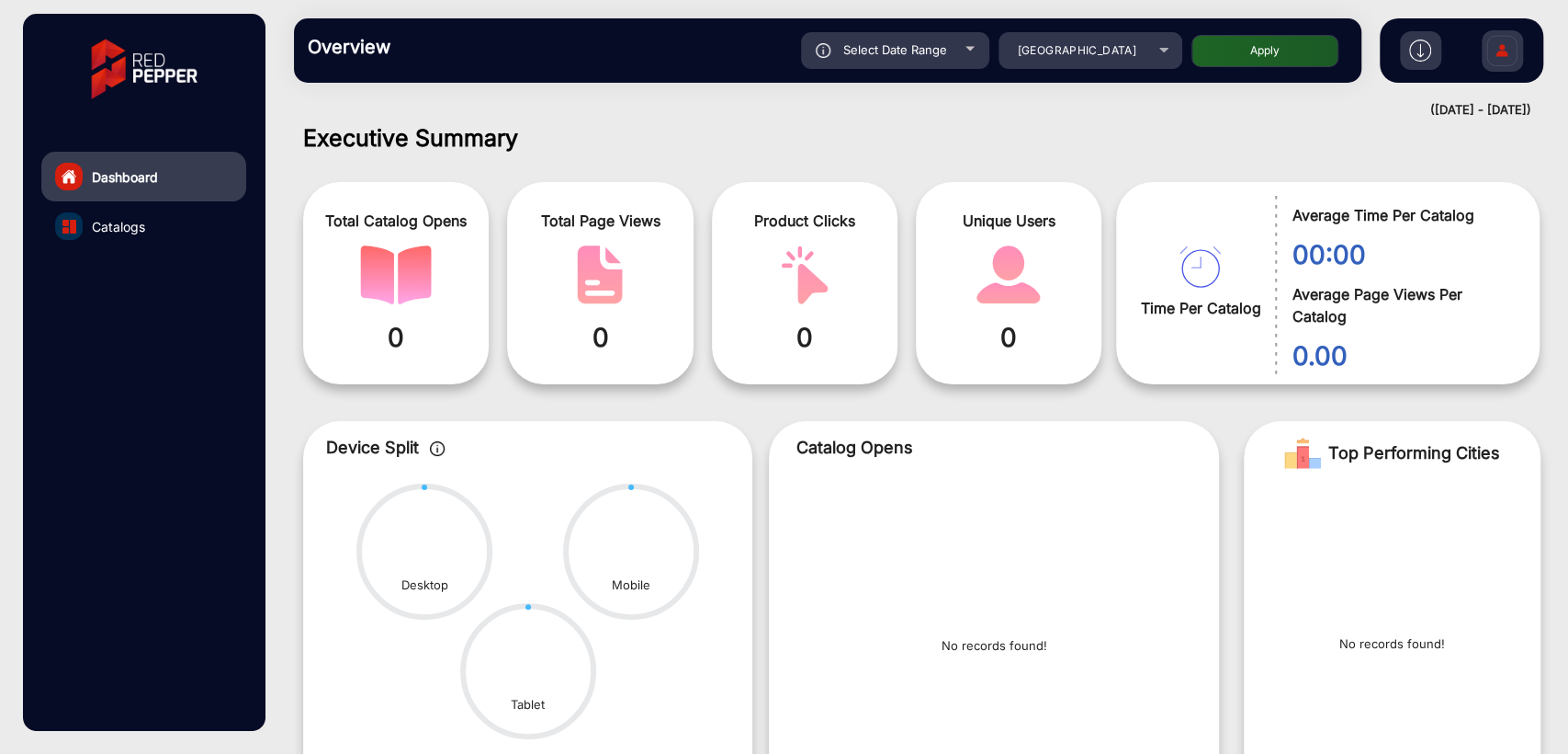
click at [1266, 60] on button "Apply" at bounding box center [1265, 51] width 147 height 33
type input "[DATE]"
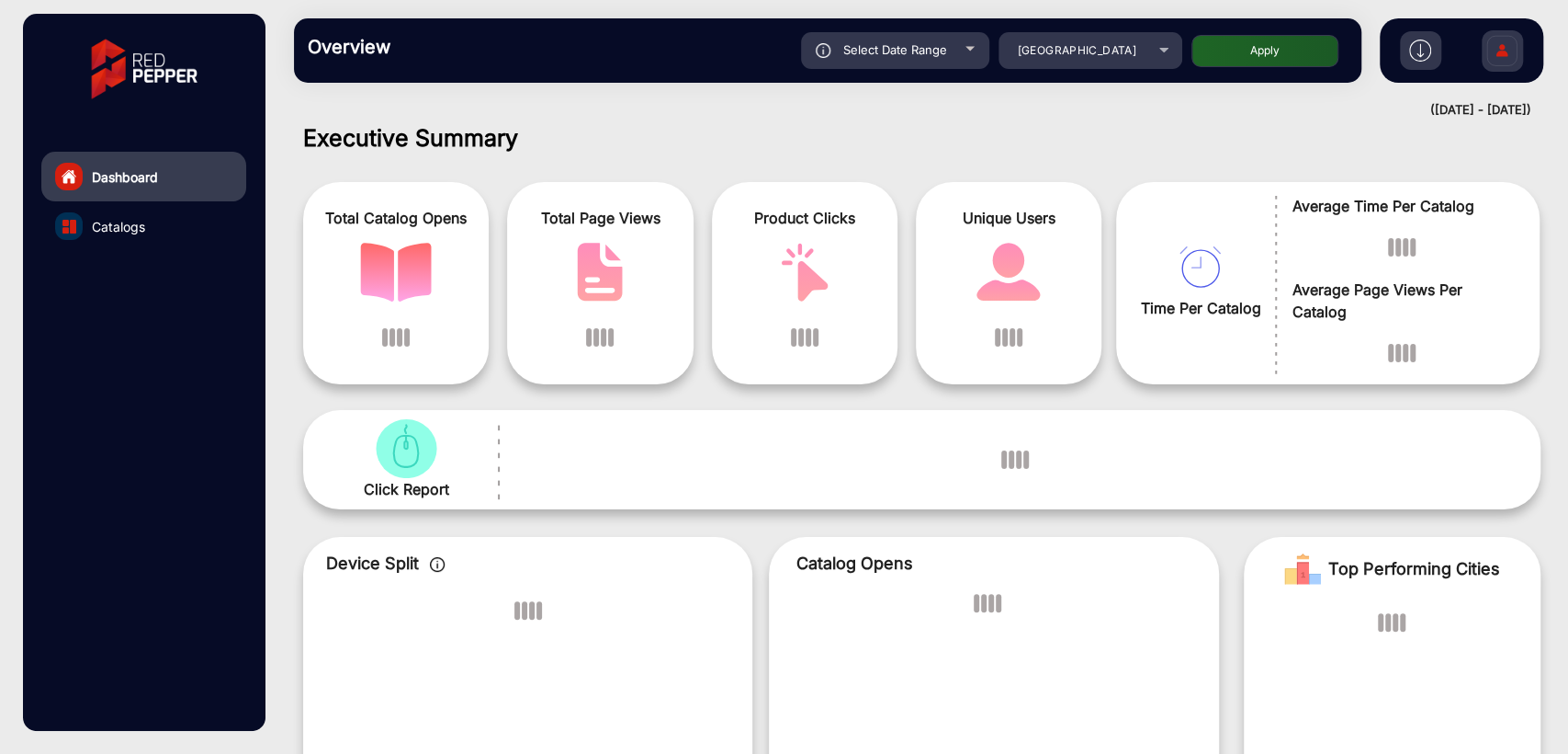
click at [857, 44] on span "Select Date Range" at bounding box center [895, 49] width 104 height 14
type input "[DATE]"
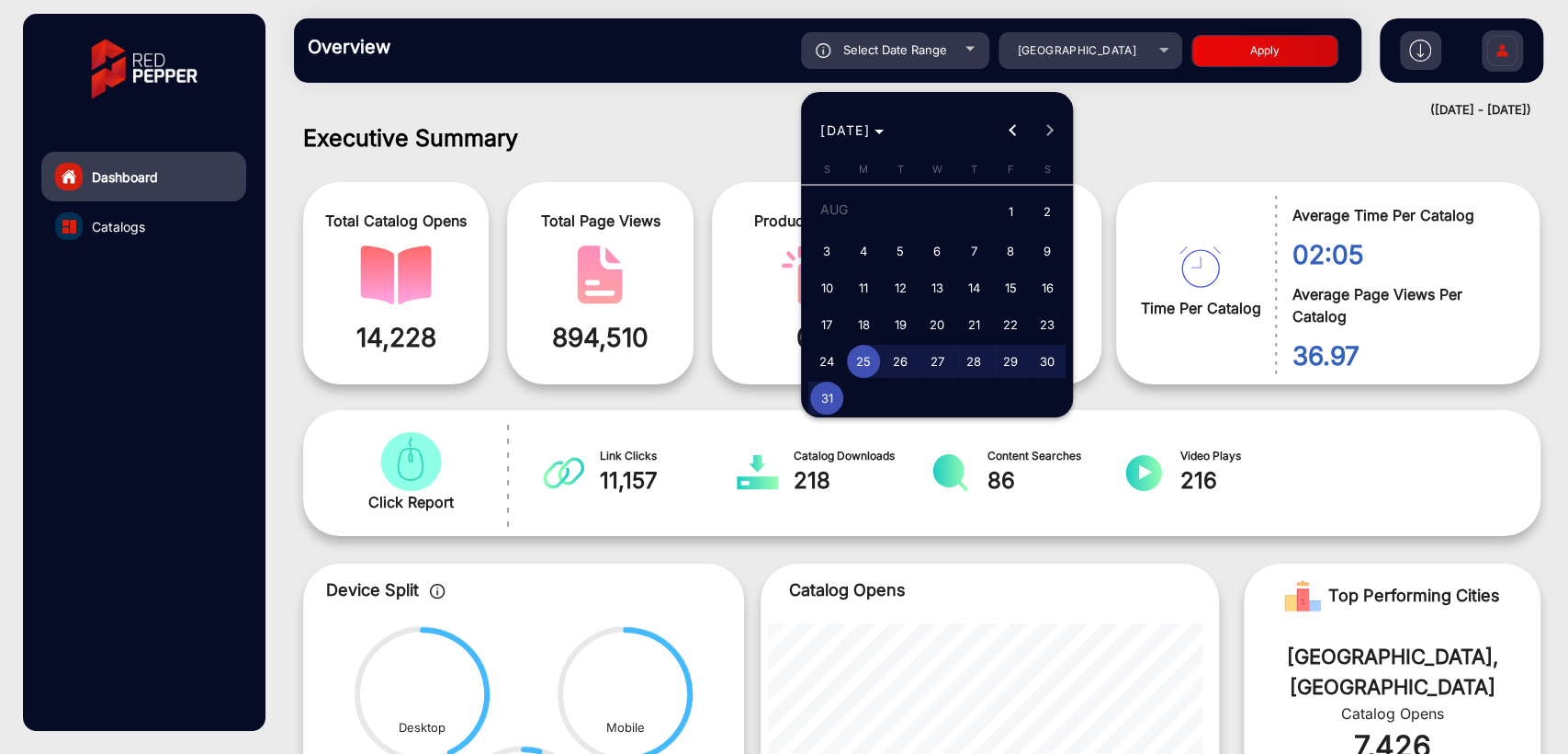
click at [672, 135] on div at bounding box center [784, 377] width 1568 height 754
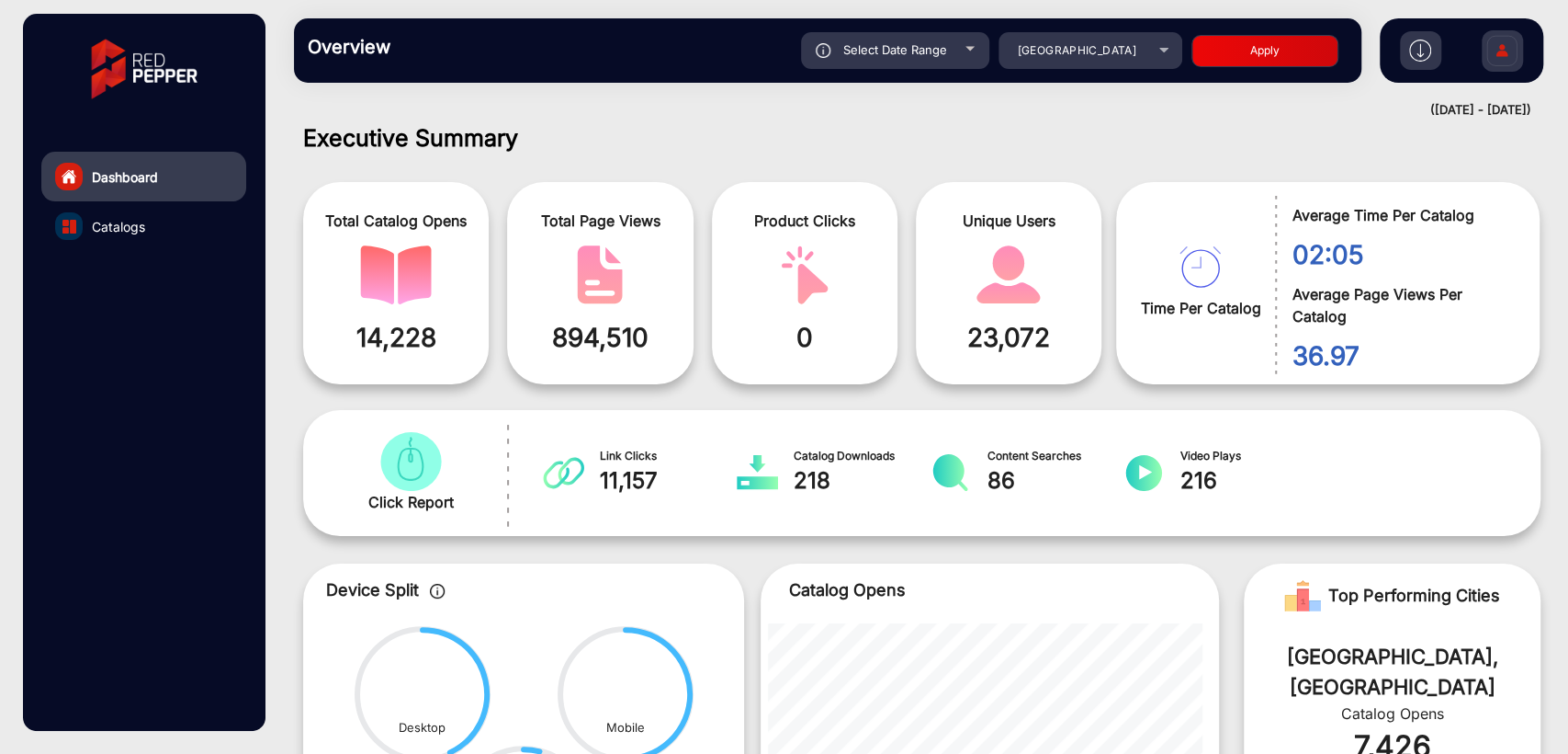
click at [910, 72] on div "Overview Reports Understand what makes your customers tick and learn how they a…" at bounding box center [828, 50] width 1067 height 64
click at [930, 55] on span "Select Date Range" at bounding box center [895, 49] width 104 height 14
type input "[DATE]"
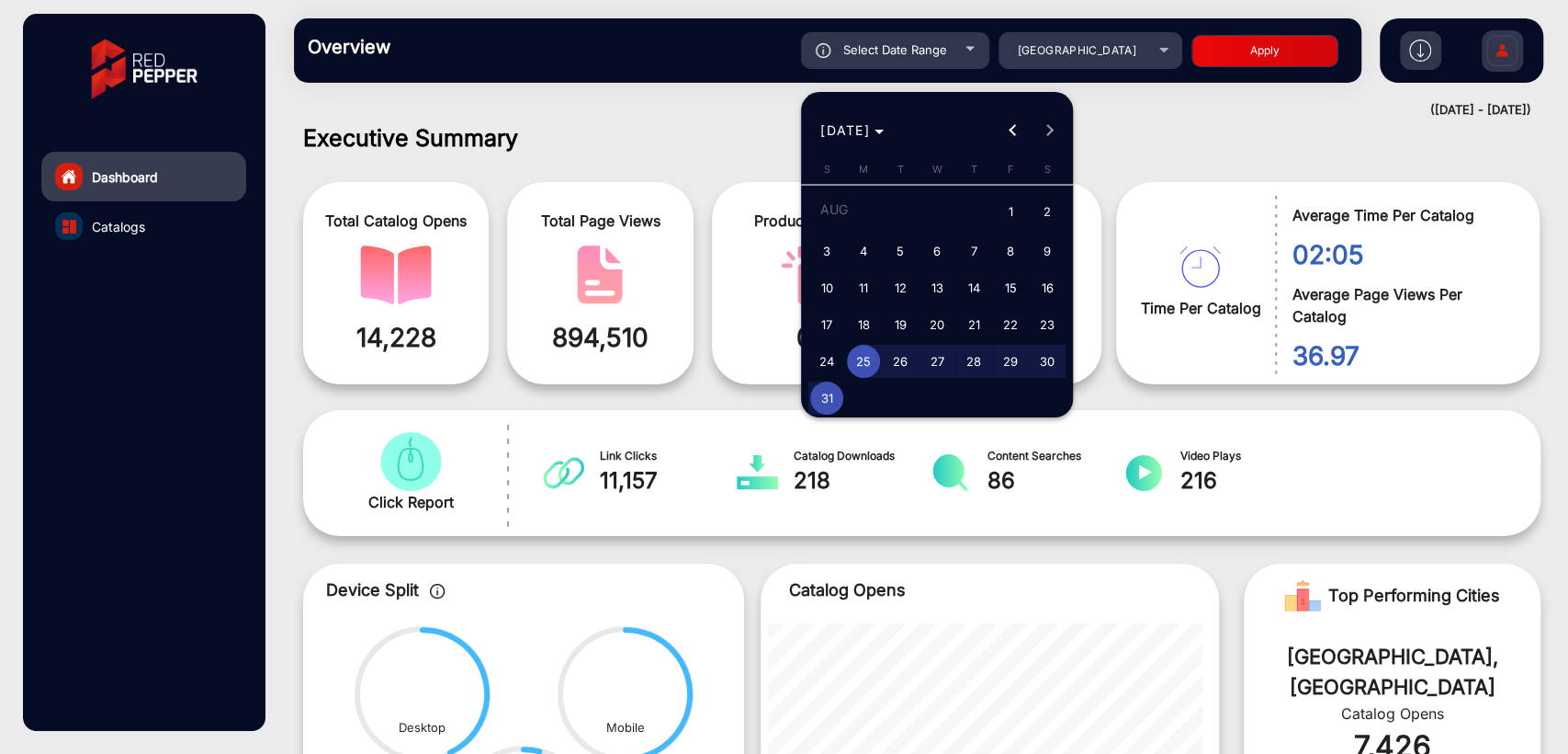
click at [831, 307] on span "31" at bounding box center [827, 398] width 33 height 33
type input "[DATE]"
click at [831, 307] on span "31" at bounding box center [827, 398] width 33 height 33
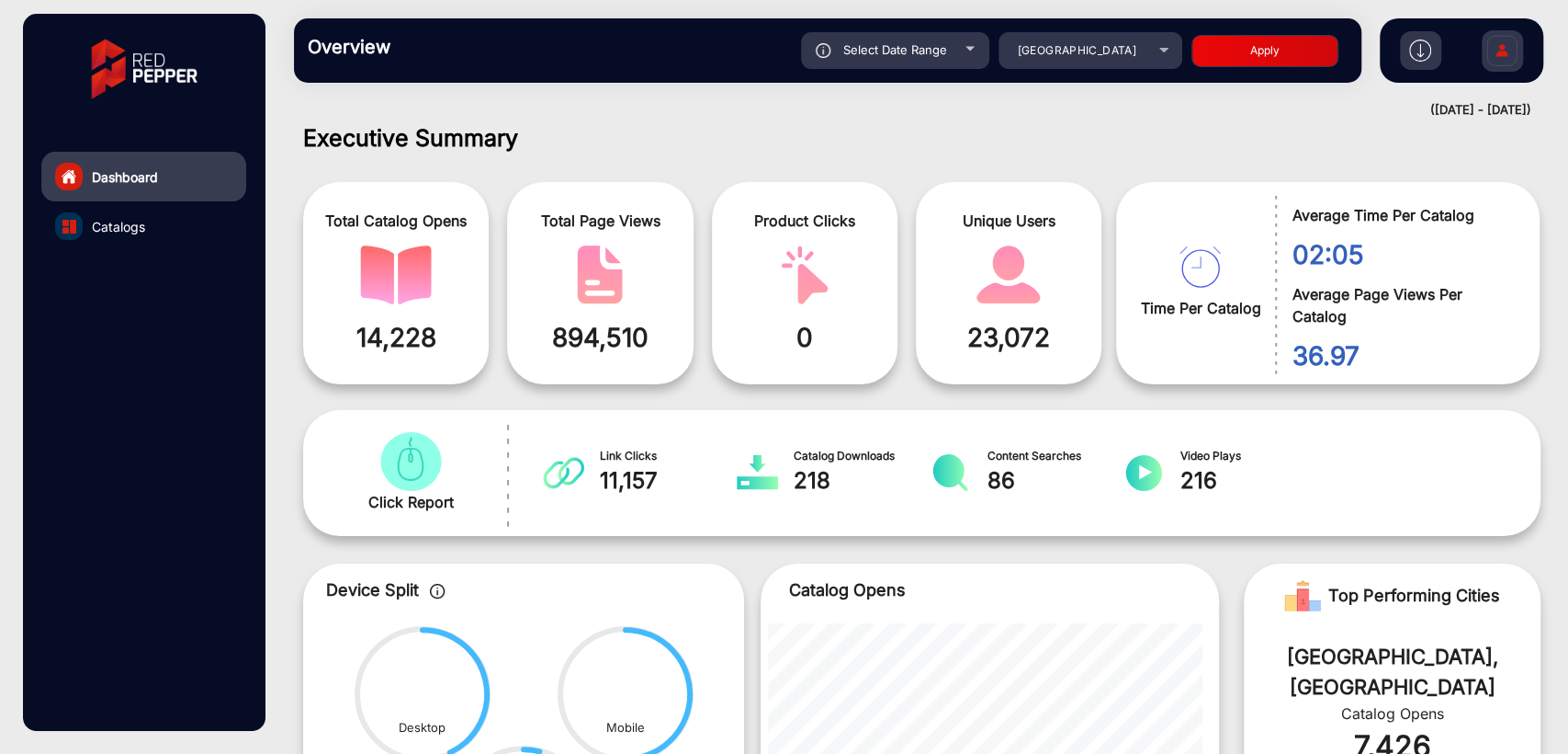
type input "[DATE]"
click at [1229, 57] on button "Apply" at bounding box center [1265, 51] width 147 height 33
type input "[DATE]"
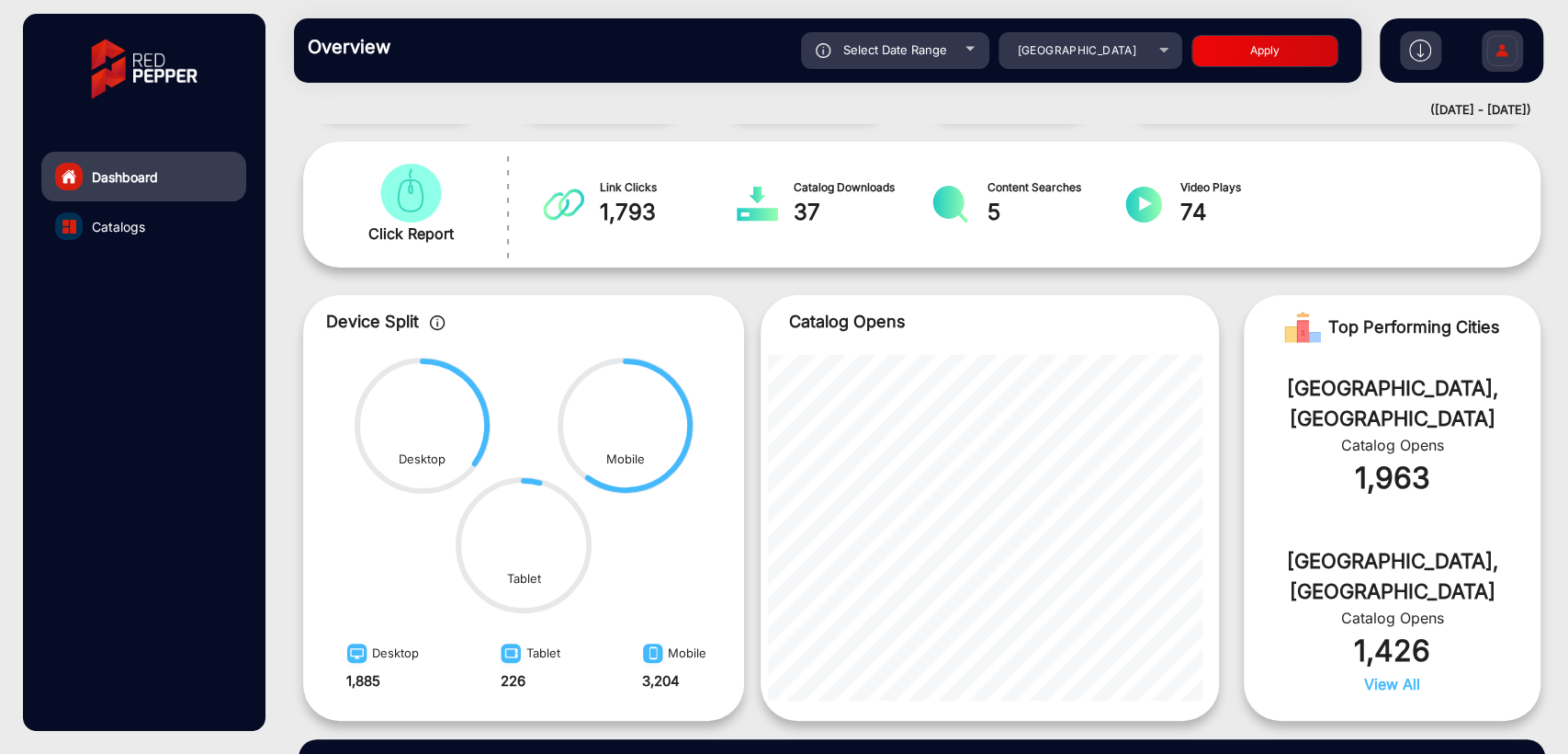
scroll to position [286, 0]
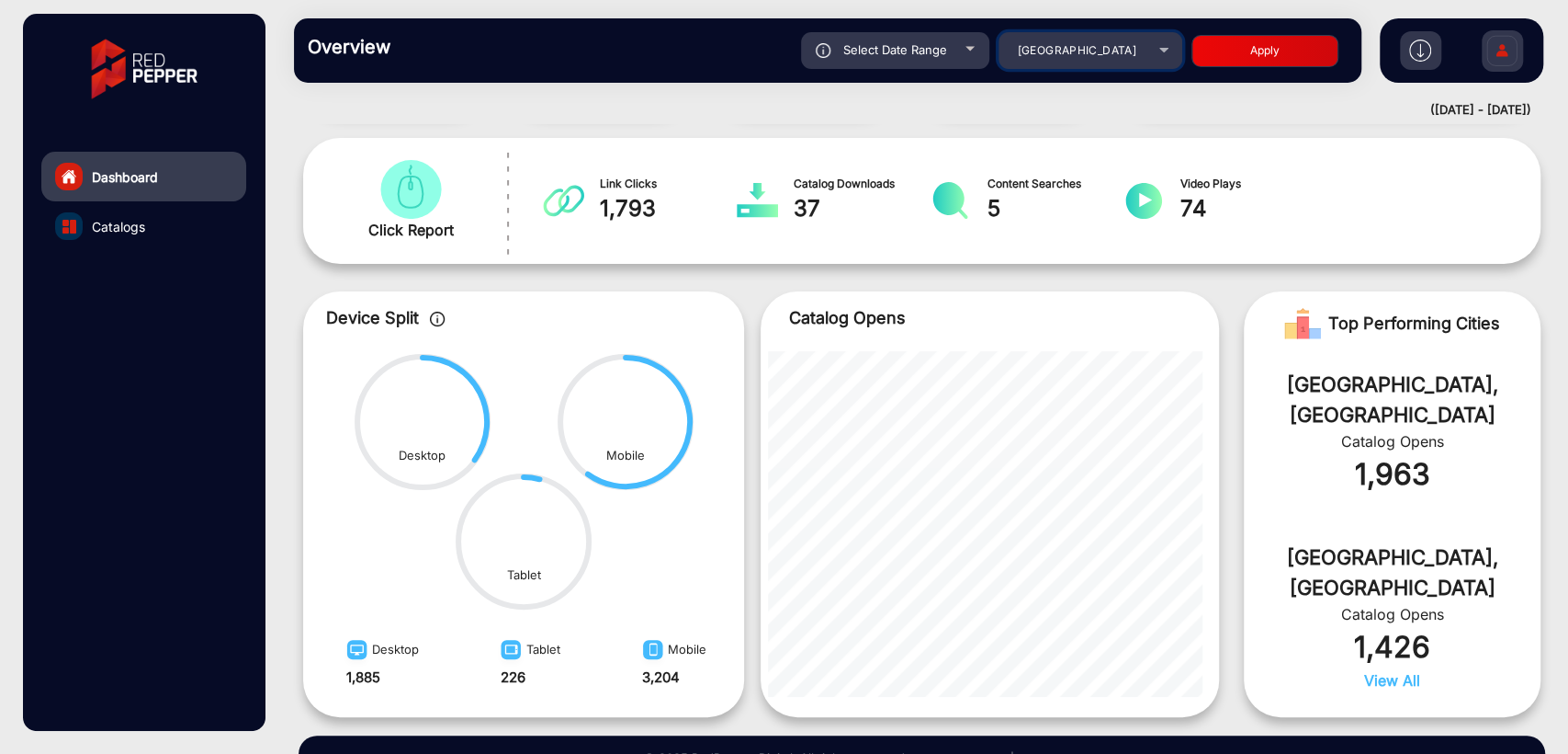
click at [1113, 40] on div "[GEOGRAPHIC_DATA]" at bounding box center [1076, 50] width 147 height 22
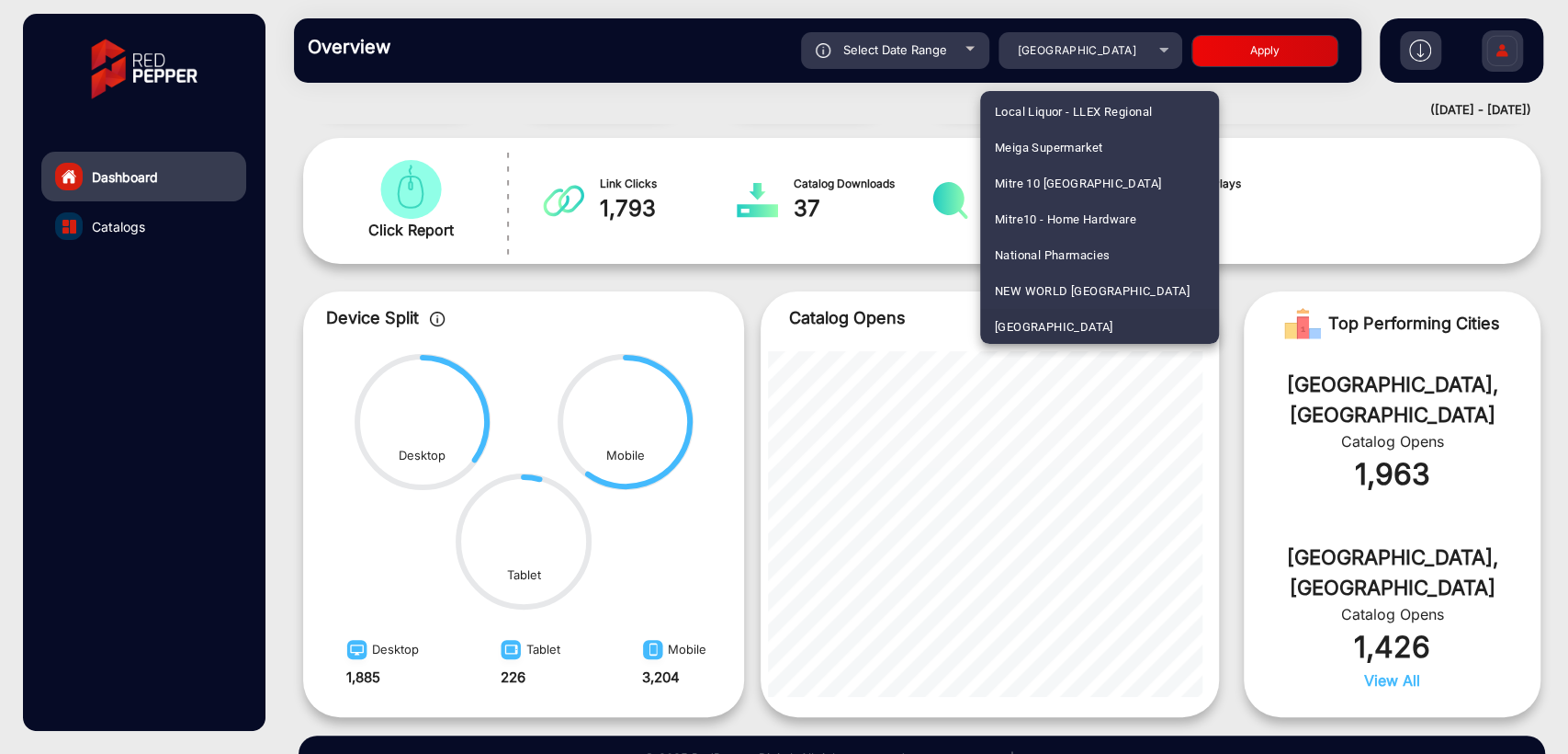
scroll to position [3804, 0]
click at [1085, 210] on span "NZ Safety Blackwoods Annual Book" at bounding box center [1095, 219] width 199 height 35
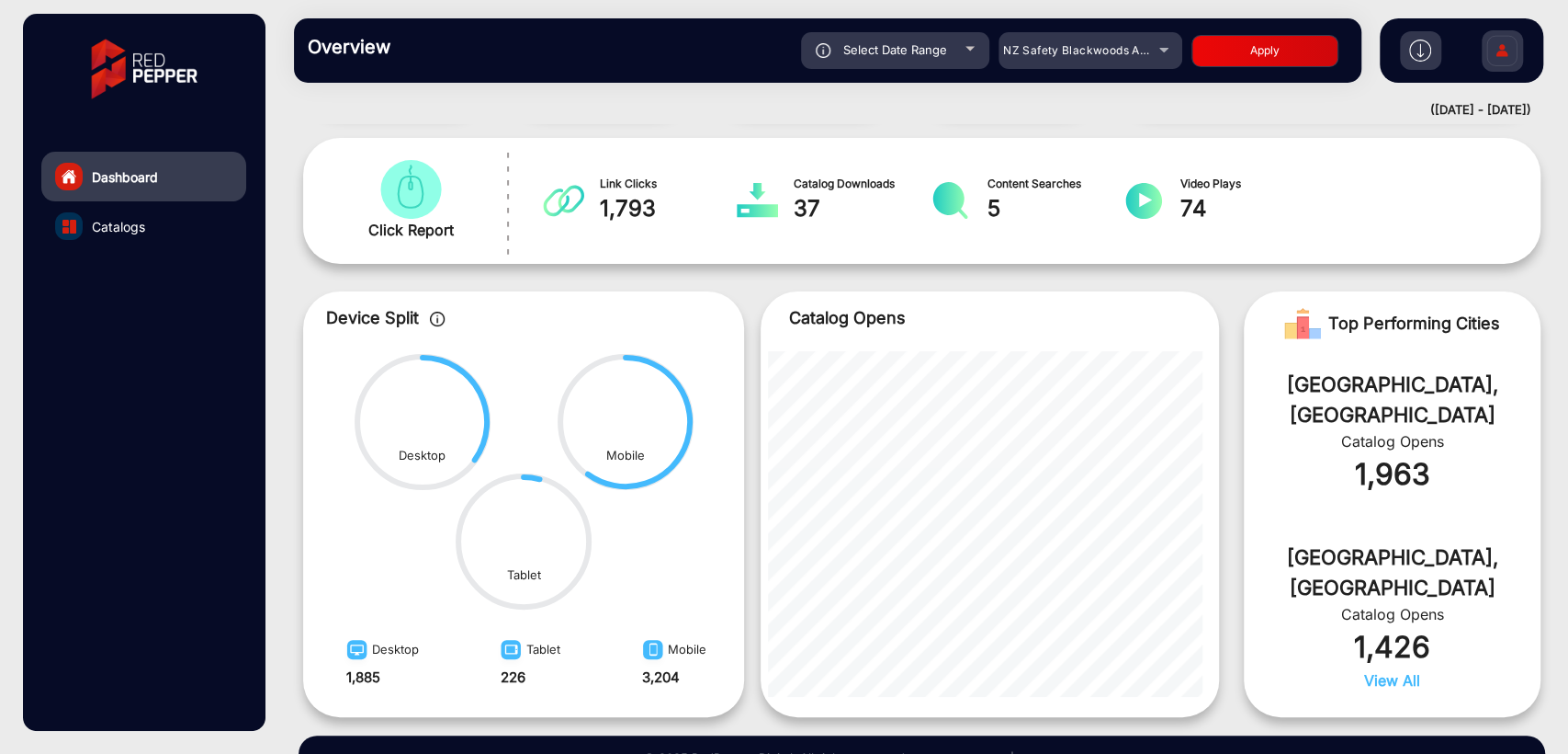
click at [917, 38] on div "Select Date Range" at bounding box center [895, 51] width 188 height 36
type input "[DATE]"
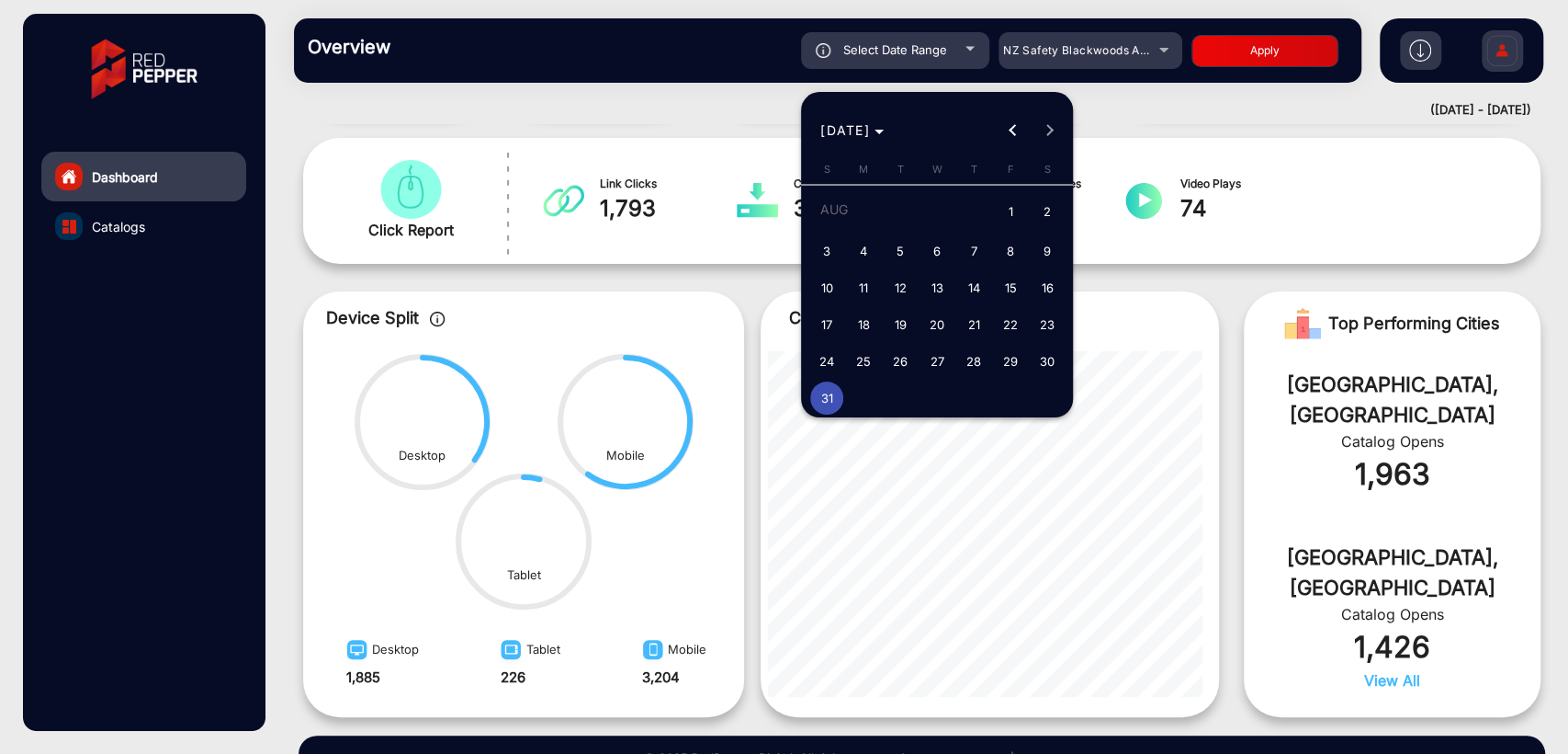
click at [721, 140] on div at bounding box center [784, 377] width 1568 height 754
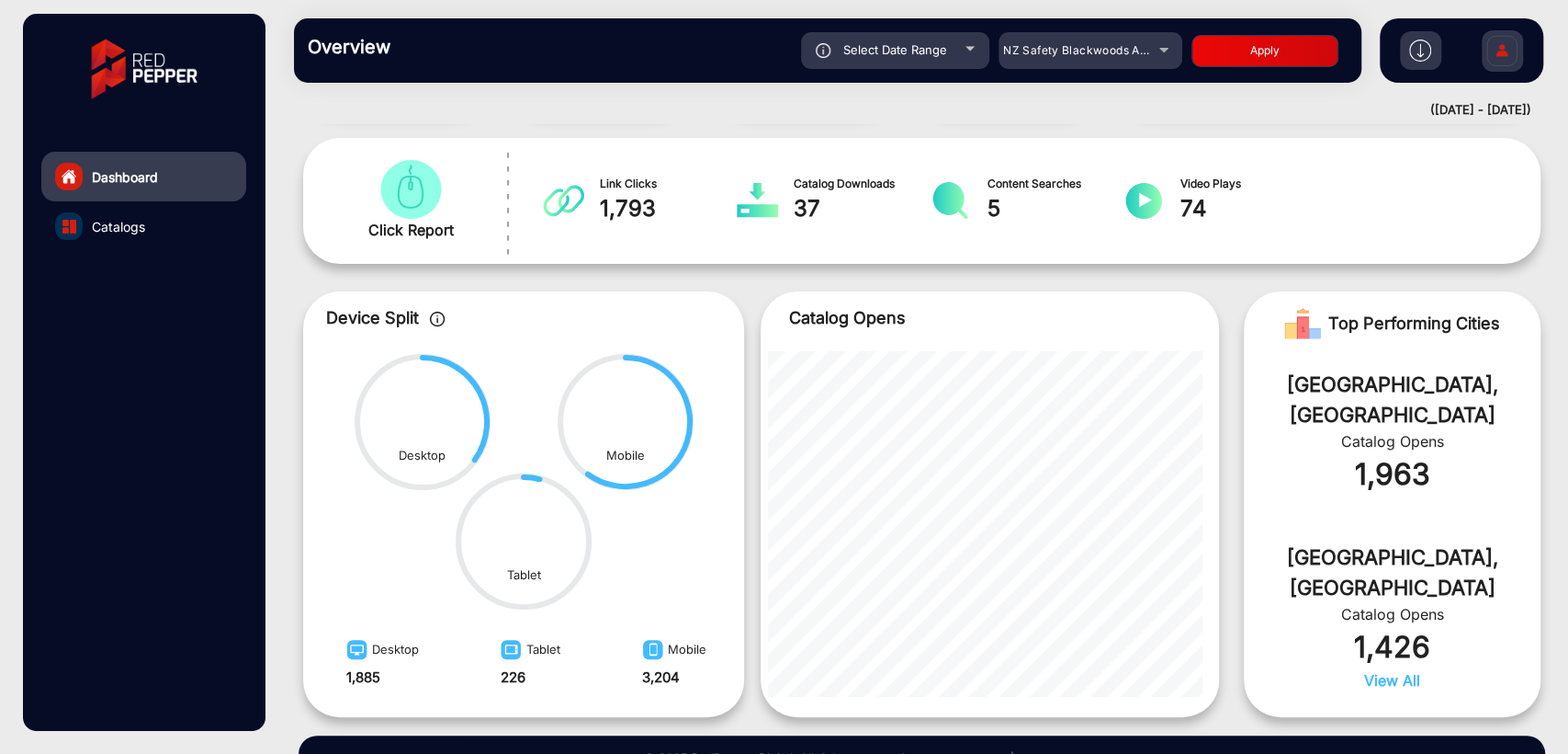
click at [1262, 52] on button "Apply" at bounding box center [1265, 51] width 147 height 33
type input "[DATE]"
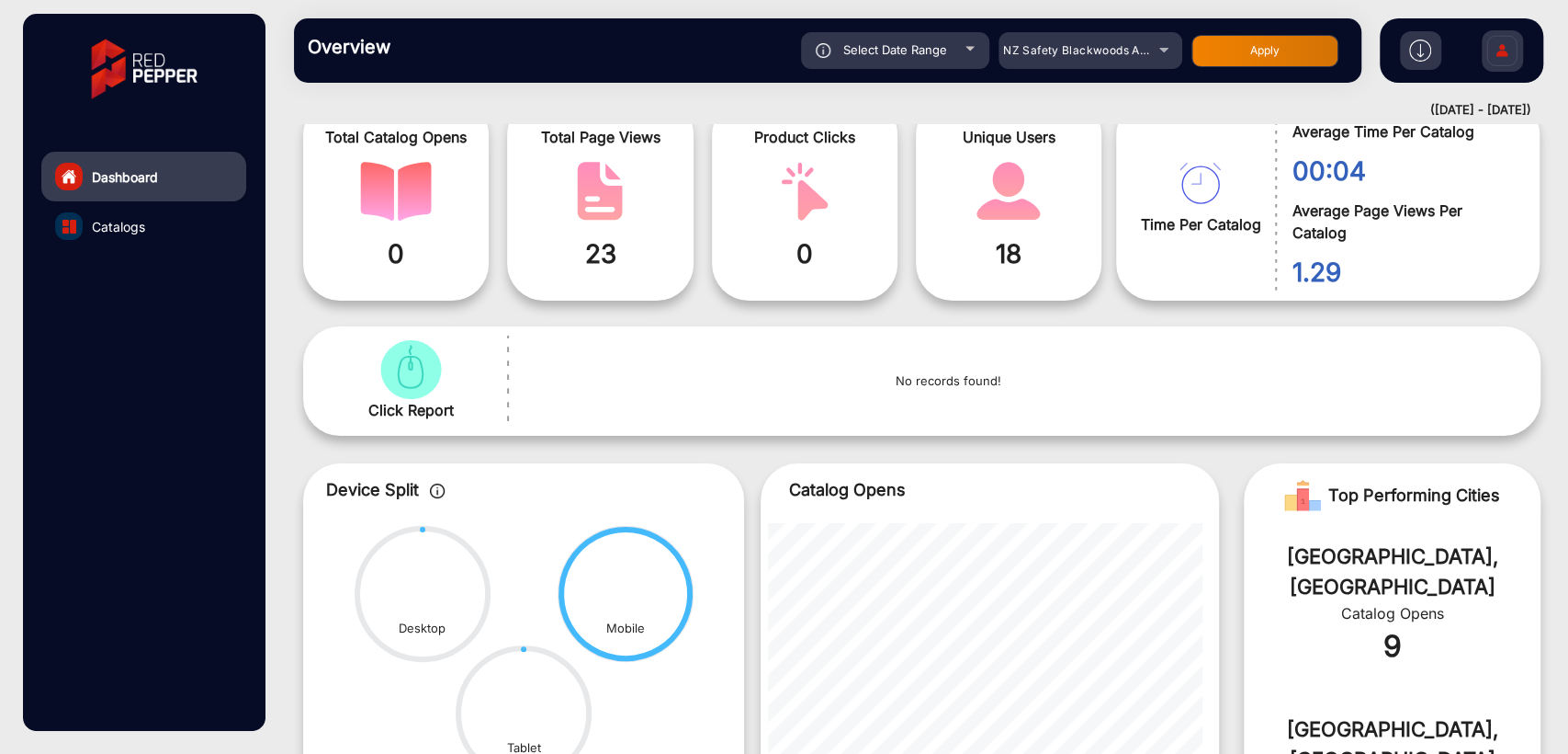
scroll to position [0, 0]
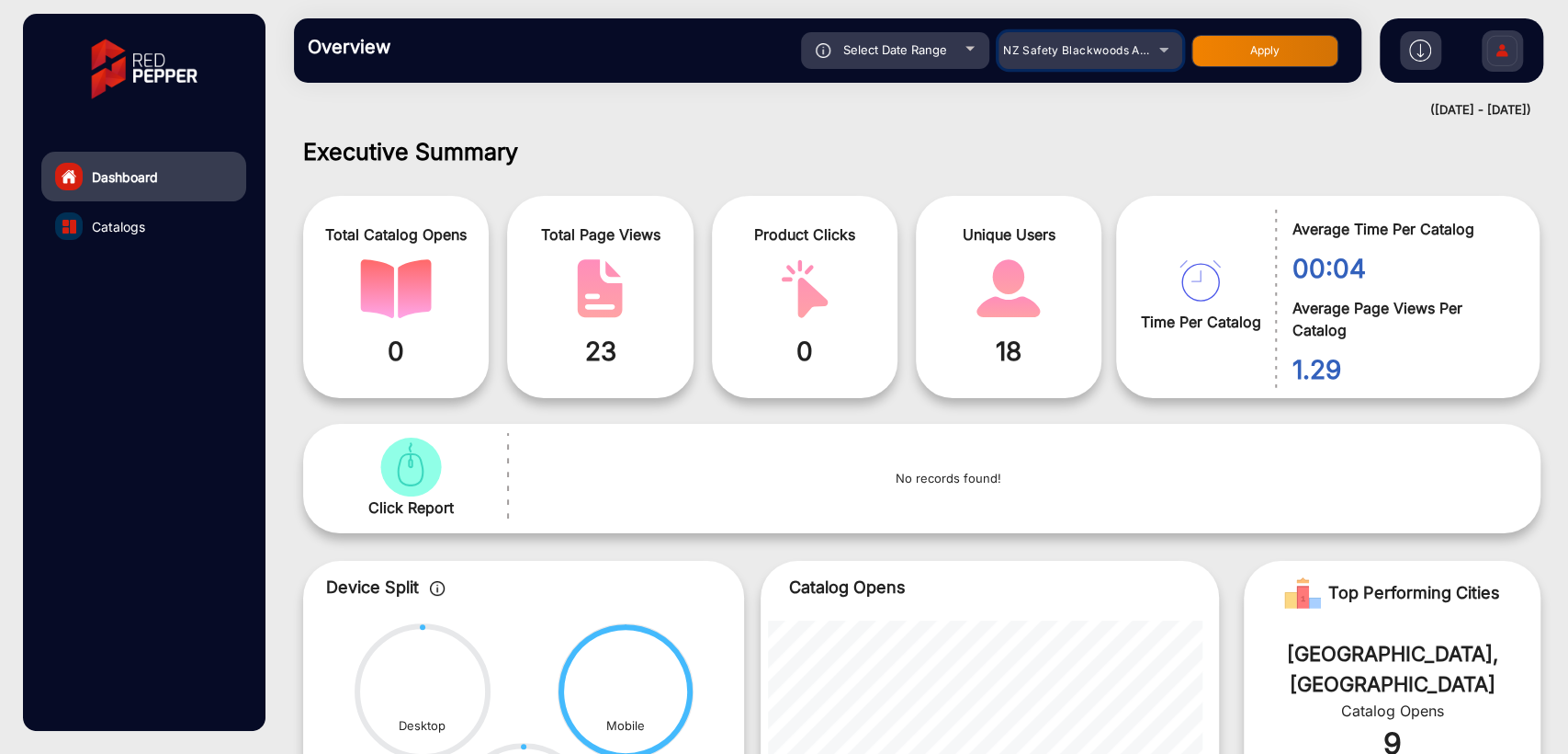
click at [1112, 51] on span "NZ Safety Blackwoods Annual Book" at bounding box center [1102, 50] width 198 height 13
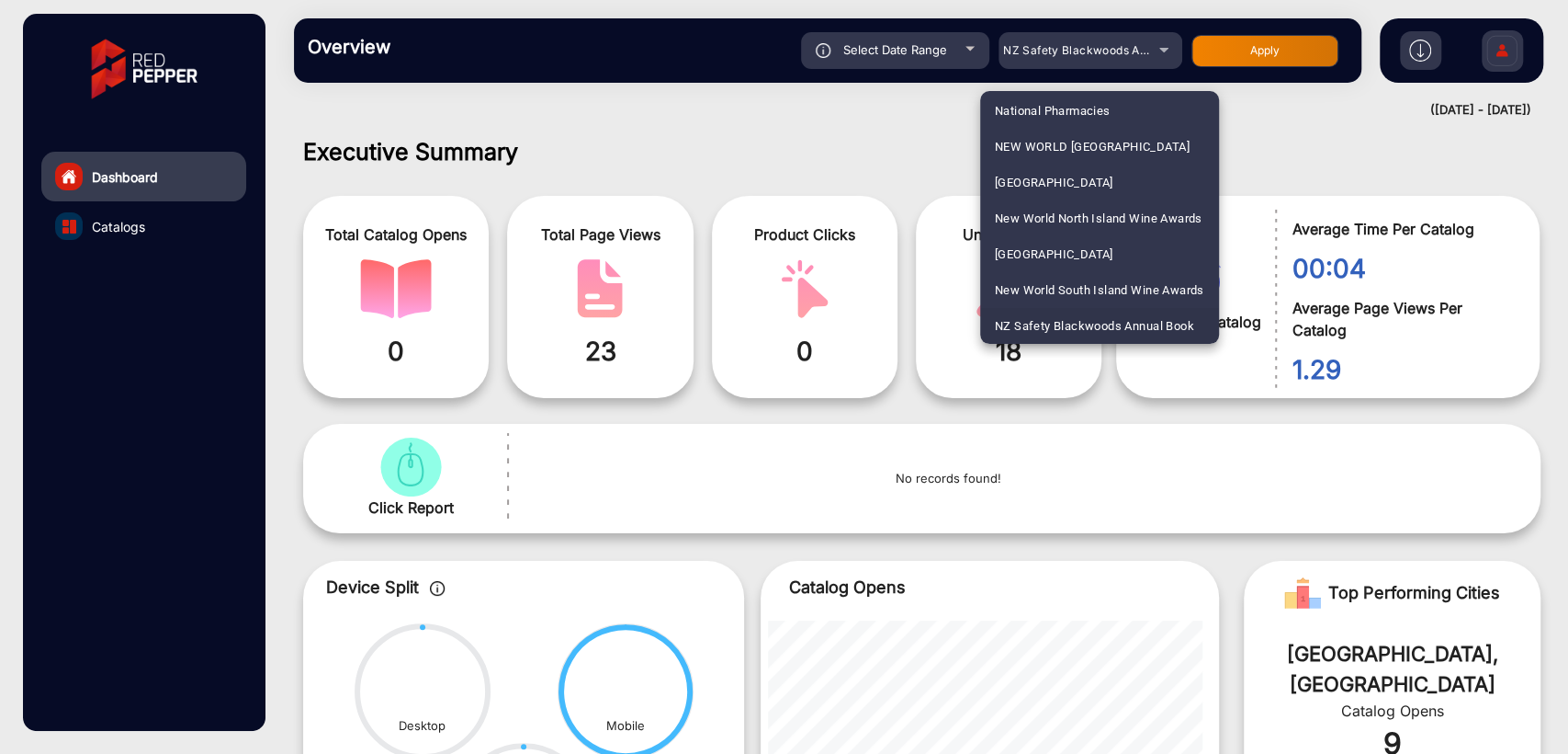
click at [690, 113] on div at bounding box center [784, 377] width 1568 height 754
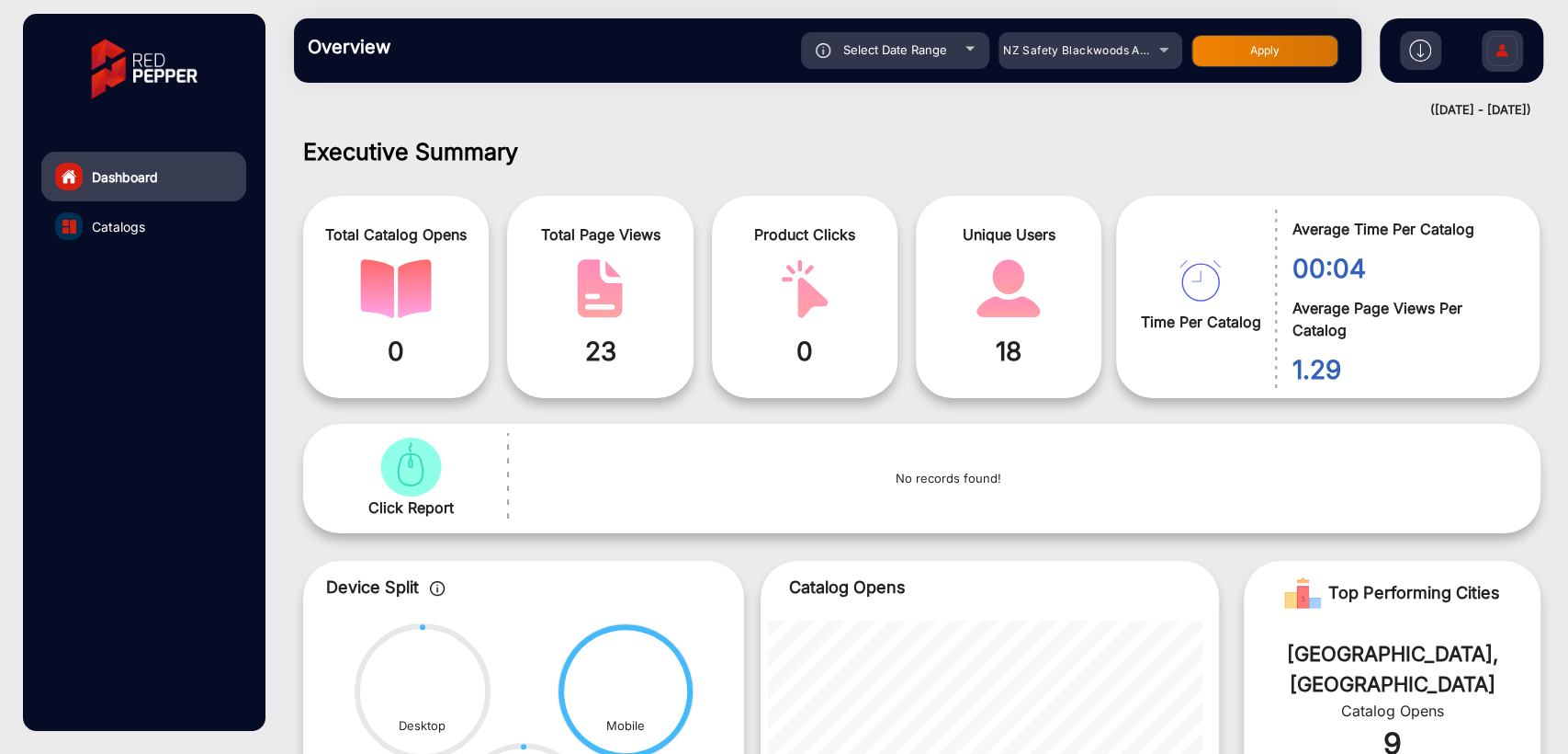
click at [937, 72] on div "Overview Reports Understand what makes your customers tick and learn how they a…" at bounding box center [828, 50] width 1067 height 64
